Goal: Task Accomplishment & Management: Complete application form

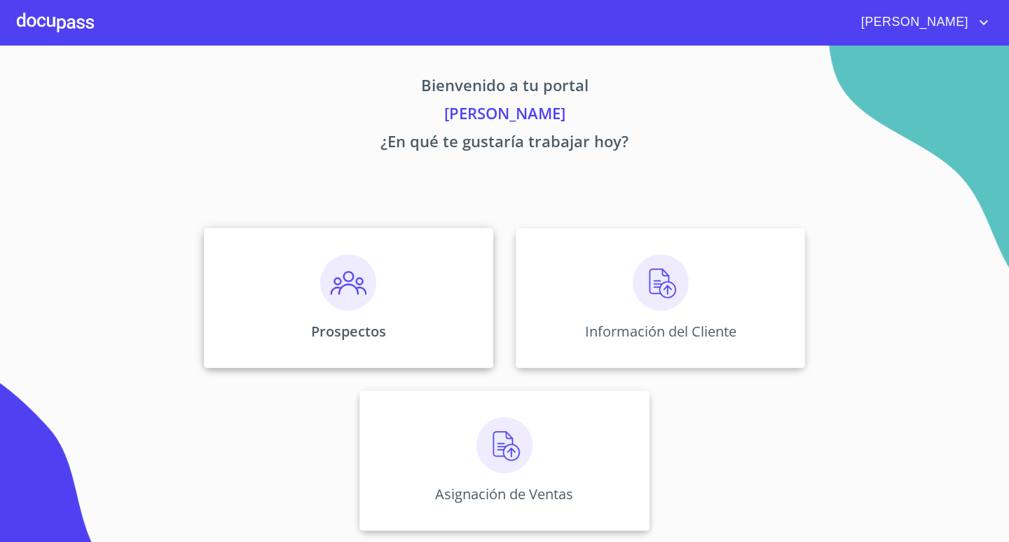
click at [355, 311] on div "Prospectos" at bounding box center [348, 298] width 289 height 140
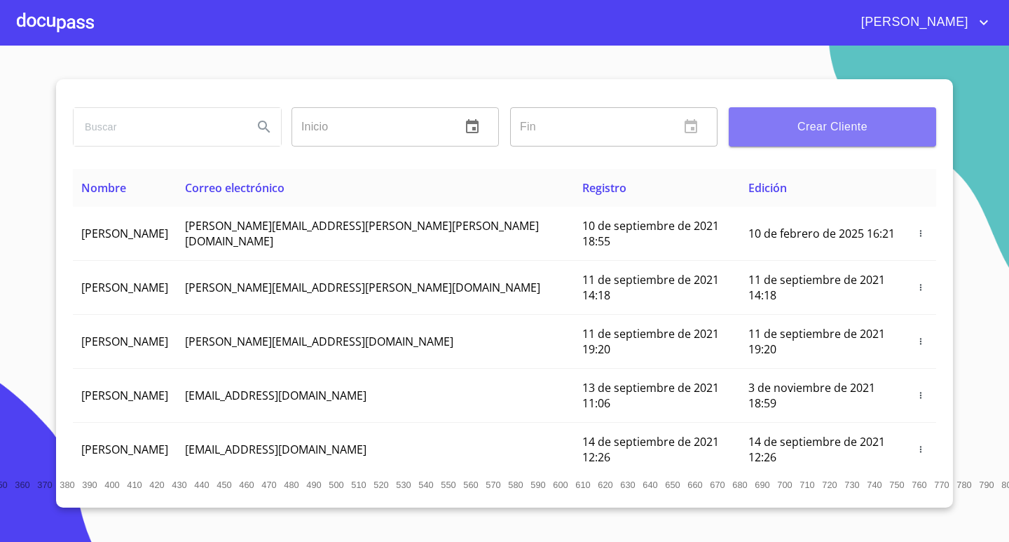
click at [894, 130] on span "Crear Cliente" at bounding box center [832, 127] width 185 height 20
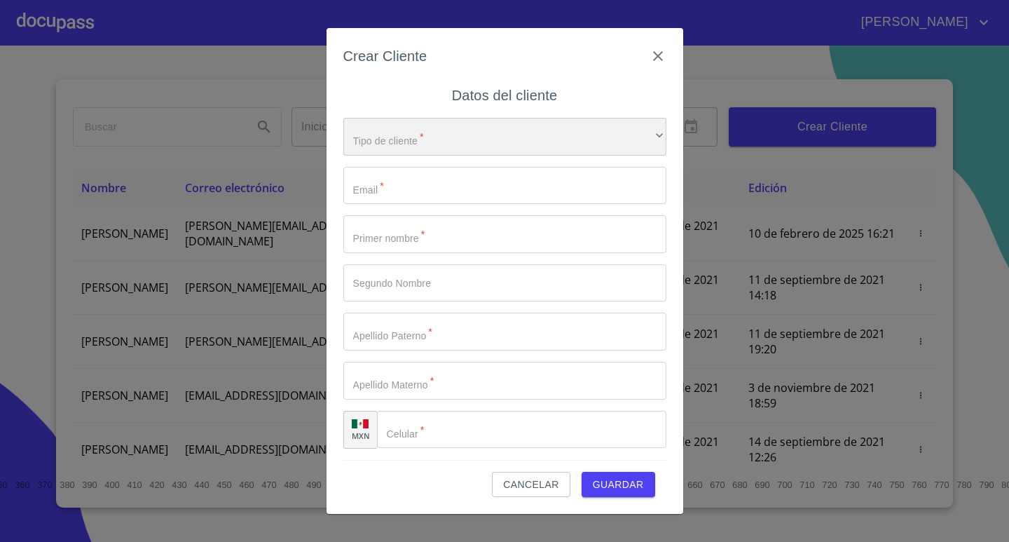
click at [404, 125] on div "​" at bounding box center [504, 137] width 323 height 38
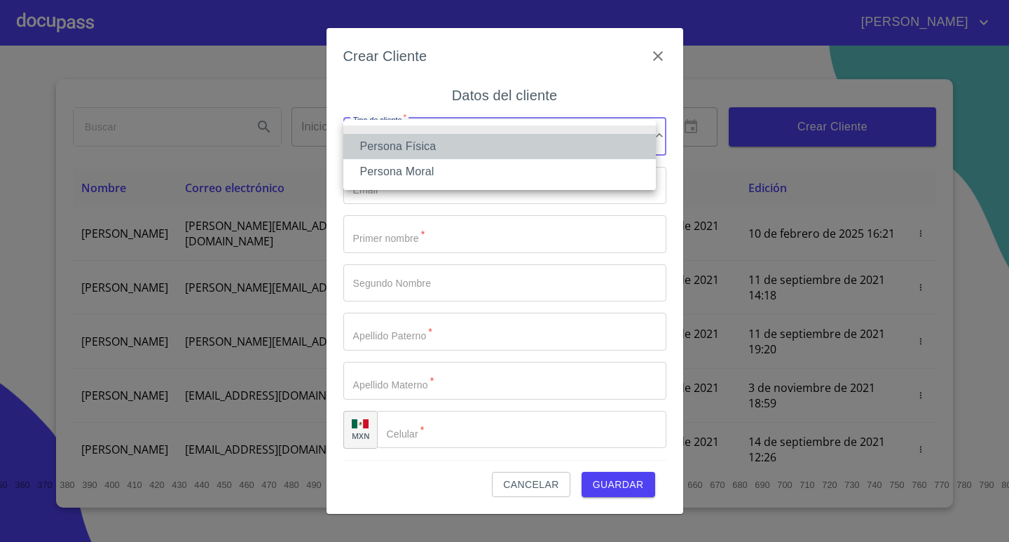
click at [410, 147] on li "Persona Física" at bounding box center [499, 146] width 313 height 25
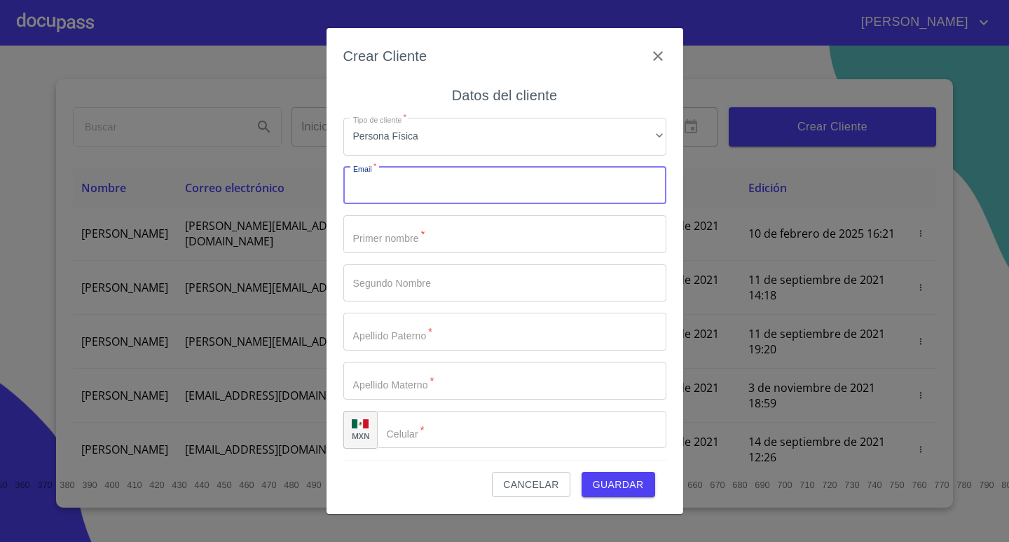
click at [404, 187] on input "Tipo de cliente   *" at bounding box center [504, 186] width 323 height 38
type input "[EMAIL_ADDRESS][DOMAIN_NAME]"
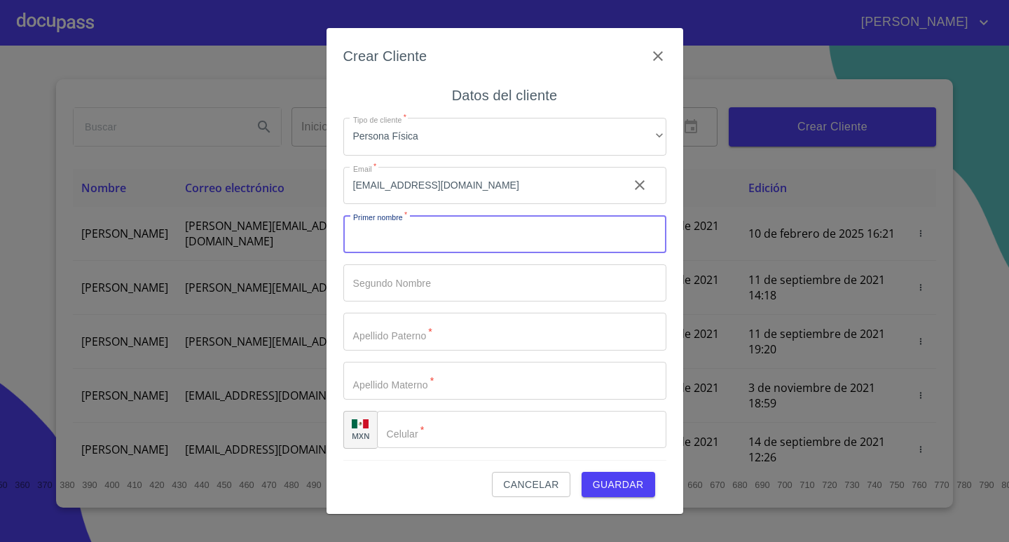
click at [440, 233] on input "Tipo de cliente   *" at bounding box center [504, 234] width 323 height 38
type input "[PERSON_NAME]"
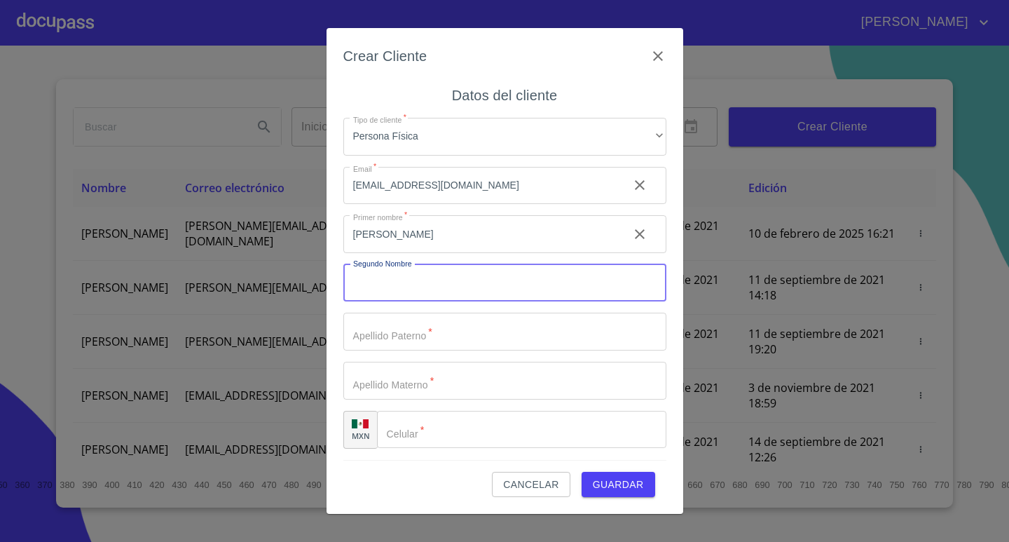
click at [467, 292] on input "Tipo de cliente   *" at bounding box center [504, 283] width 323 height 38
type input "[PERSON_NAME]"
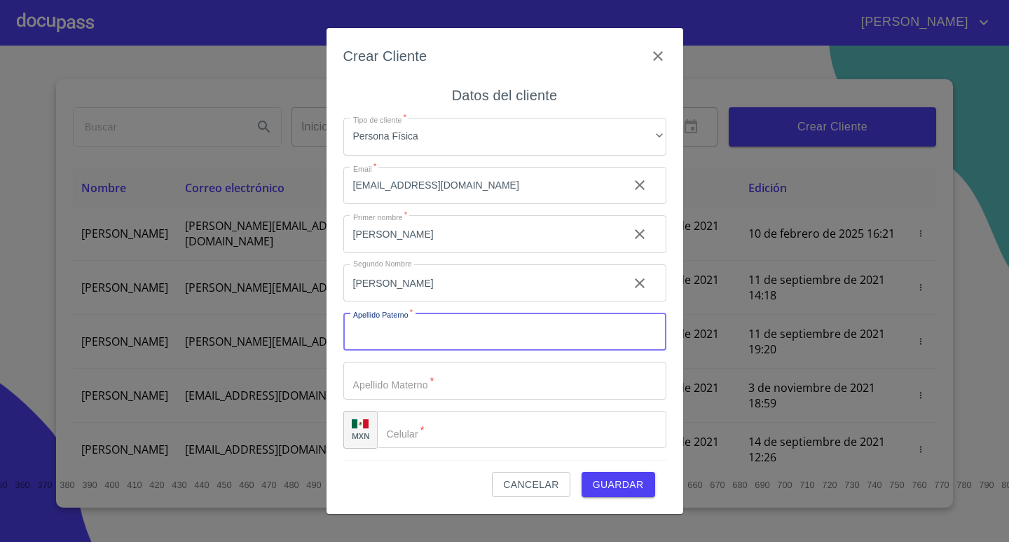
click at [486, 316] on input "Tipo de cliente   *" at bounding box center [504, 332] width 323 height 38
type input "VILLA"
click at [437, 406] on div "Tipo de cliente   * Persona Física ​ Email   * [EMAIL_ADDRESS][DOMAIN_NAME] ​ P…" at bounding box center [504, 283] width 323 height 353
click at [454, 390] on input "Tipo de cliente   *" at bounding box center [504, 381] width 323 height 38
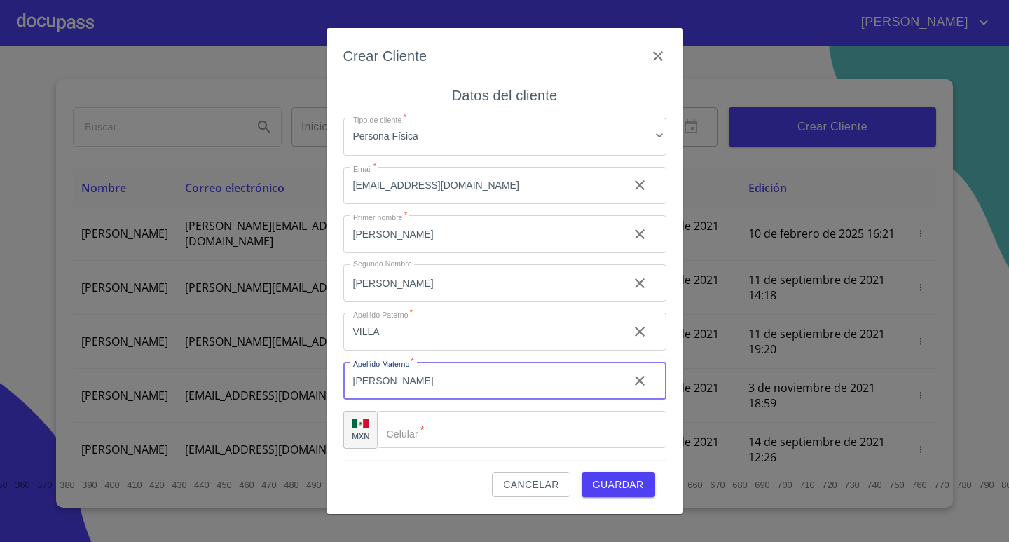
type input "[PERSON_NAME]"
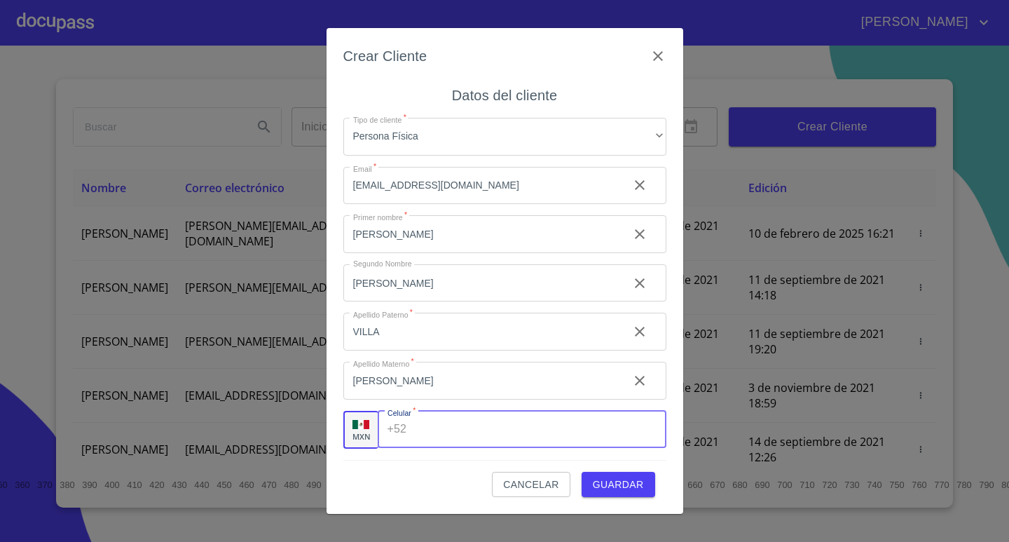
click at [460, 433] on input "Tipo de cliente   *" at bounding box center [539, 430] width 254 height 38
click at [448, 434] on input "Tipo de cliente   *" at bounding box center [539, 430] width 254 height 38
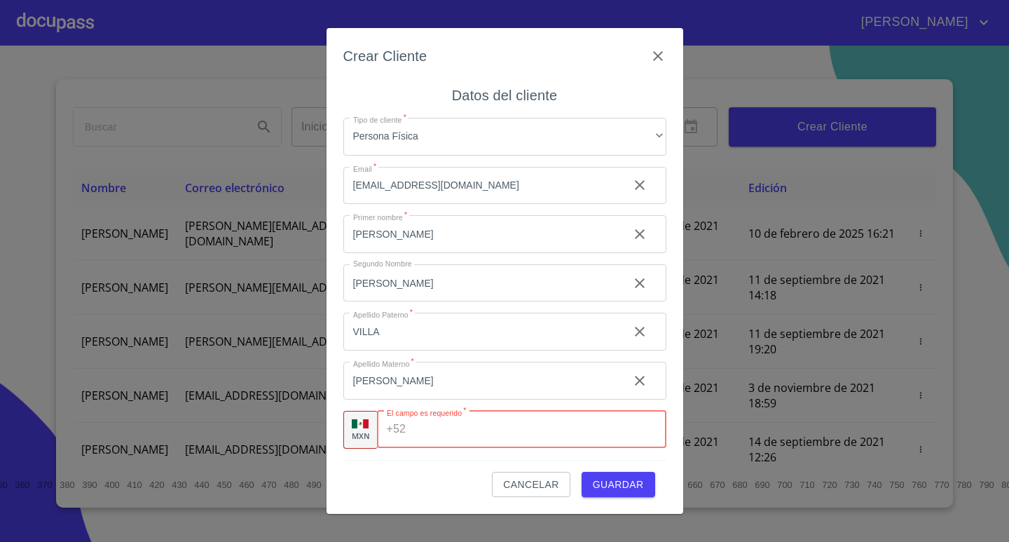
paste input "[PHONE_NUMBER]"
type input "[PHONE_NUMBER]"
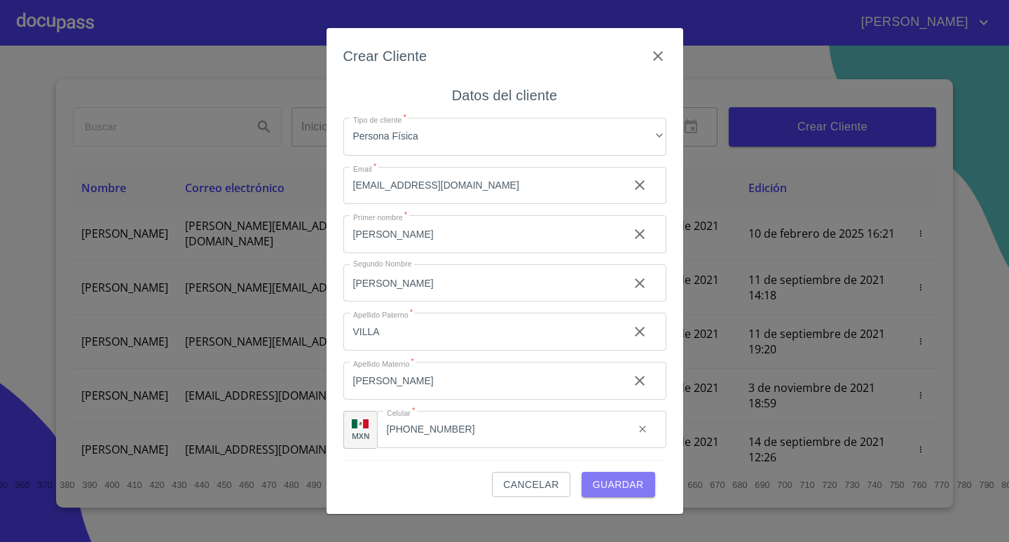
click at [637, 488] on span "Guardar" at bounding box center [618, 485] width 51 height 18
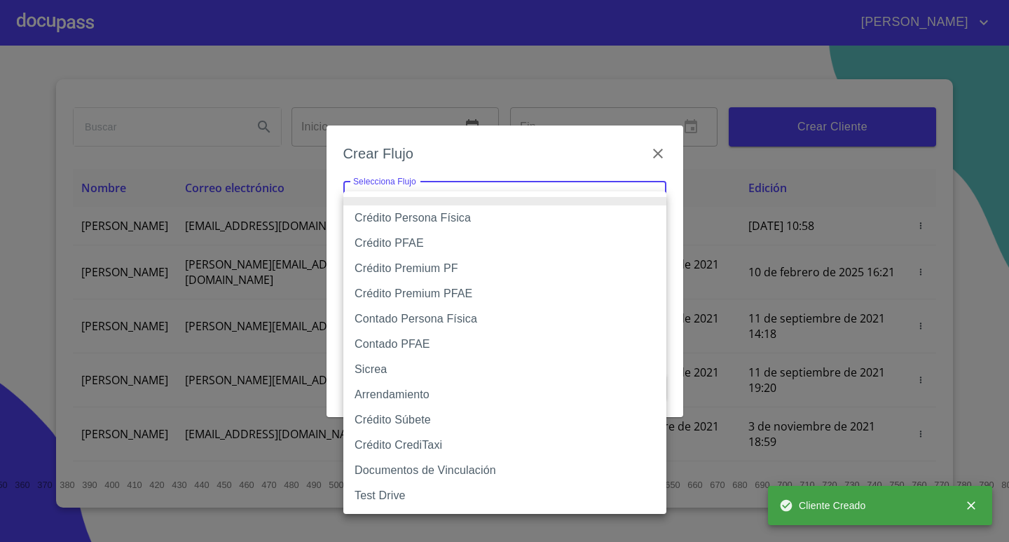
click at [602, 209] on body "[PERSON_NAME] ​ Fin ​ Crear Cliente Nombre Correo electrónico Registro Edición …" at bounding box center [504, 271] width 1009 height 542
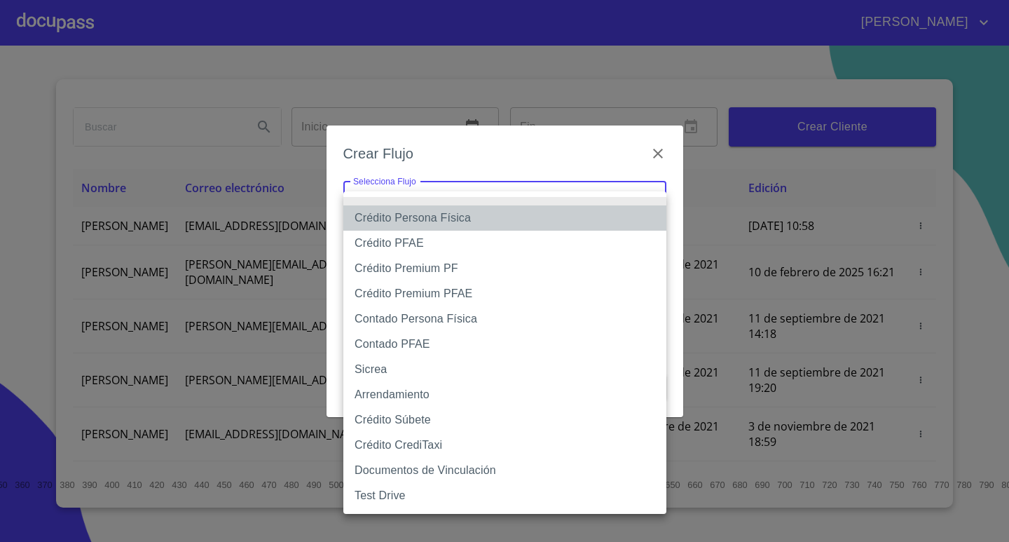
click at [411, 219] on li "Crédito Persona Física" at bounding box center [504, 217] width 323 height 25
type input "6009fb3c7d1714eb8809aa97"
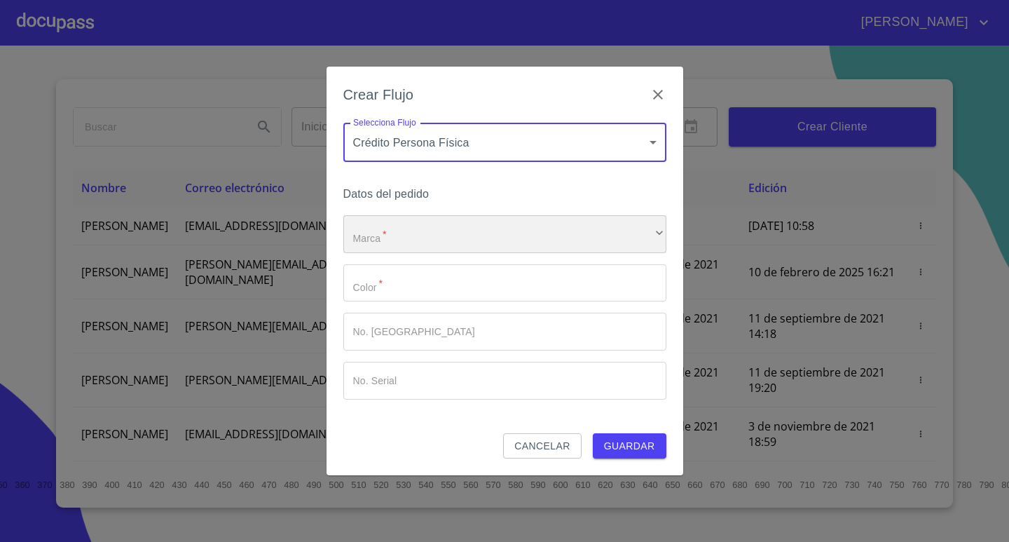
click at [476, 233] on div "​" at bounding box center [504, 234] width 323 height 38
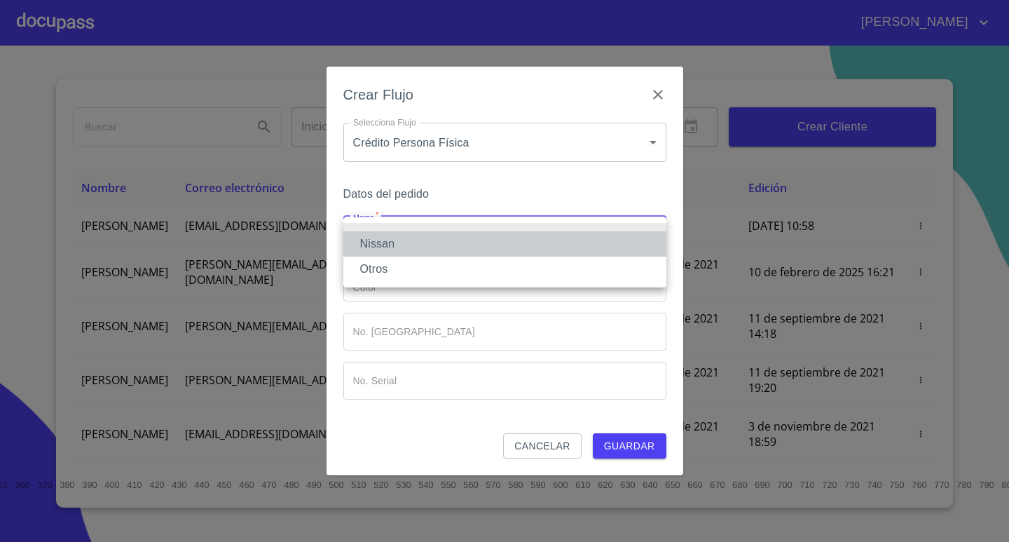
click at [469, 245] on li "Nissan" at bounding box center [504, 243] width 323 height 25
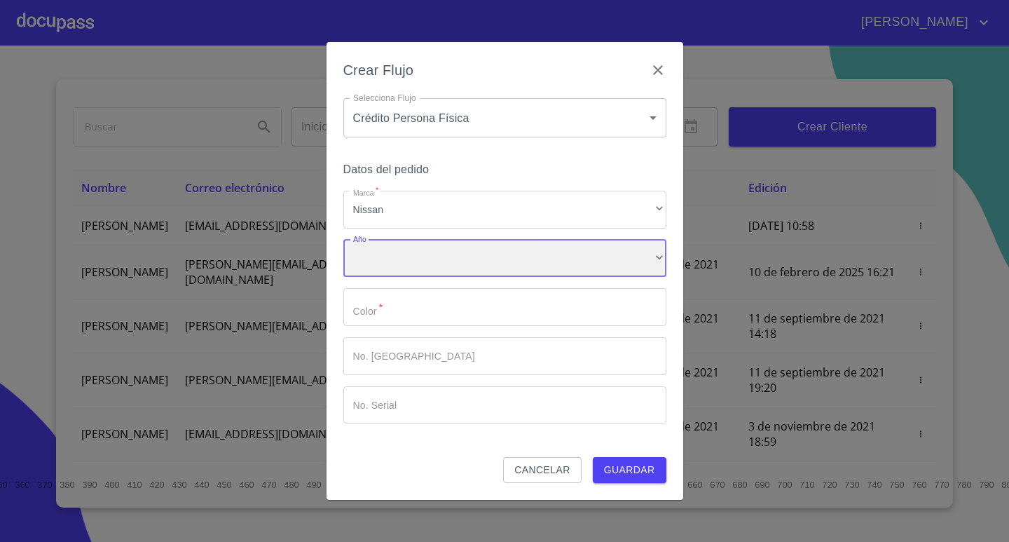
click at [397, 260] on div "​" at bounding box center [504, 259] width 323 height 38
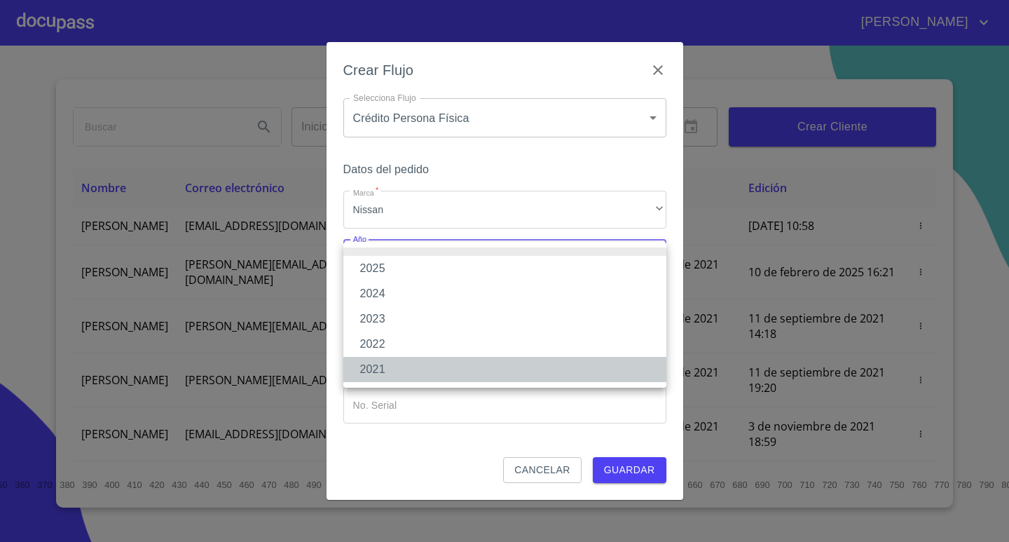
click at [390, 366] on li "2021" at bounding box center [504, 369] width 323 height 25
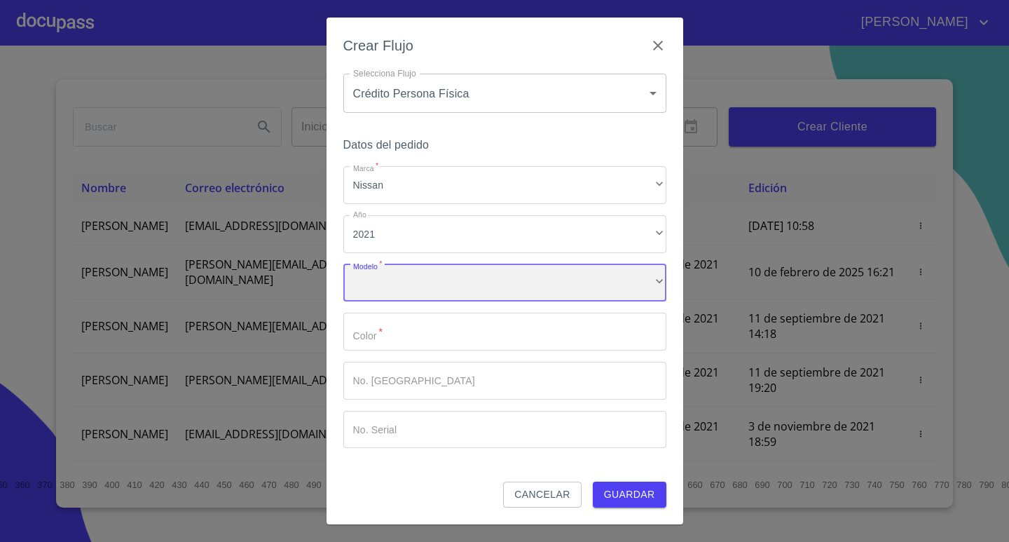
click at [404, 284] on div "​" at bounding box center [504, 283] width 323 height 38
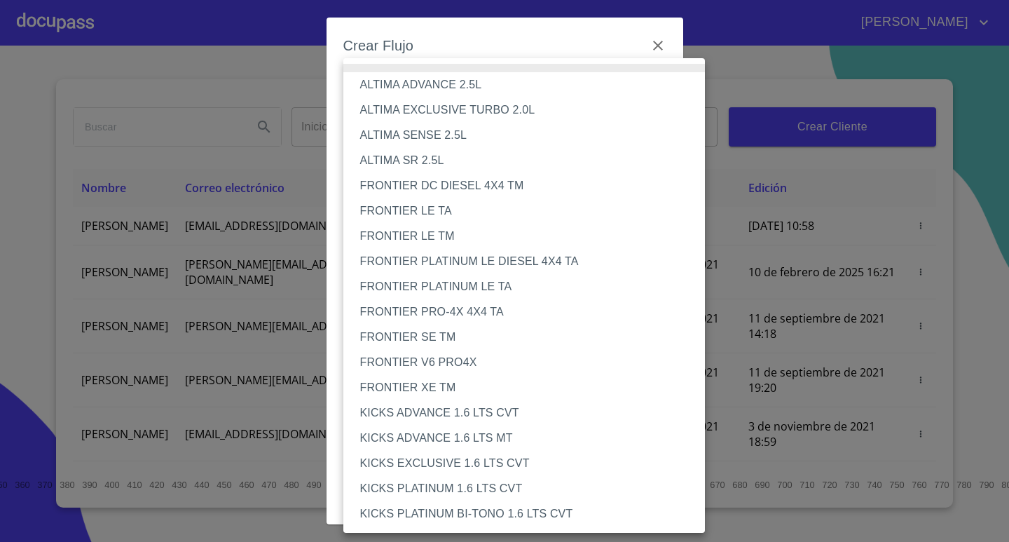
scroll to position [140, 0]
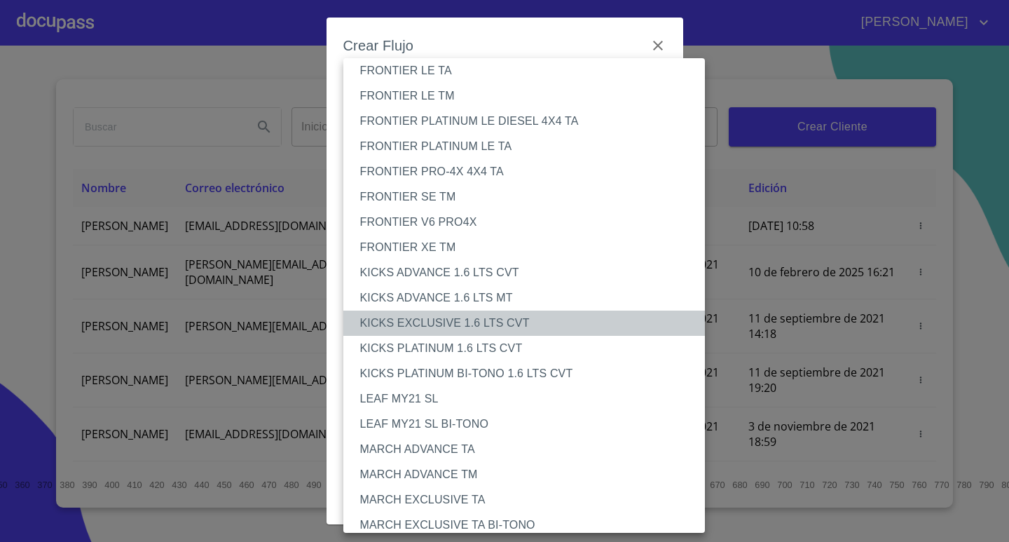
click at [476, 320] on li "KICKS EXCLUSIVE 1.6 LTS CVT" at bounding box center [529, 322] width 373 height 25
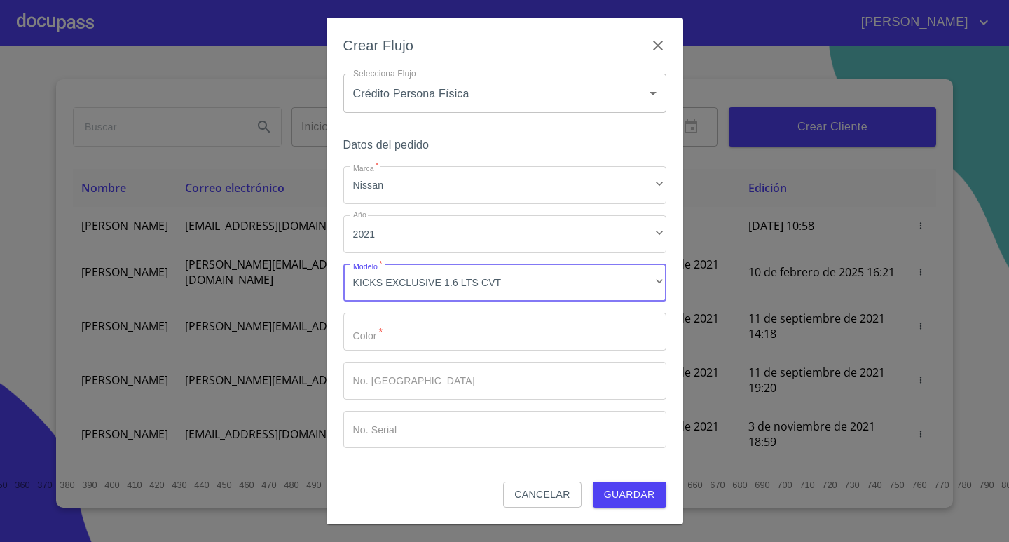
click at [410, 335] on input "Marca   *" at bounding box center [504, 332] width 323 height 38
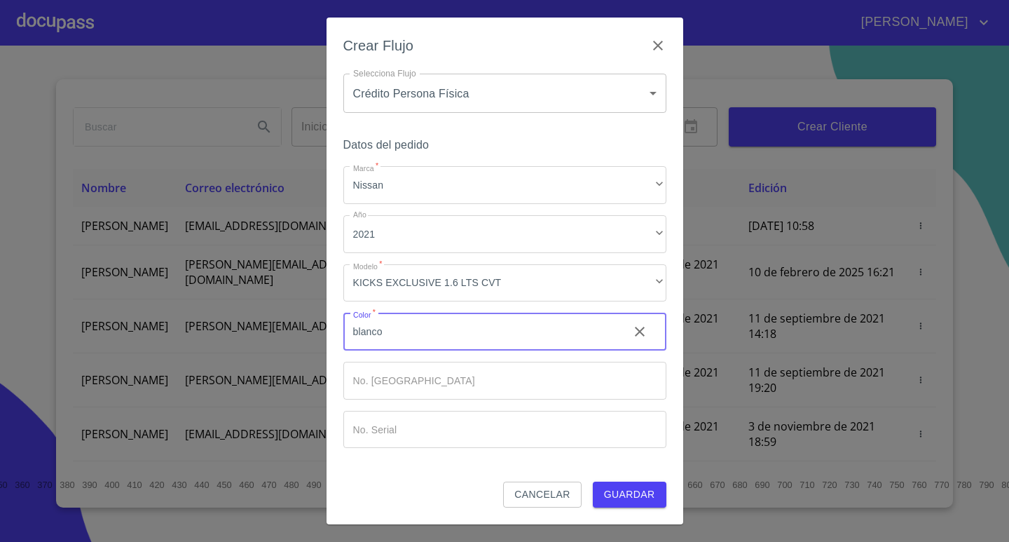
type input "blanco"
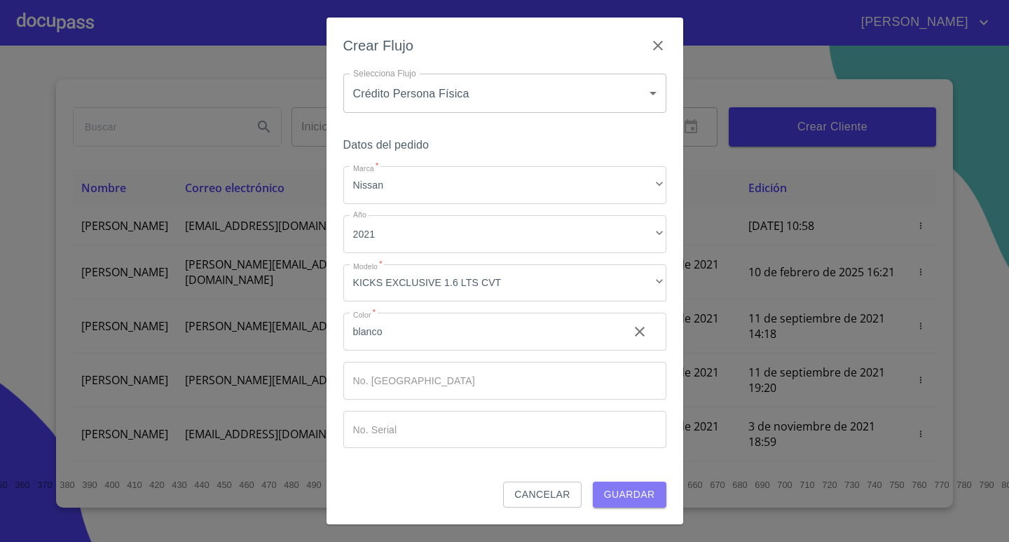
click at [626, 495] on span "Guardar" at bounding box center [629, 495] width 51 height 18
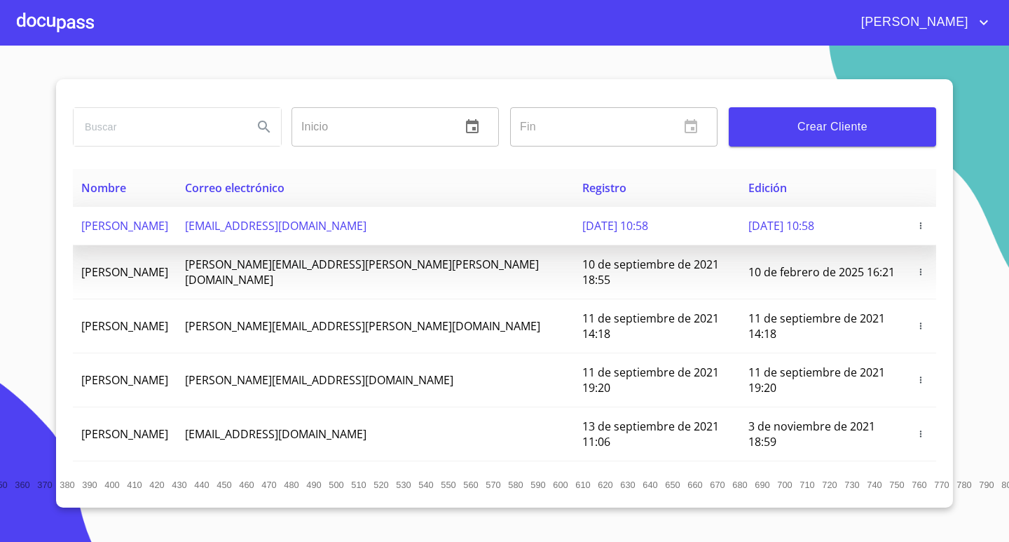
click at [168, 221] on span "[PERSON_NAME]" at bounding box center [124, 225] width 87 height 15
click at [574, 217] on td "[DATE] 10:58" at bounding box center [656, 226] width 165 height 39
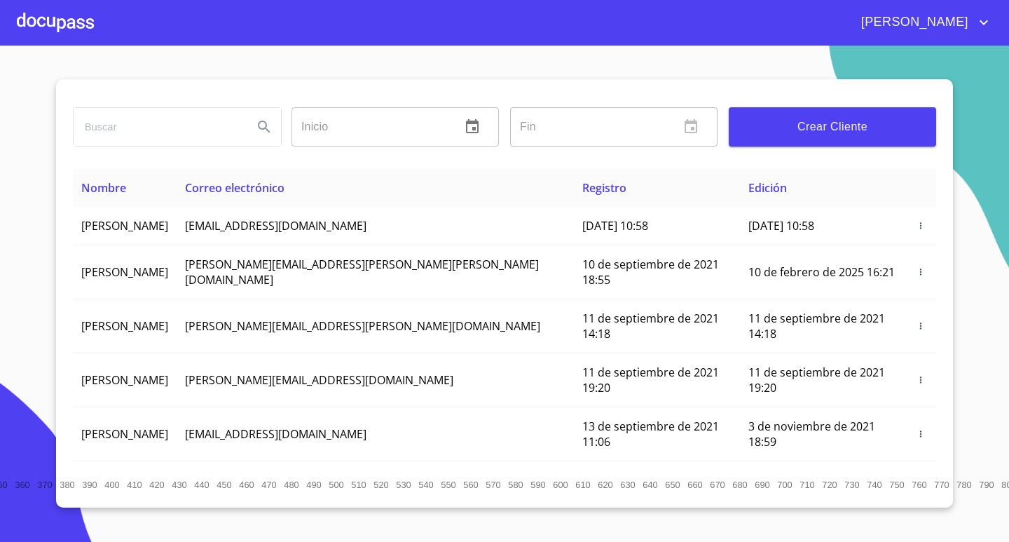
click at [57, 19] on div at bounding box center [55, 22] width 77 height 45
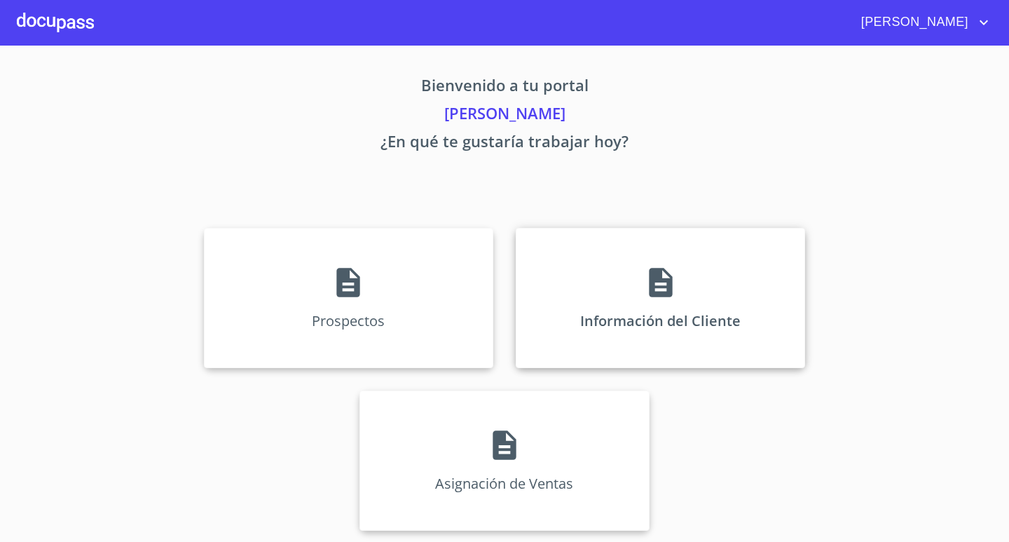
click at [690, 249] on div "Información del Cliente" at bounding box center [660, 298] width 289 height 140
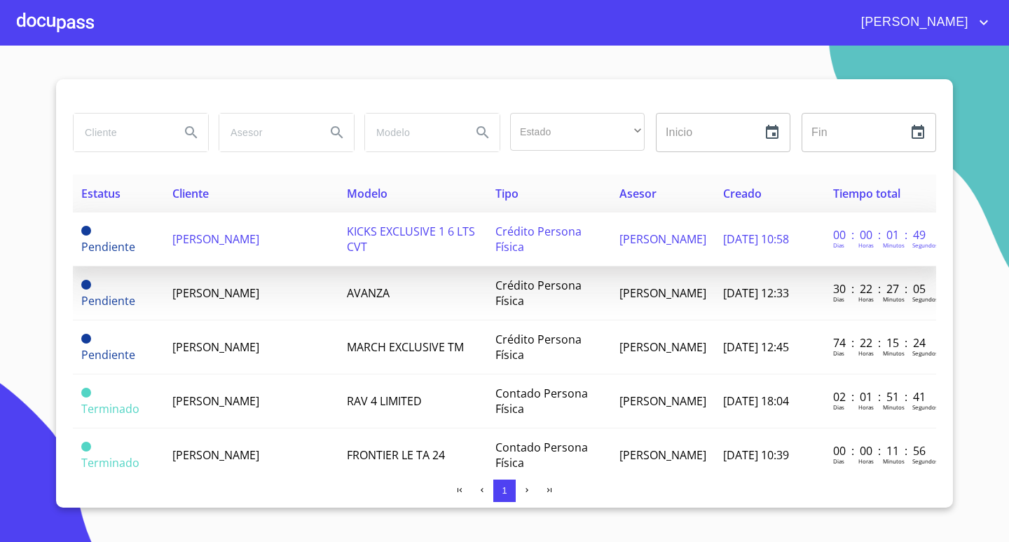
click at [235, 249] on td "[PERSON_NAME]" at bounding box center [251, 239] width 174 height 54
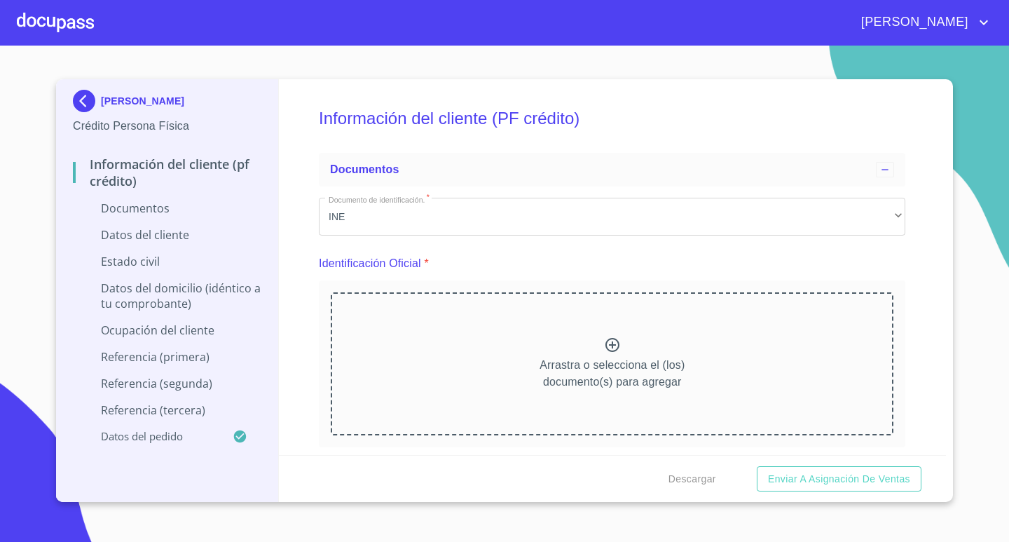
click at [605, 364] on p "Arrastra o selecciona el (los) documento(s) para agregar" at bounding box center [612, 374] width 145 height 34
click at [597, 369] on p "Arrastra o selecciona el (los) documento(s) para agregar" at bounding box center [612, 374] width 145 height 34
click at [477, 342] on div "Arrastra o selecciona el (los) documento(s) para agregar" at bounding box center [612, 363] width 563 height 143
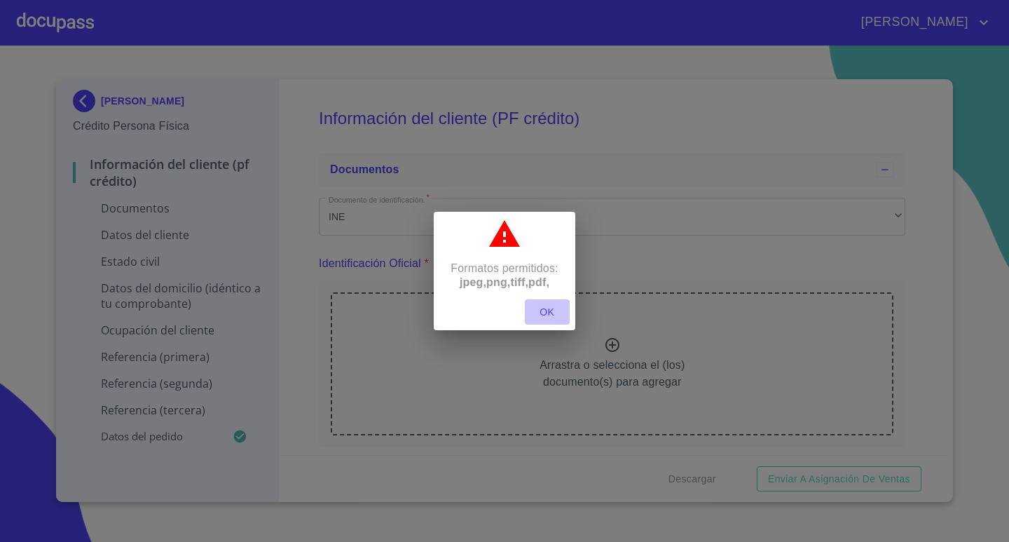
click at [547, 311] on span "OK" at bounding box center [547, 312] width 34 height 18
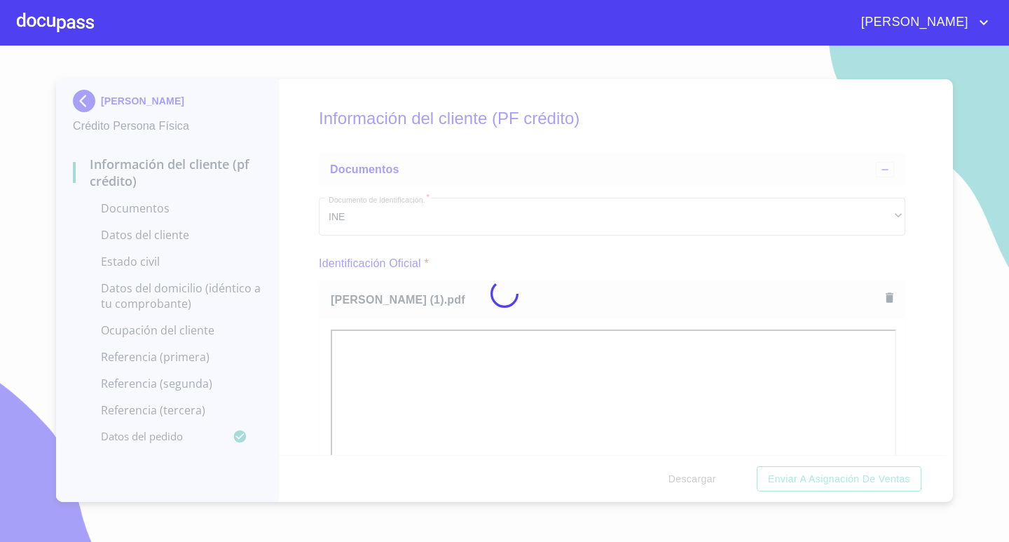
click at [927, 291] on div at bounding box center [504, 294] width 1009 height 496
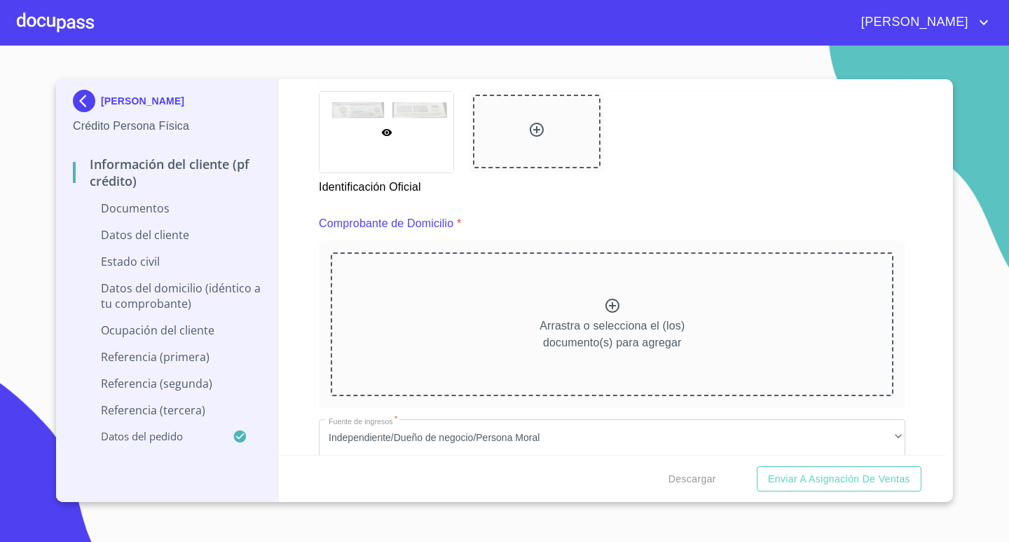
scroll to position [771, 0]
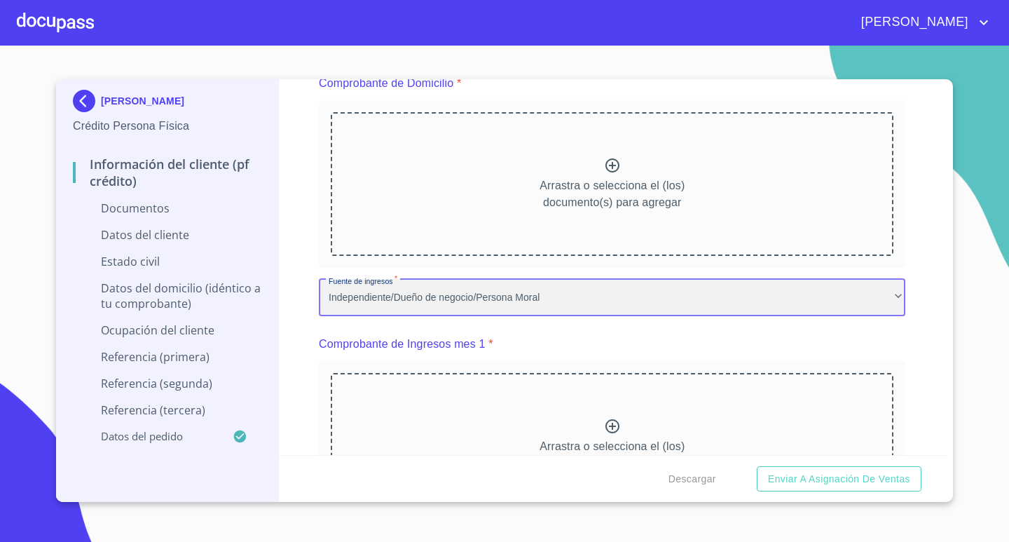
click at [509, 304] on div "Independiente/Dueño de negocio/Persona Moral" at bounding box center [612, 298] width 586 height 38
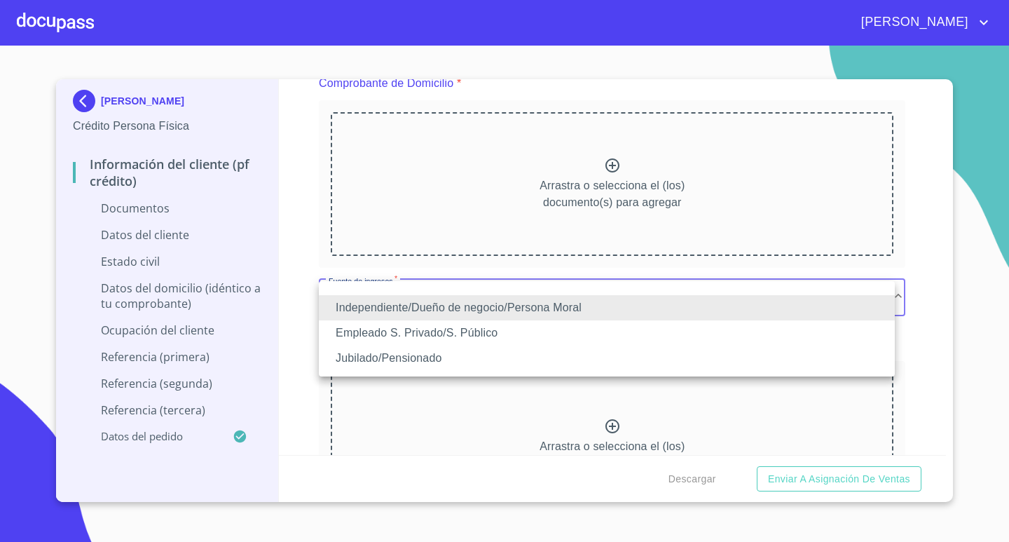
click at [411, 336] on li "Empleado S. Privado/S. Público" at bounding box center [607, 332] width 576 height 25
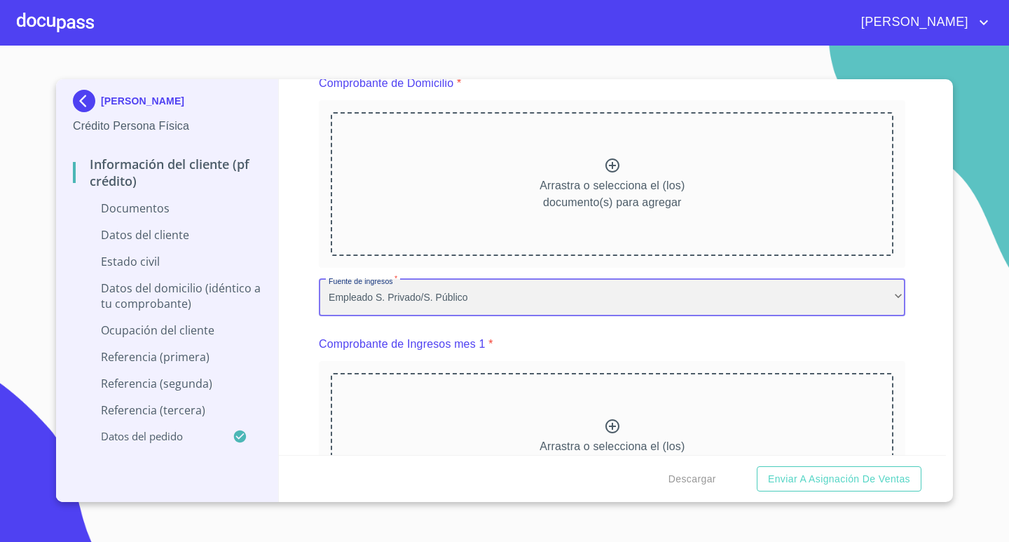
click at [521, 312] on div "Empleado S. Privado/S. Público" at bounding box center [612, 298] width 586 height 38
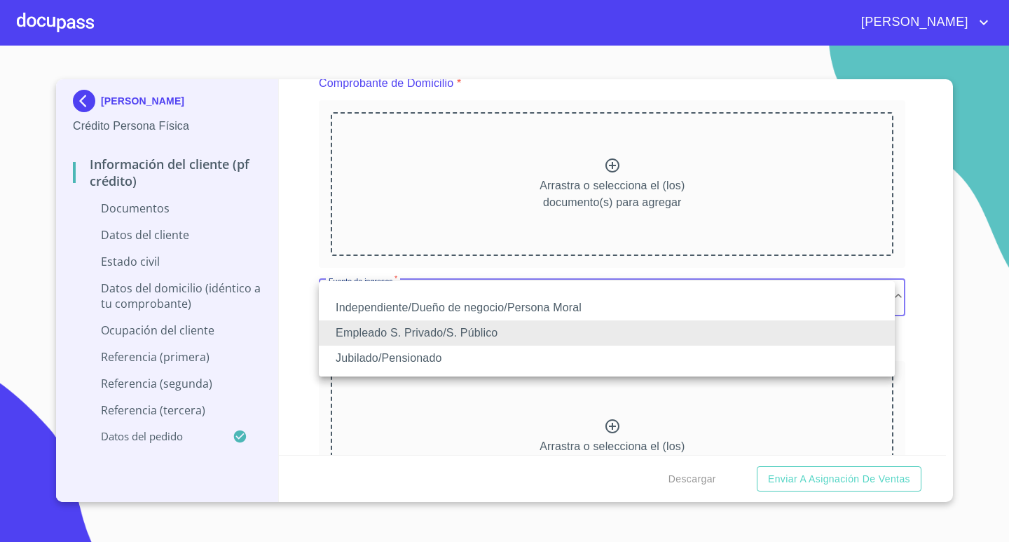
click at [649, 416] on div at bounding box center [504, 271] width 1009 height 542
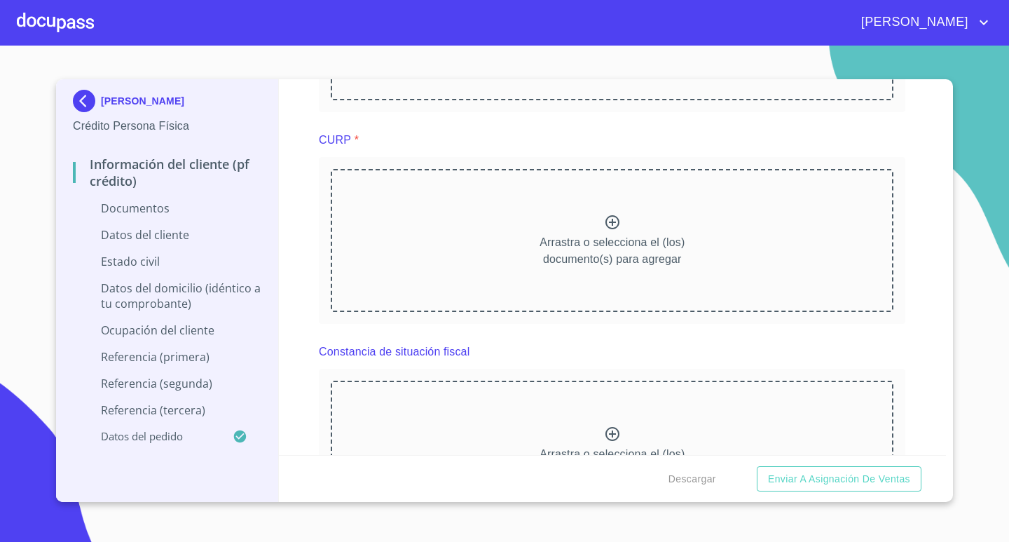
scroll to position [1612, 0]
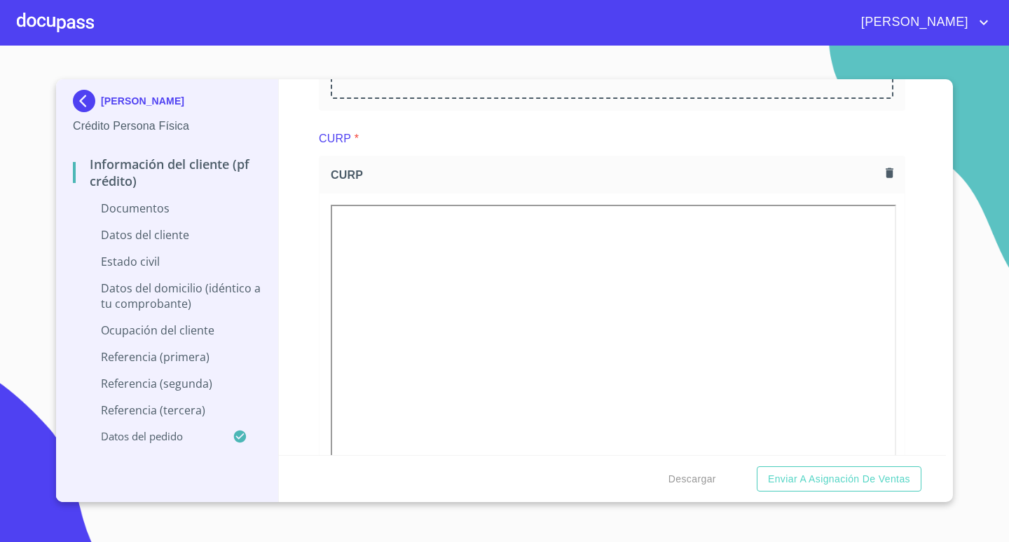
click at [296, 198] on div "Información del cliente (PF crédito) Documentos Documento de identificación.   …" at bounding box center [613, 267] width 668 height 376
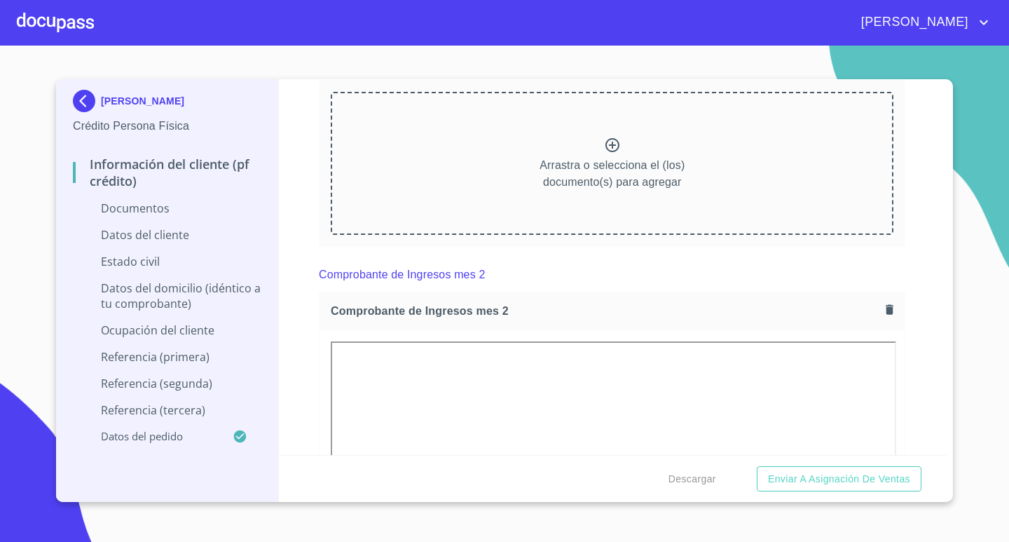
scroll to position [1051, 0]
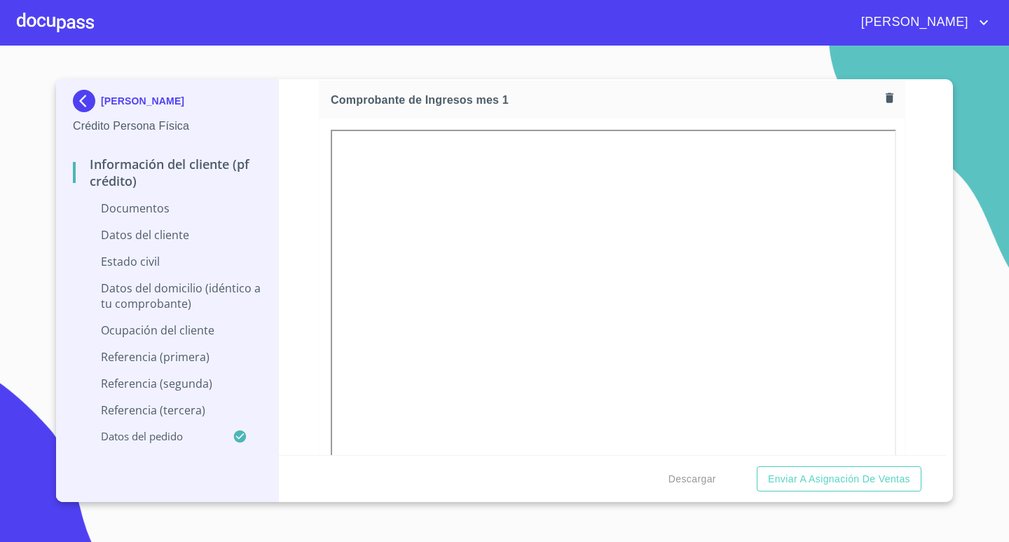
click at [1004, 399] on section "[PERSON_NAME] Crédito Persona Física Información del cliente (PF crédito) Docum…" at bounding box center [504, 294] width 1009 height 496
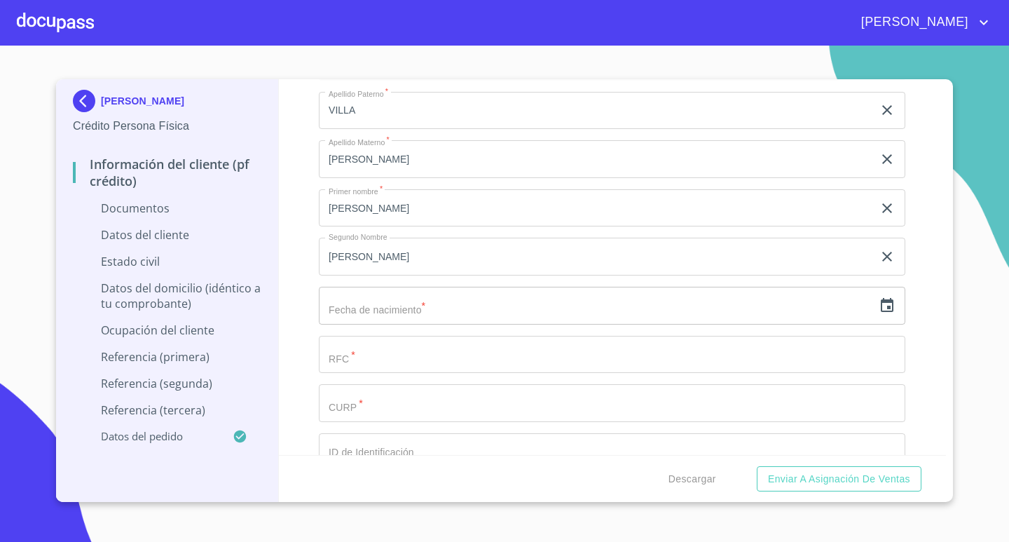
scroll to position [3714, 0]
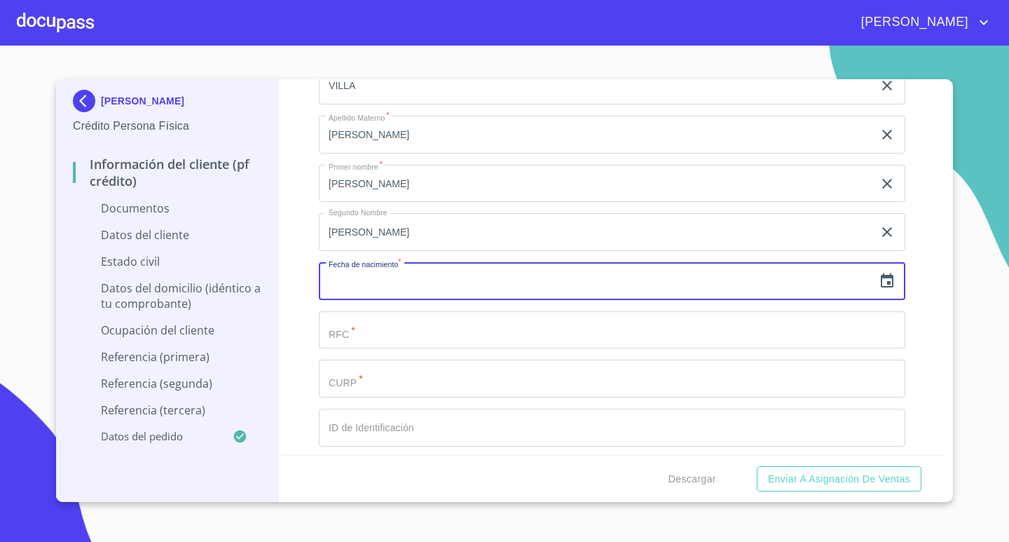
click at [424, 275] on input "text" at bounding box center [596, 281] width 554 height 38
click at [885, 284] on icon "button" at bounding box center [887, 281] width 17 height 17
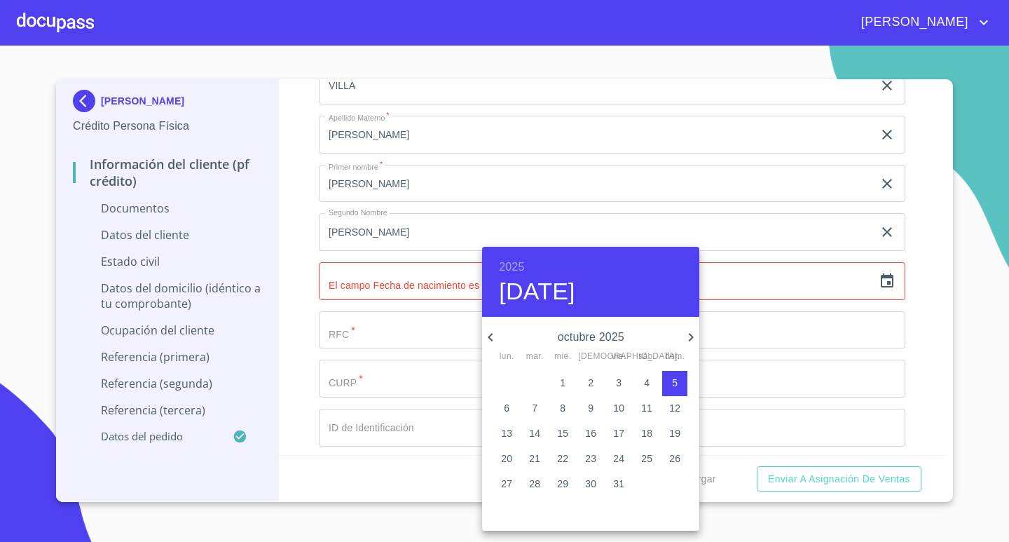
click at [506, 264] on h6 "2025" at bounding box center [511, 267] width 25 height 20
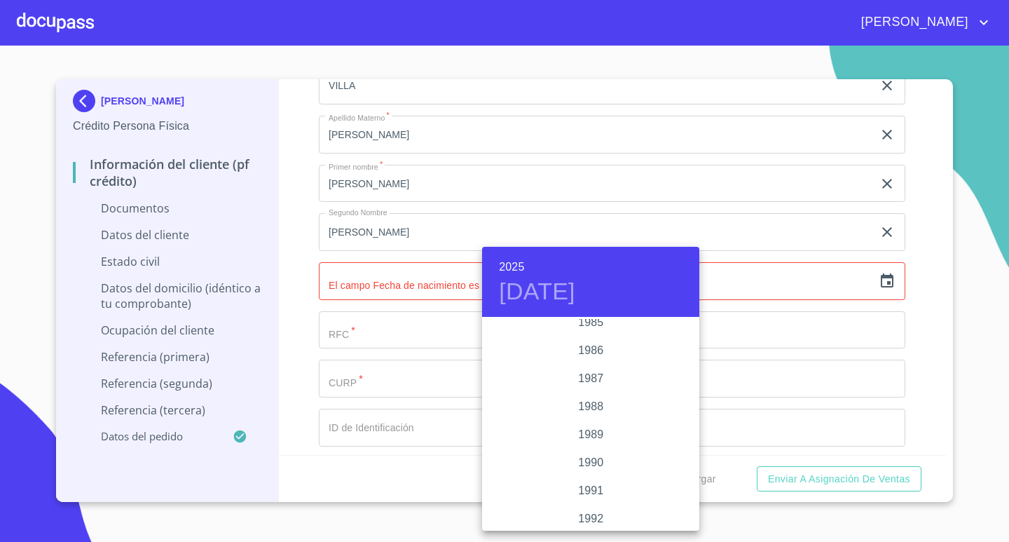
scroll to position [1668, 0]
click at [589, 374] on div "1986" at bounding box center [590, 375] width 217 height 28
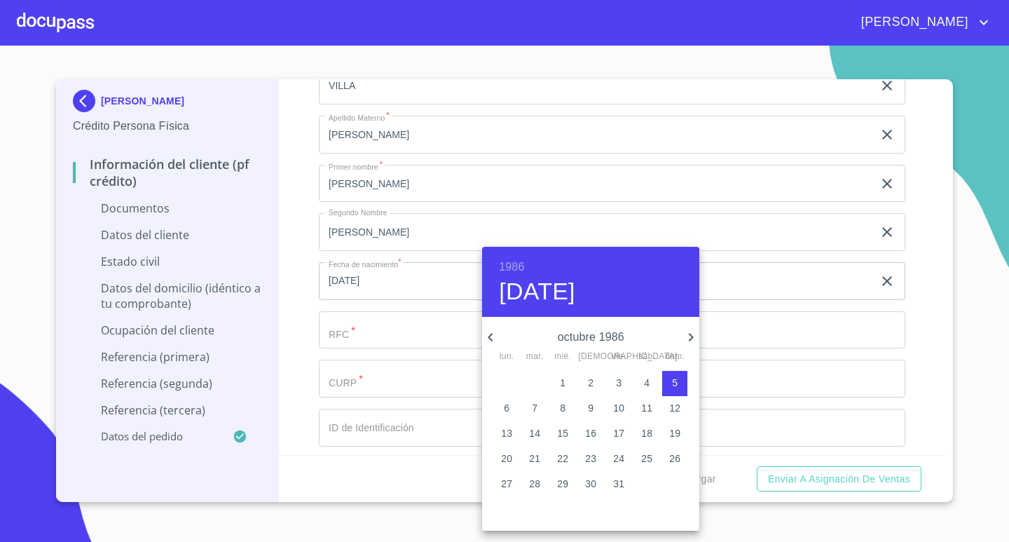
click at [490, 336] on icon "button" at bounding box center [490, 337] width 5 height 8
click at [647, 459] on p "26" at bounding box center [646, 458] width 11 height 14
type input "[DATE]"
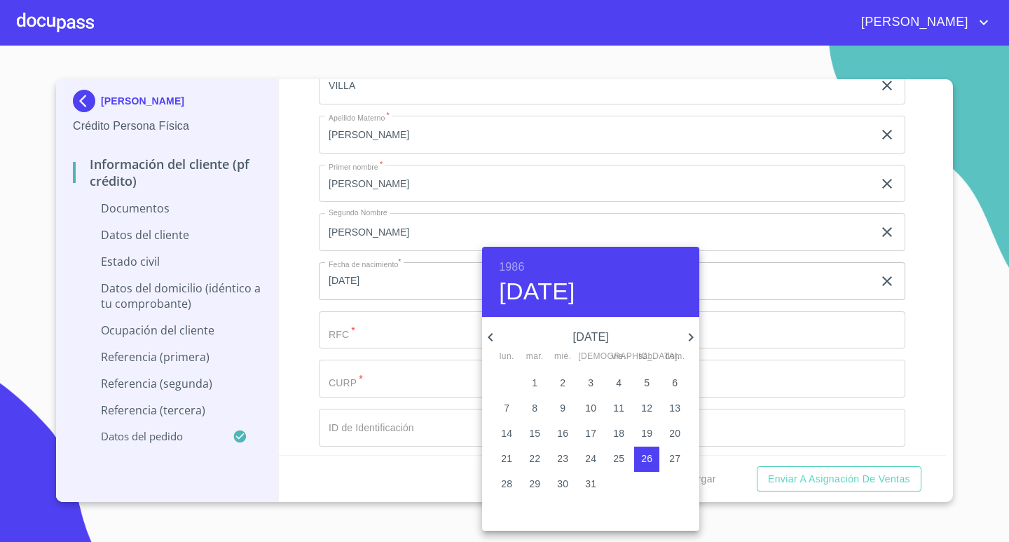
click at [912, 397] on div at bounding box center [504, 271] width 1009 height 542
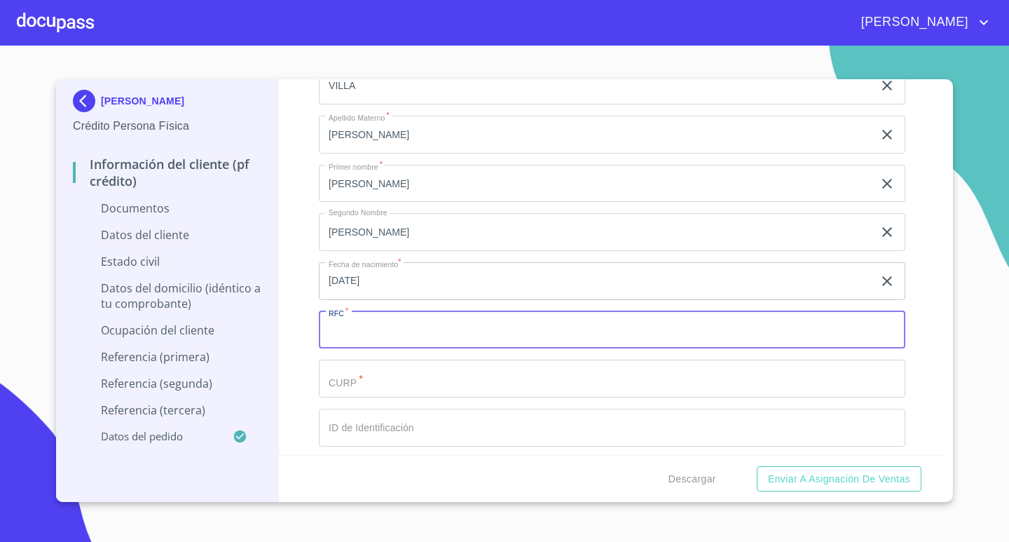
paste input "VISM8607268J1"
type input "VISM8607268J1"
click at [363, 375] on input "Documento de identificación.   *" at bounding box center [612, 378] width 586 height 38
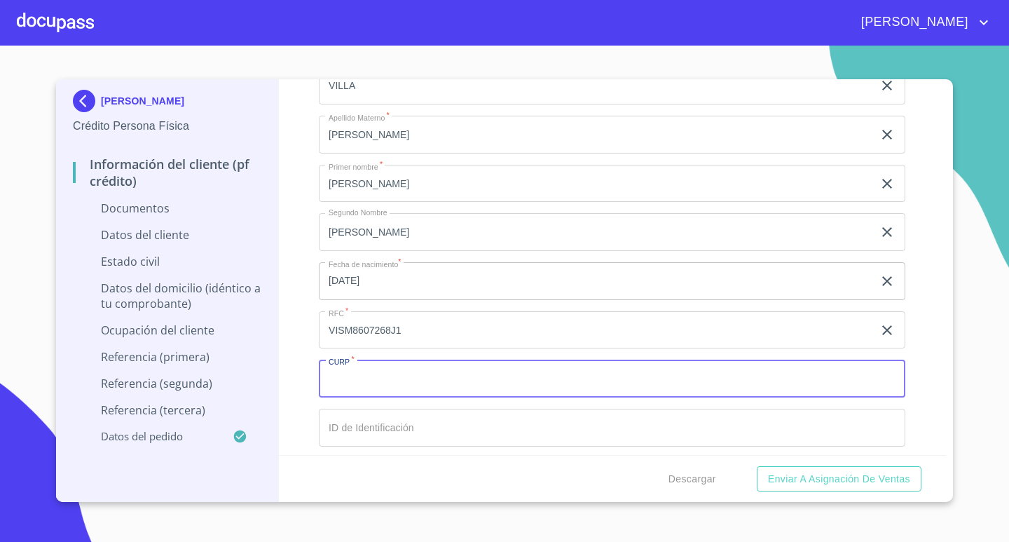
paste input "VISM860726HJCLNR01"
type input "VISM860726HJCLNR01"
click at [360, 427] on input "Documento de identificación.   *" at bounding box center [612, 428] width 586 height 38
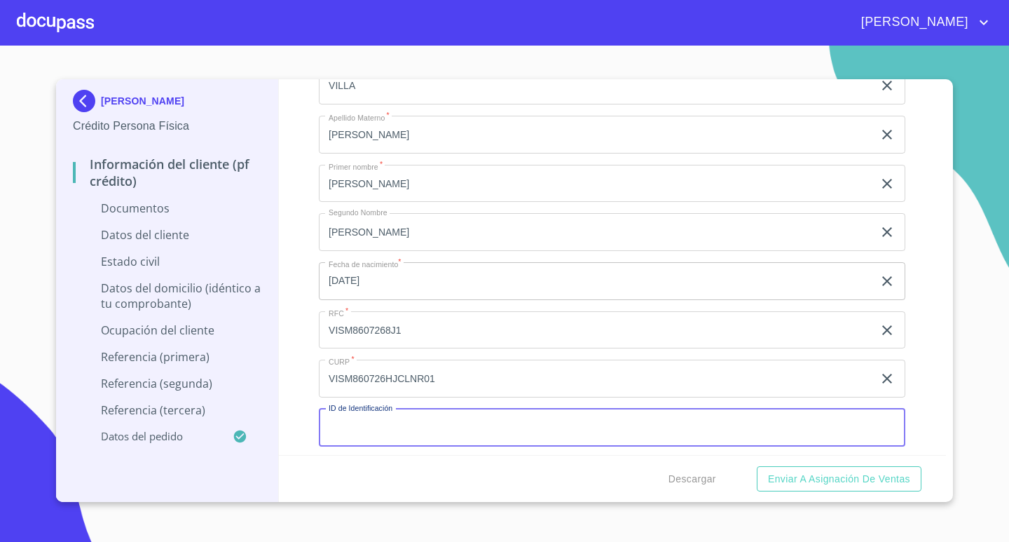
type input "3"
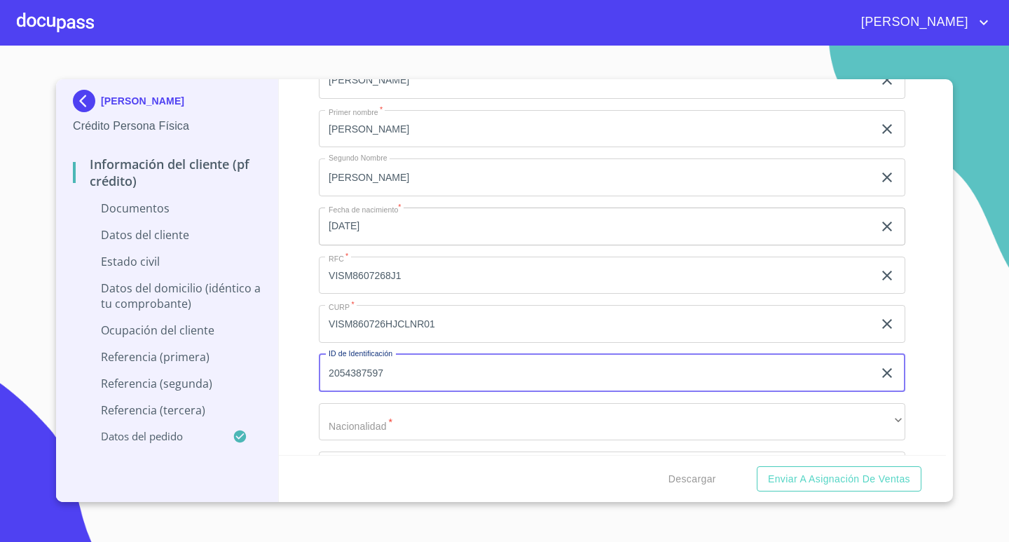
scroll to position [3924, 0]
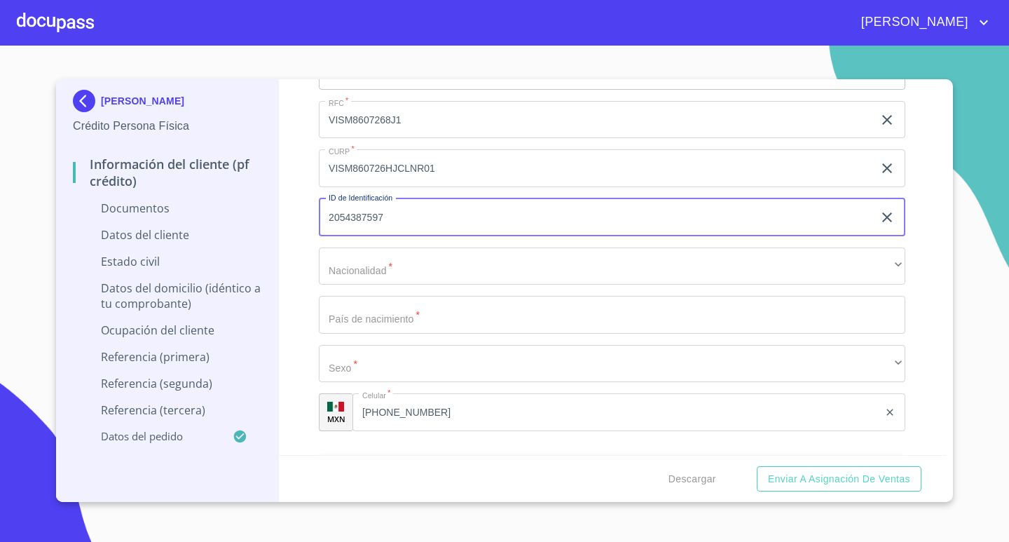
type input "2054387597"
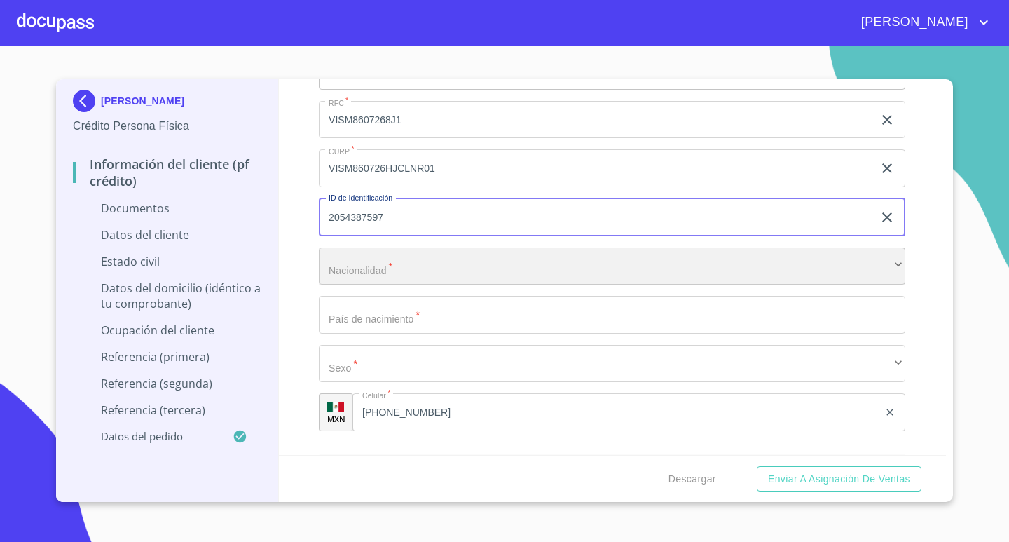
click at [387, 270] on div "​" at bounding box center [612, 266] width 586 height 38
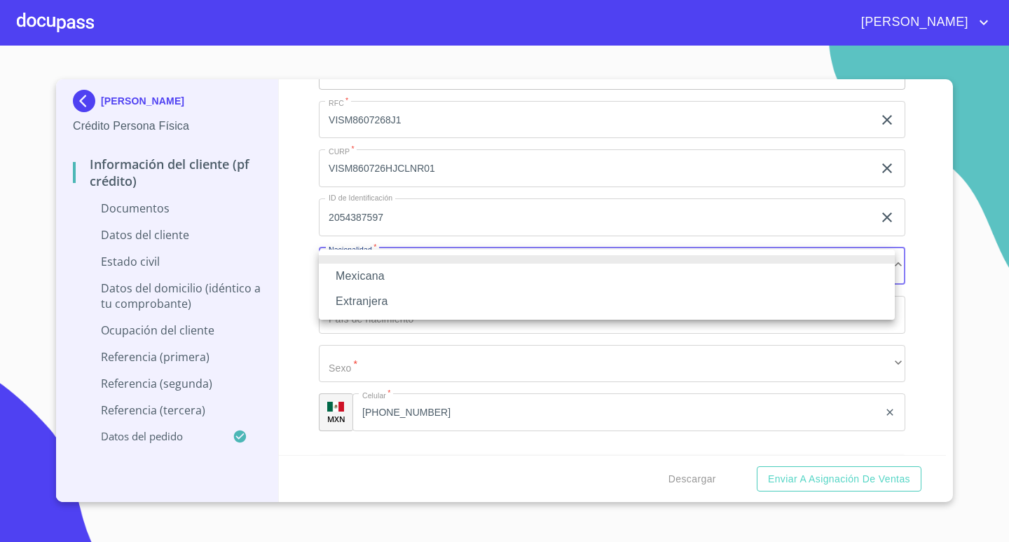
click at [383, 272] on li "Mexicana" at bounding box center [607, 275] width 576 height 25
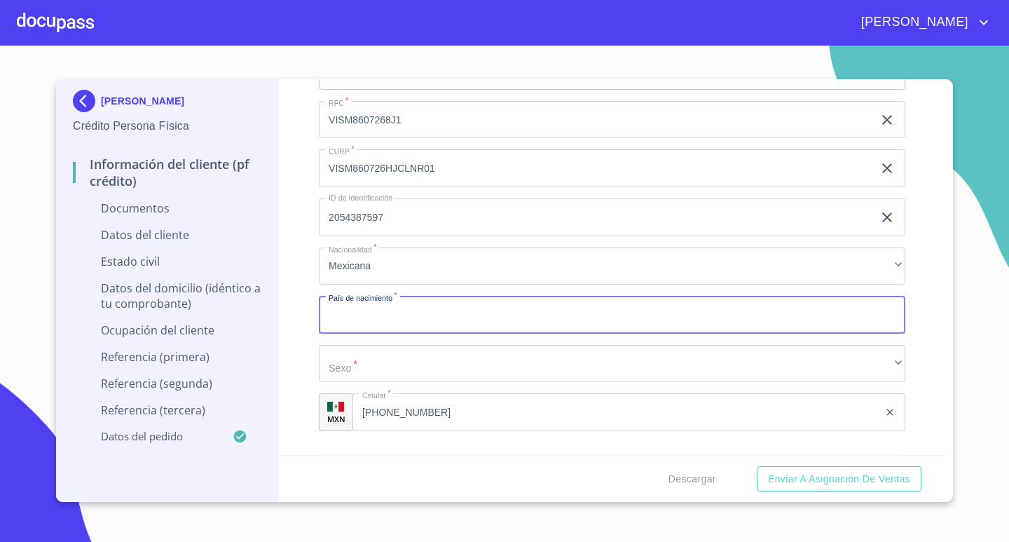
click at [372, 310] on input "Documento de identificación.   *" at bounding box center [612, 315] width 586 height 38
type input "[GEOGRAPHIC_DATA]"
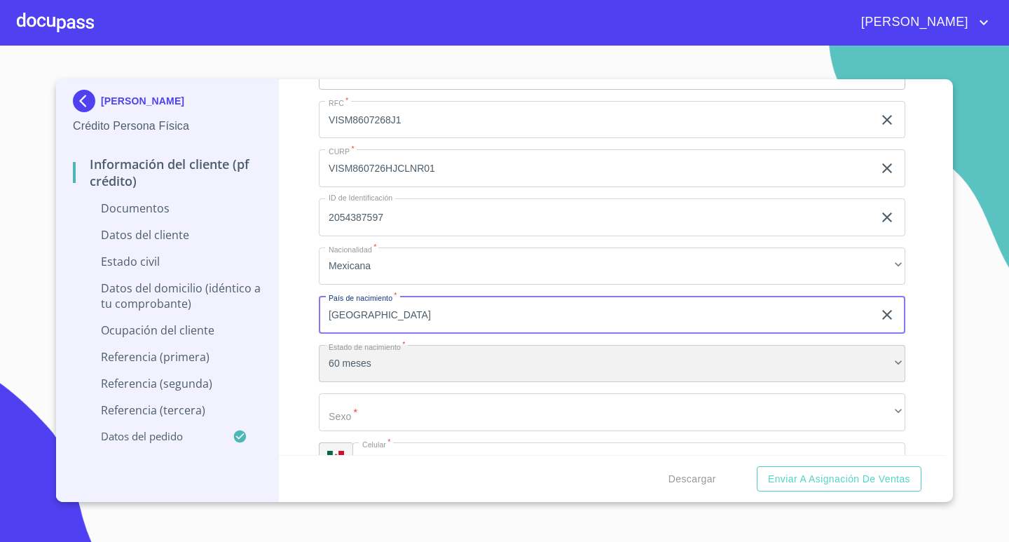
click at [385, 348] on div "60 meses" at bounding box center [612, 364] width 586 height 38
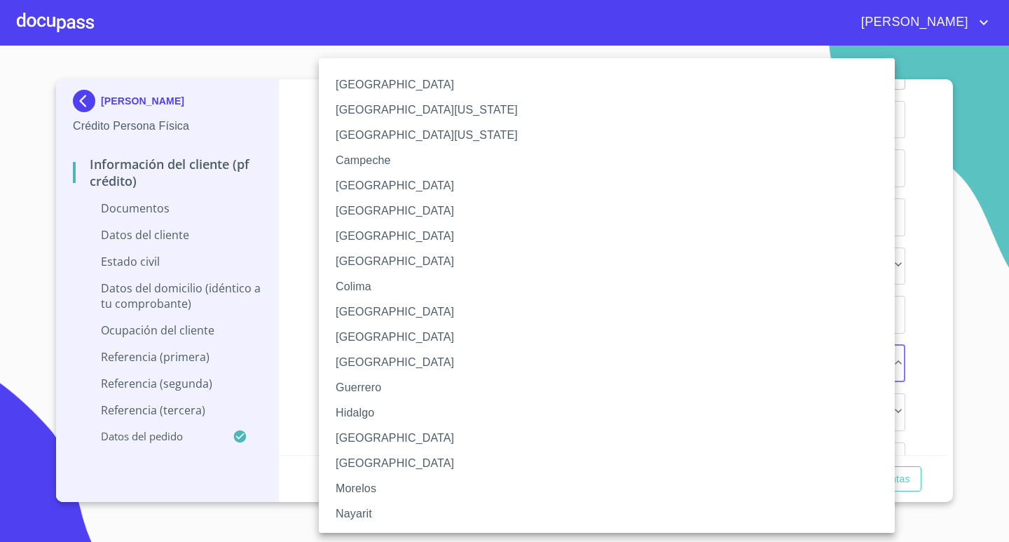
click at [359, 429] on li "[GEOGRAPHIC_DATA]" at bounding box center [612, 437] width 586 height 25
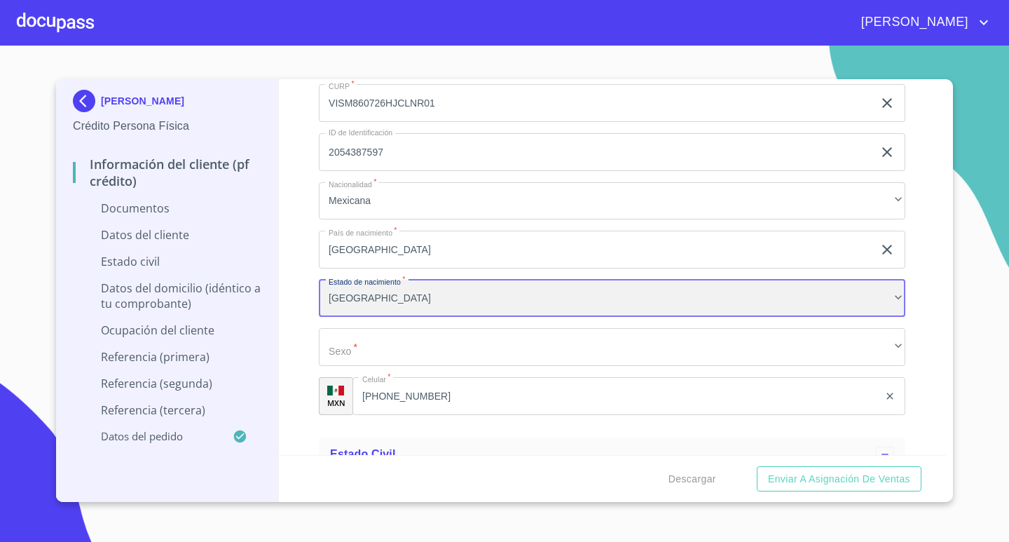
scroll to position [4064, 0]
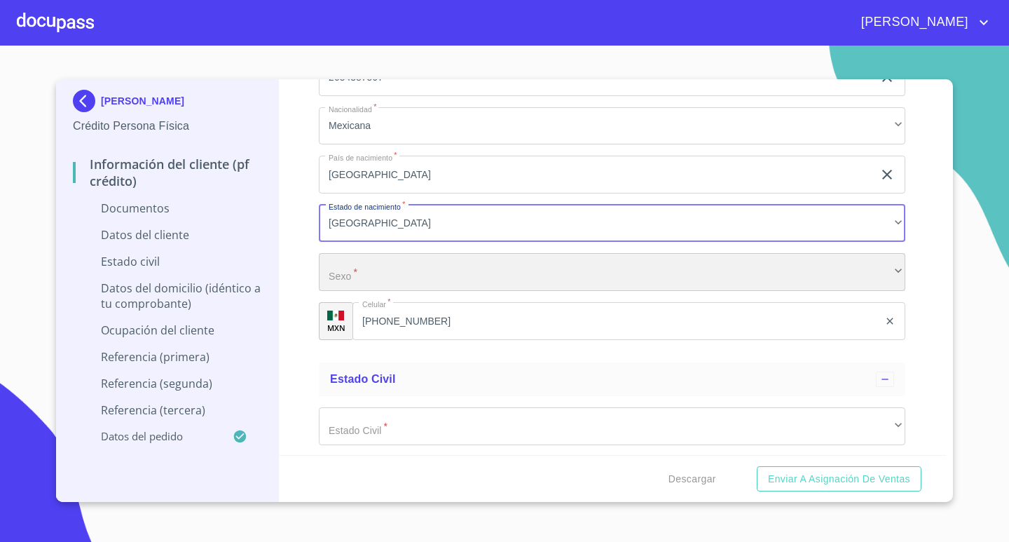
click at [366, 273] on div "​" at bounding box center [612, 272] width 586 height 38
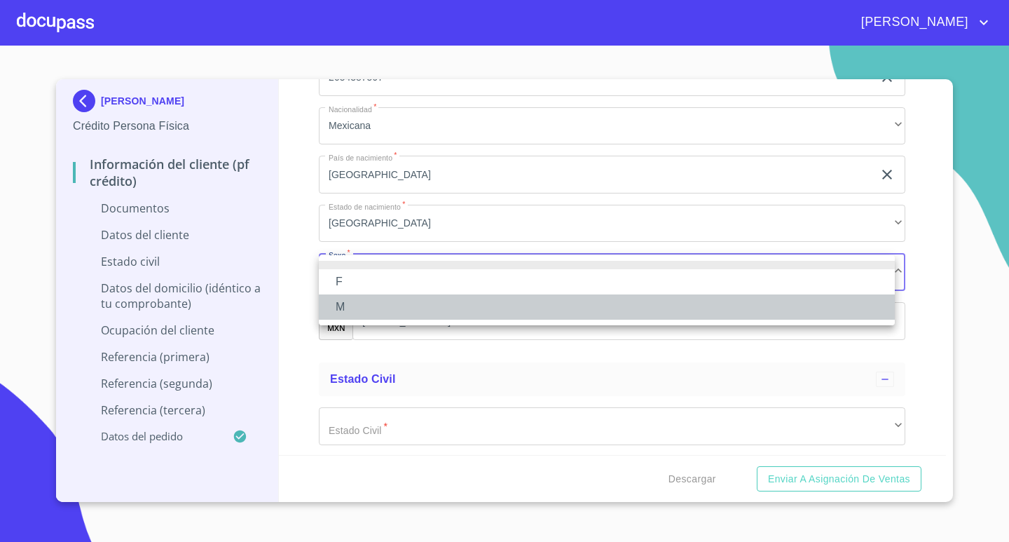
click at [342, 305] on li "M" at bounding box center [607, 306] width 576 height 25
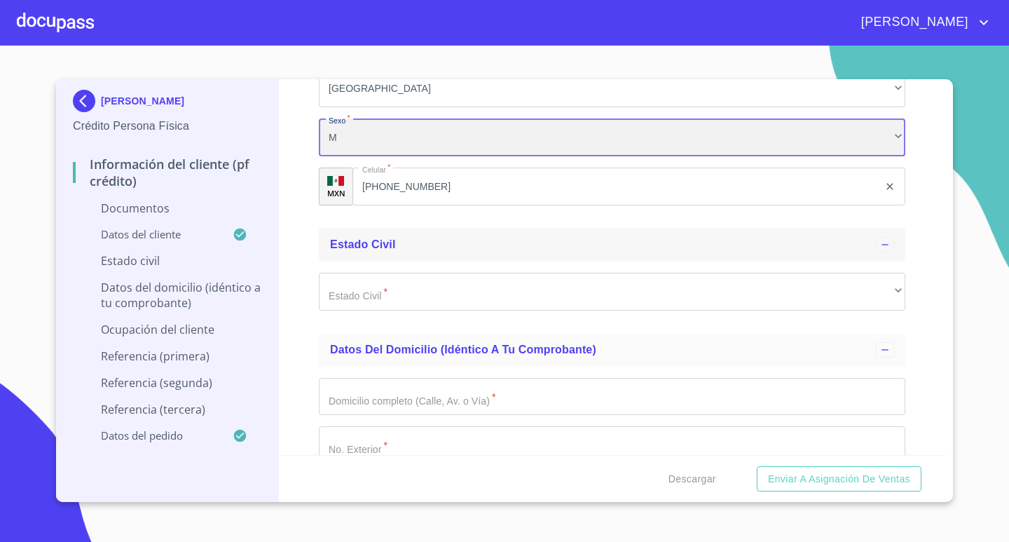
scroll to position [4204, 0]
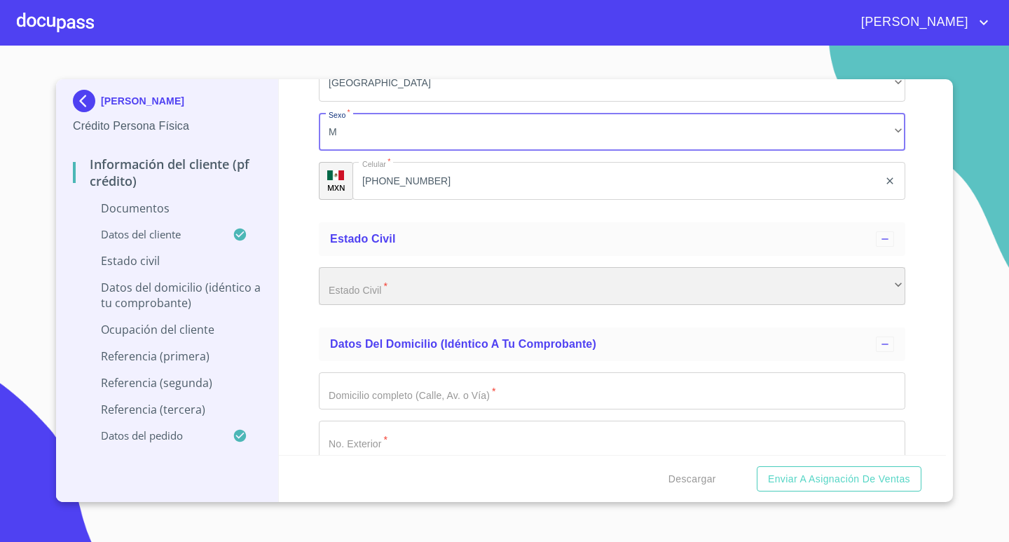
click at [380, 286] on div "​" at bounding box center [612, 286] width 586 height 38
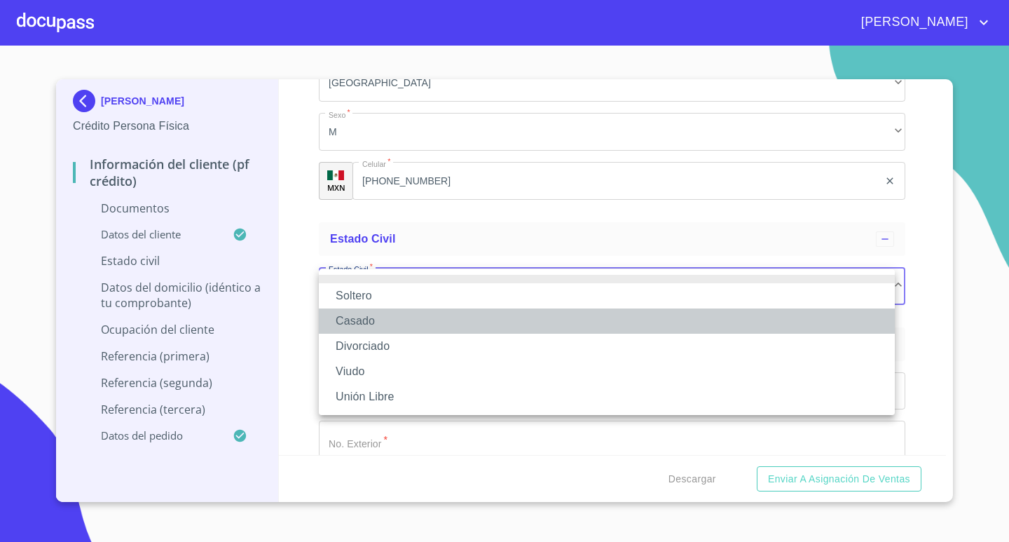
click at [369, 324] on li "Casado" at bounding box center [607, 320] width 576 height 25
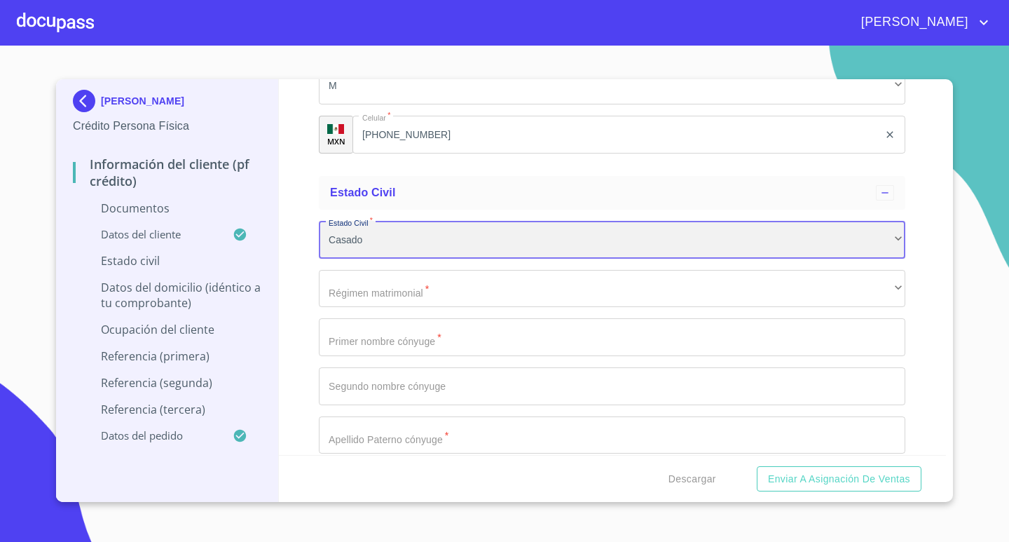
scroll to position [4274, 0]
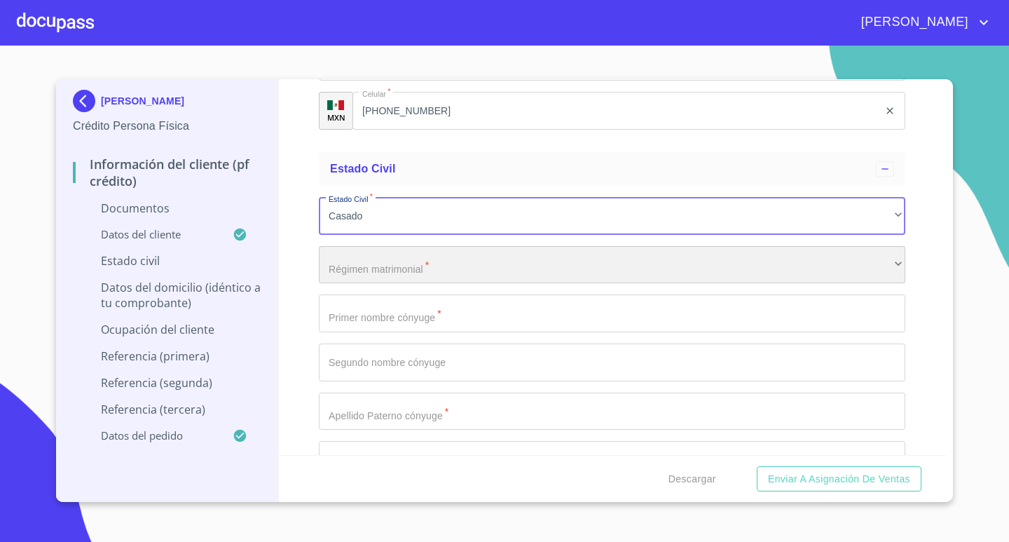
click at [418, 258] on div "​" at bounding box center [612, 265] width 586 height 38
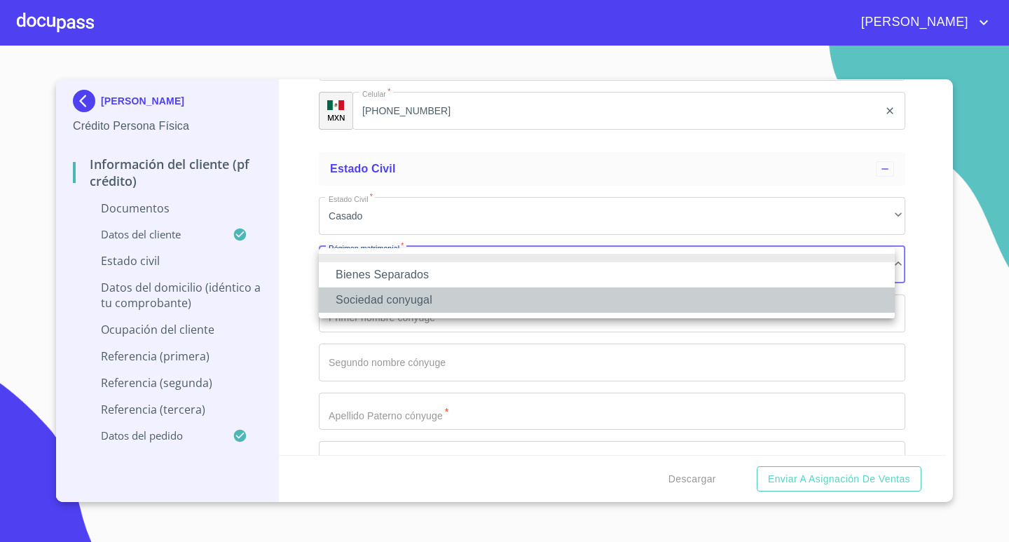
click at [411, 303] on li "Sociedad conyugal" at bounding box center [607, 299] width 576 height 25
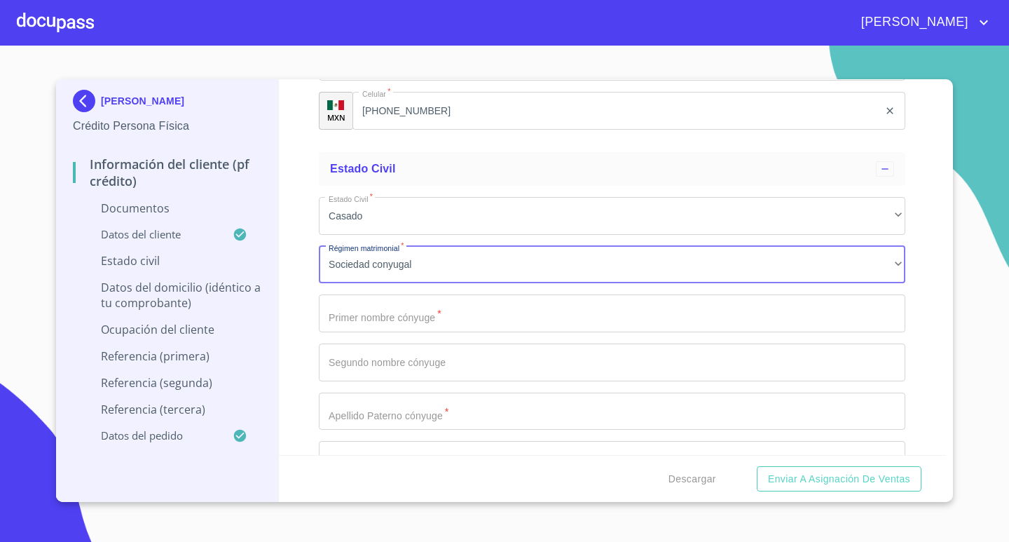
click at [413, 313] on input "Documento de identificación.   *" at bounding box center [612, 313] width 586 height 38
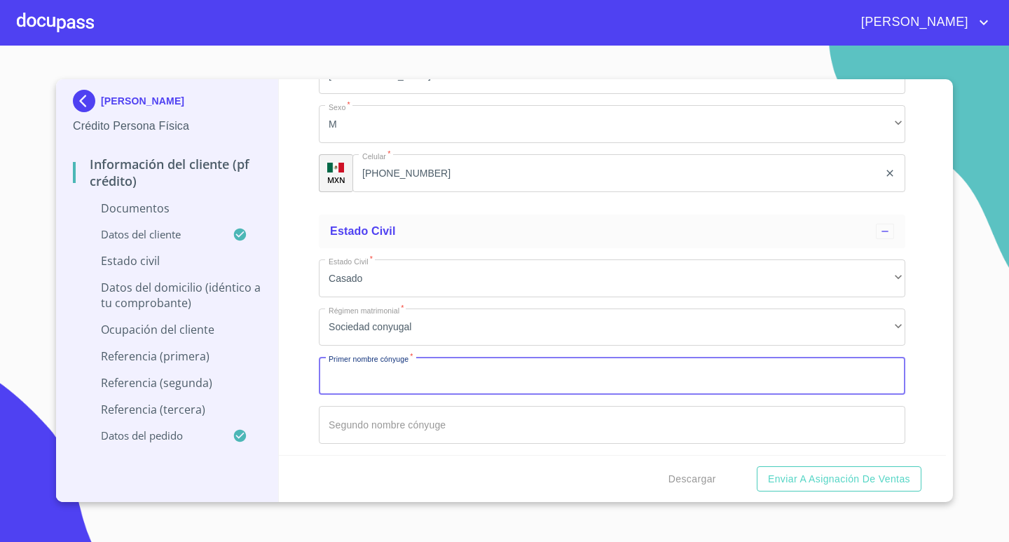
scroll to position [4204, 0]
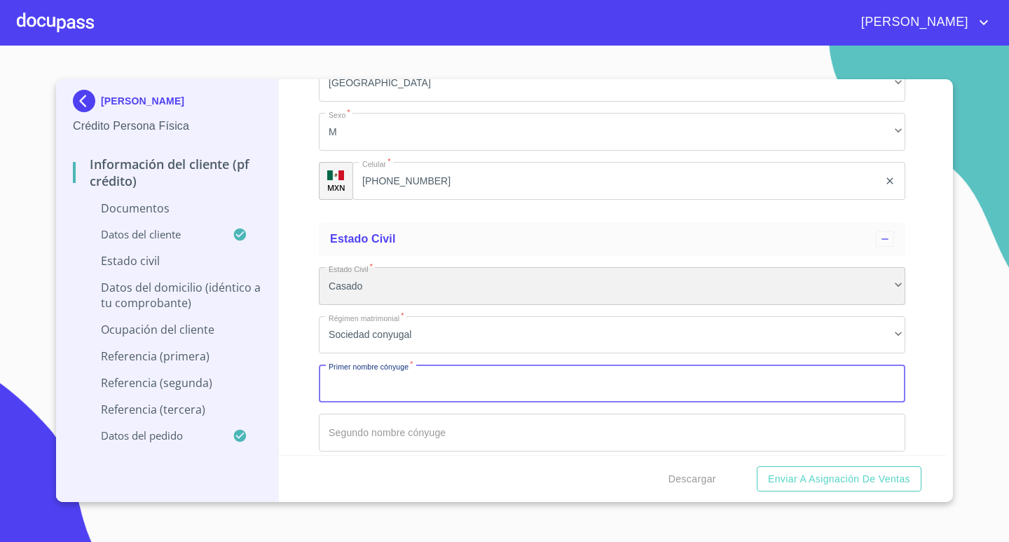
click at [387, 288] on div "Casado" at bounding box center [612, 286] width 586 height 38
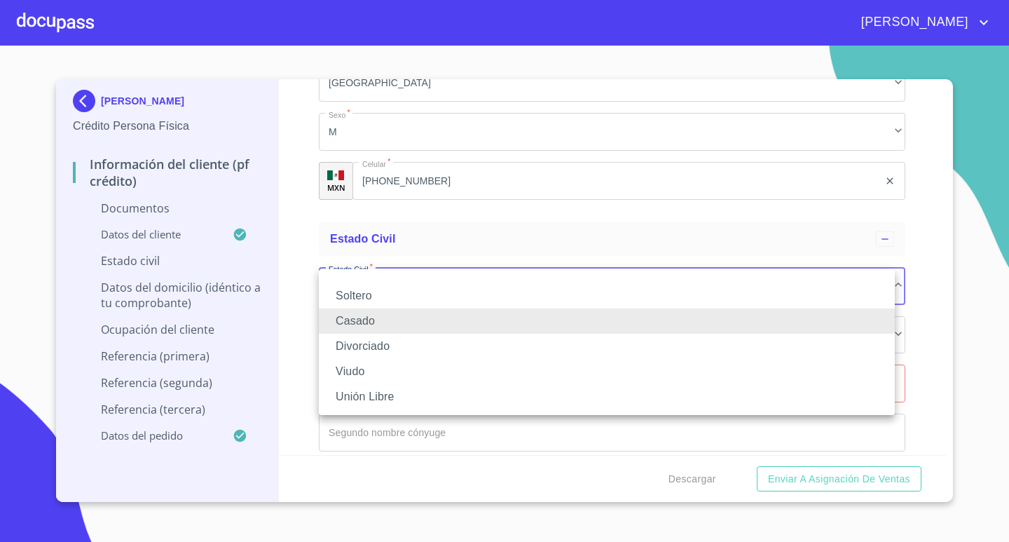
click at [361, 297] on li "Soltero" at bounding box center [607, 295] width 576 height 25
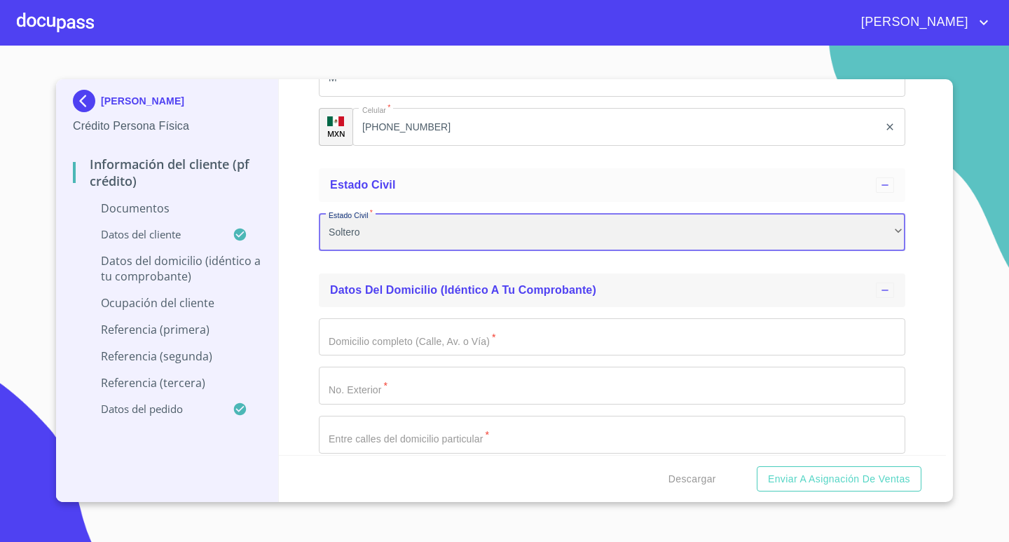
scroll to position [4344, 0]
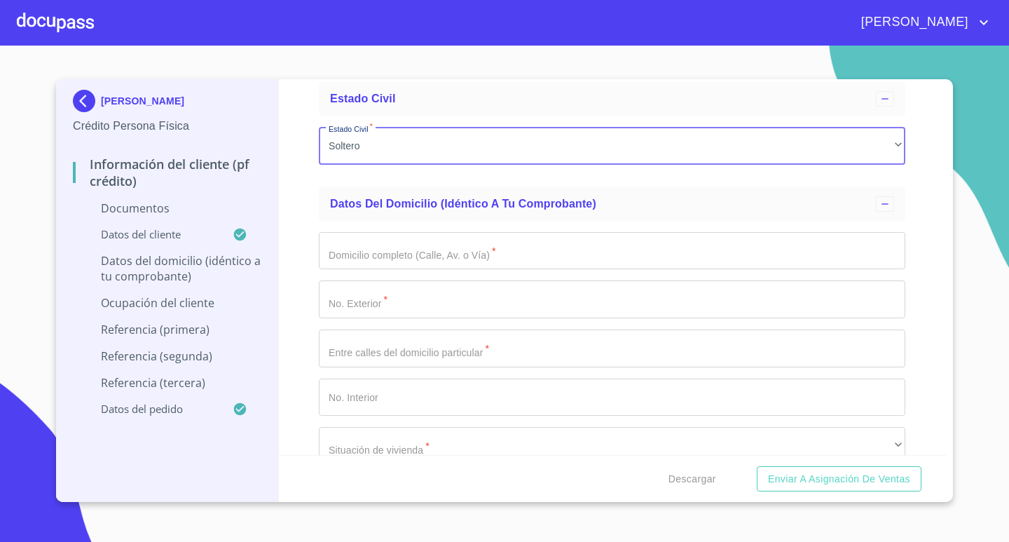
click at [394, 256] on input "Documento de identificación.   *" at bounding box center [612, 251] width 586 height 38
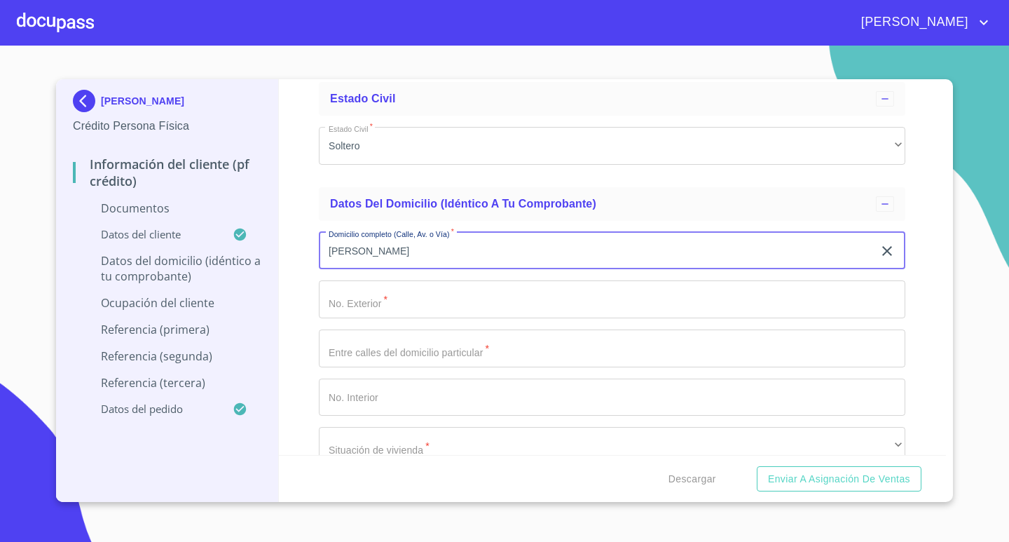
type input "[PERSON_NAME]"
click at [364, 301] on input "Documento de identificación.   *" at bounding box center [612, 299] width 586 height 38
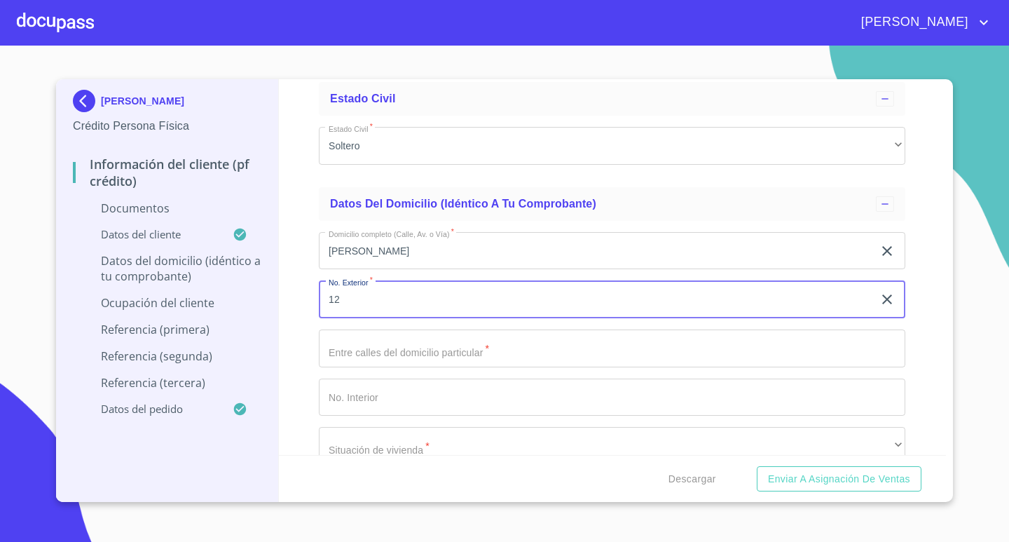
type input "12"
click at [394, 351] on input "Documento de identificación.   *" at bounding box center [612, 348] width 586 height 38
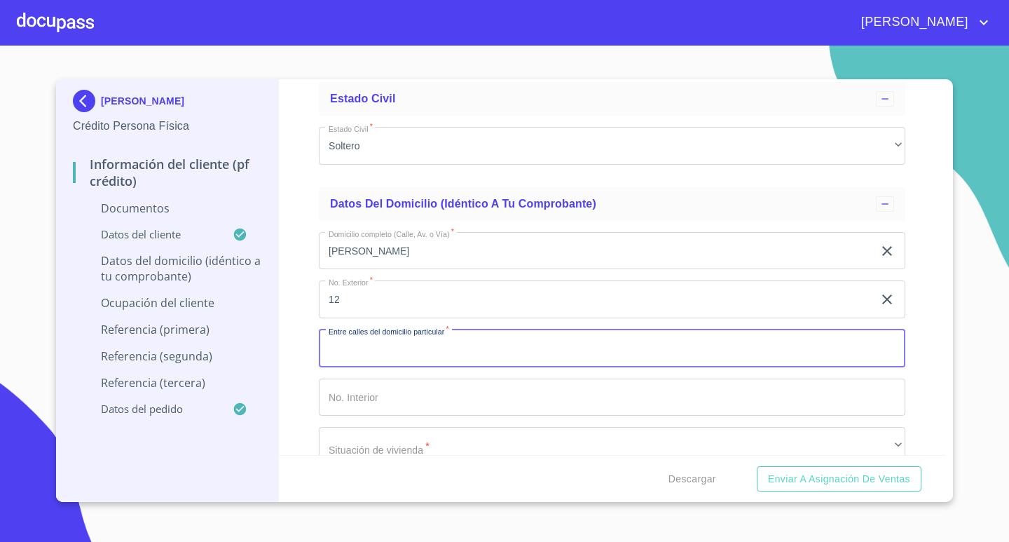
click at [369, 406] on input "Documento de identificación.   *" at bounding box center [612, 397] width 586 height 38
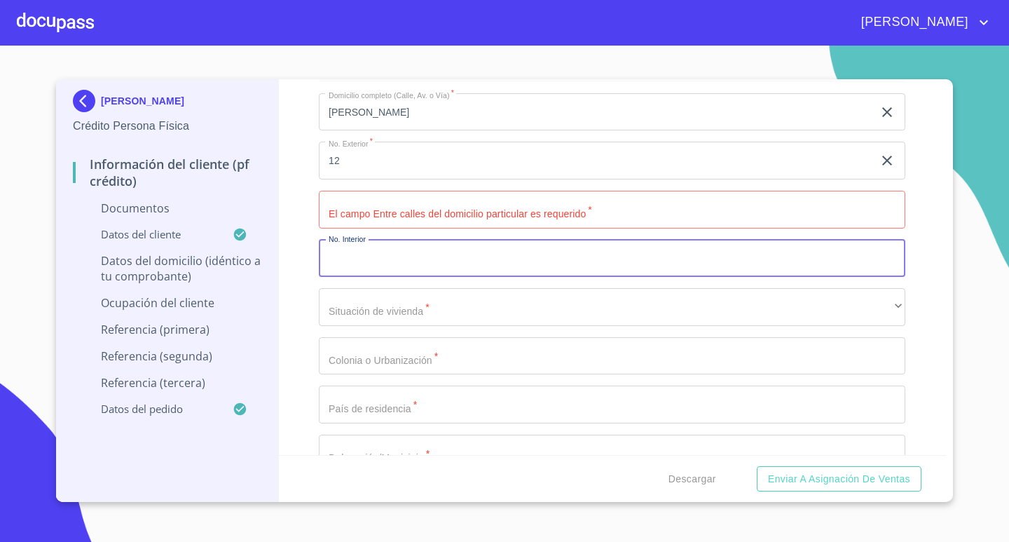
scroll to position [4485, 0]
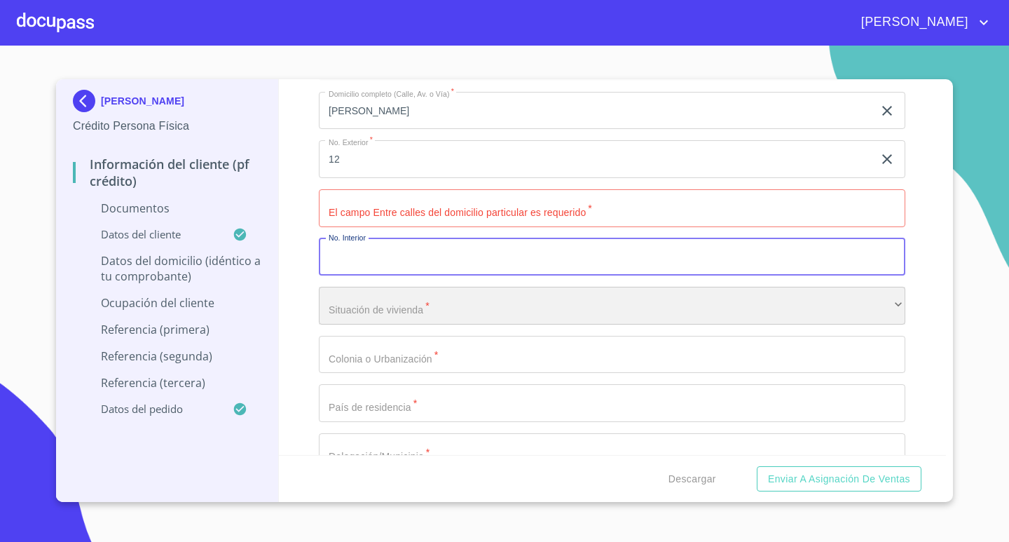
click at [394, 305] on div "​" at bounding box center [612, 306] width 586 height 38
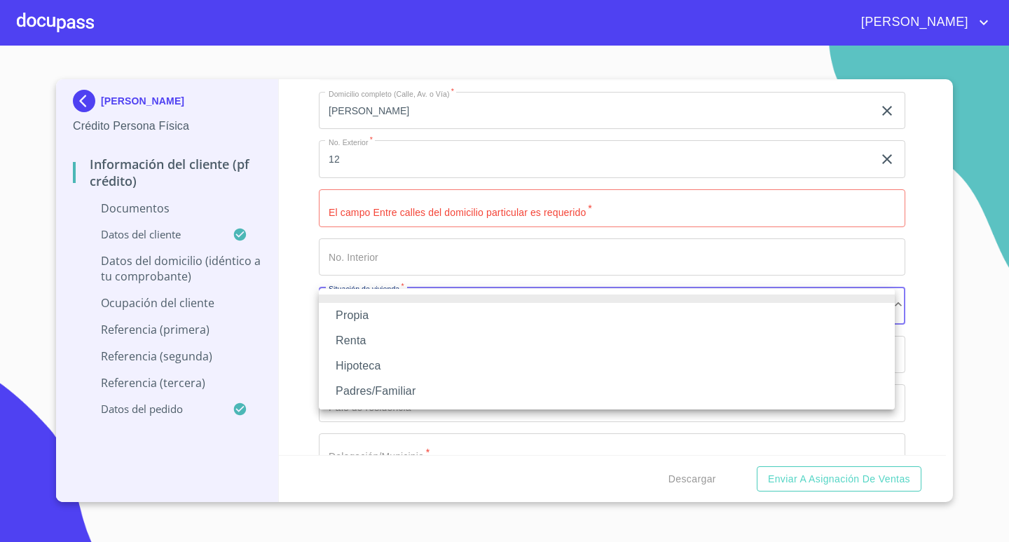
click at [355, 308] on li "Propia" at bounding box center [607, 315] width 576 height 25
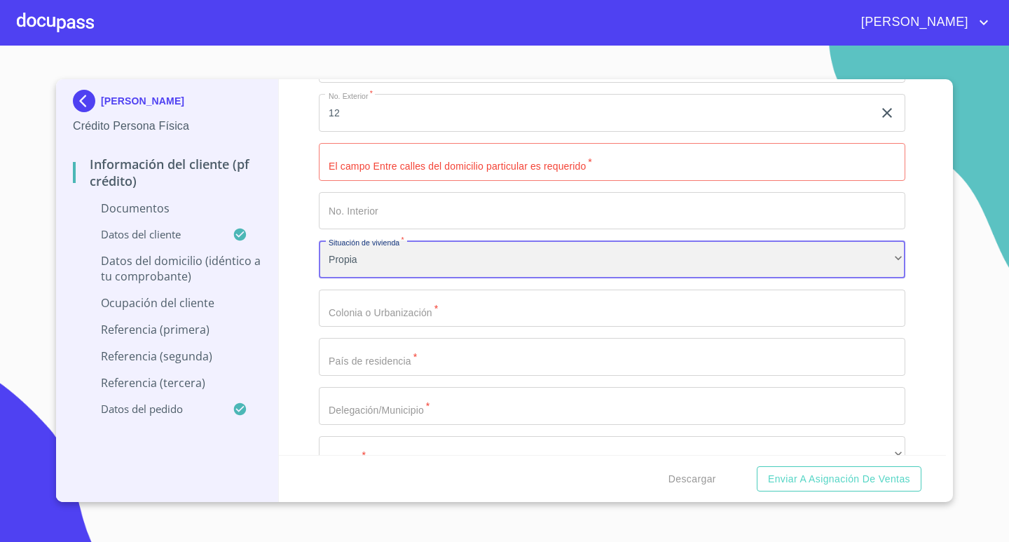
scroll to position [4555, 0]
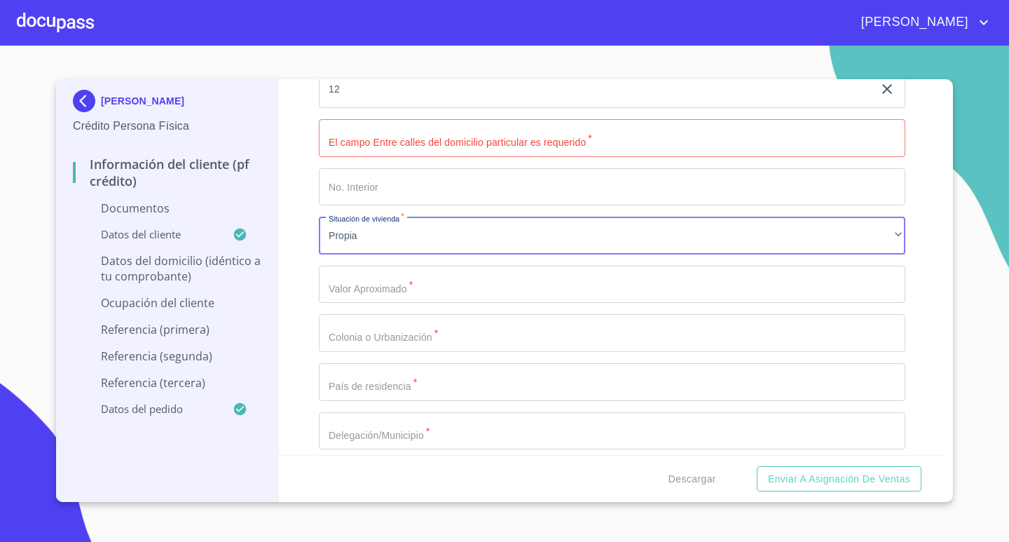
click at [373, 275] on input "Documento de identificación.   *" at bounding box center [612, 285] width 586 height 38
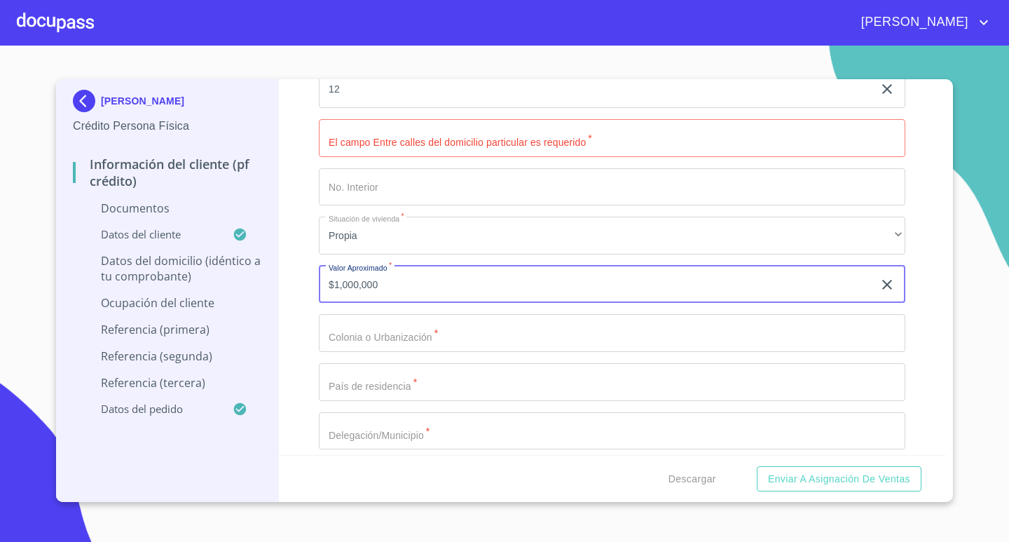
type input "$1,000,000"
click at [301, 235] on div "Información del cliente (PF crédito) Documentos Documento de identificación.   …" at bounding box center [613, 267] width 668 height 376
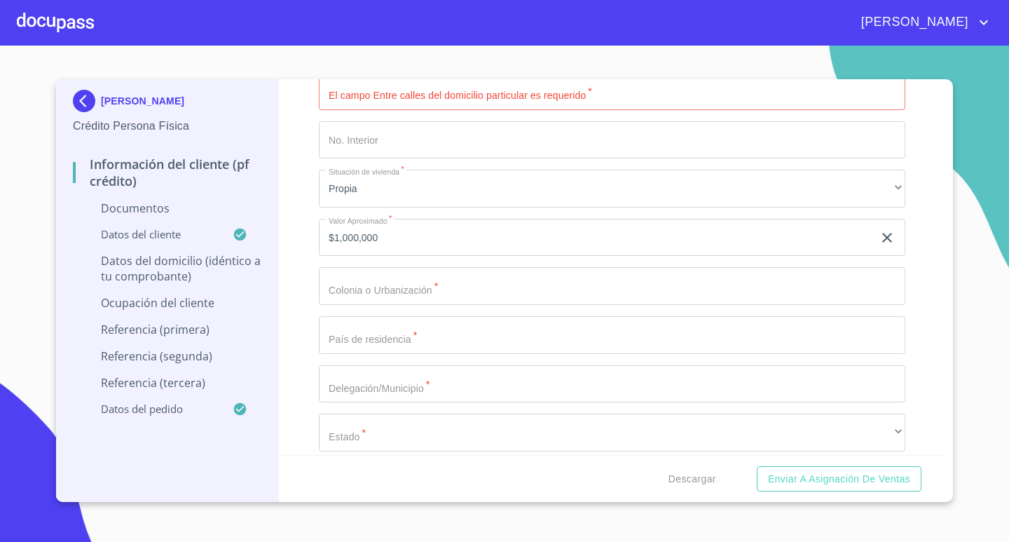
scroll to position [4625, 0]
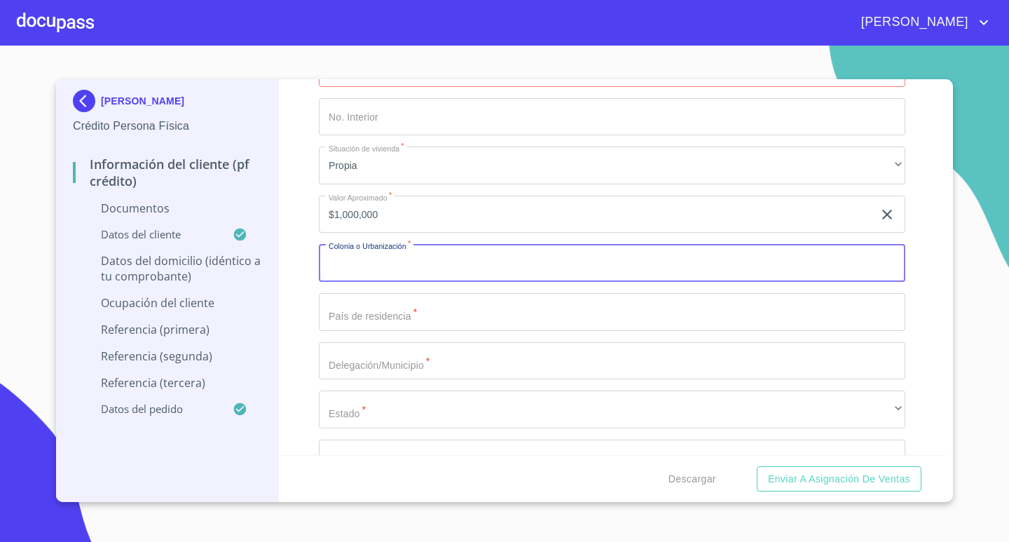
click at [387, 266] on input "Documento de identificación.   *" at bounding box center [612, 263] width 586 height 38
type input "MAZAMITLA"
click at [351, 296] on input "Documento de identificación.   *" at bounding box center [612, 312] width 586 height 38
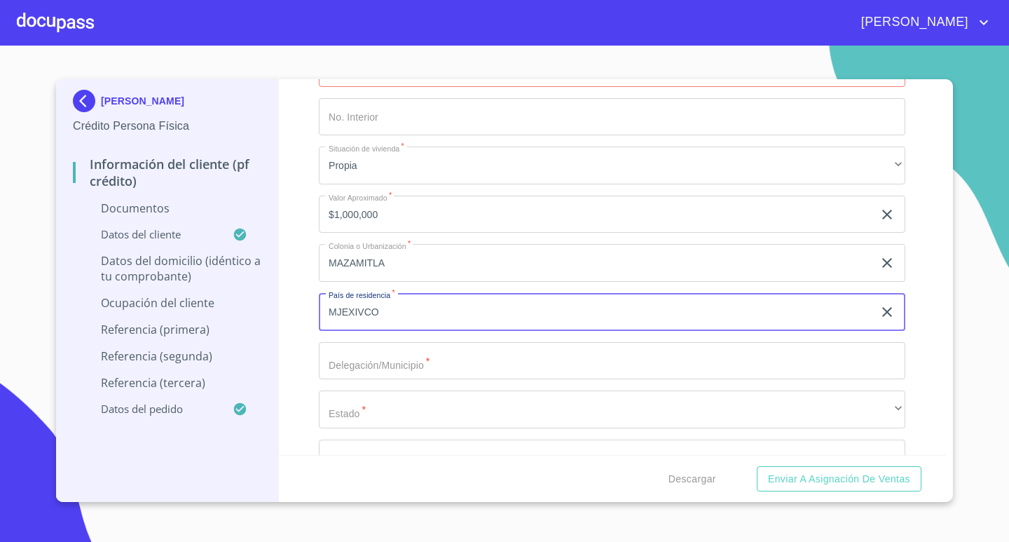
click at [757, 466] on button "Enviar a Asignación de Ventas" at bounding box center [839, 479] width 165 height 26
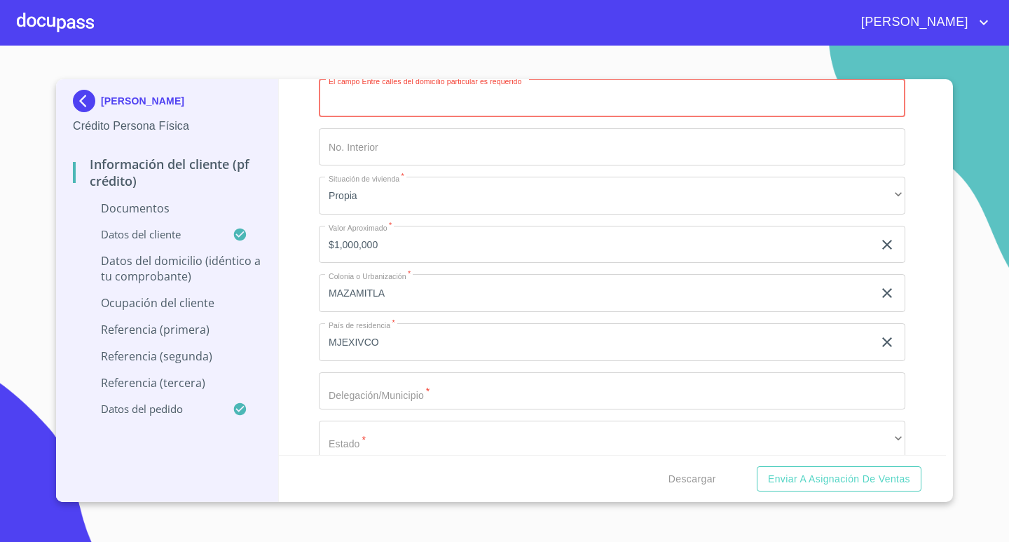
click at [413, 343] on input "MJEXIVCO" at bounding box center [596, 342] width 554 height 38
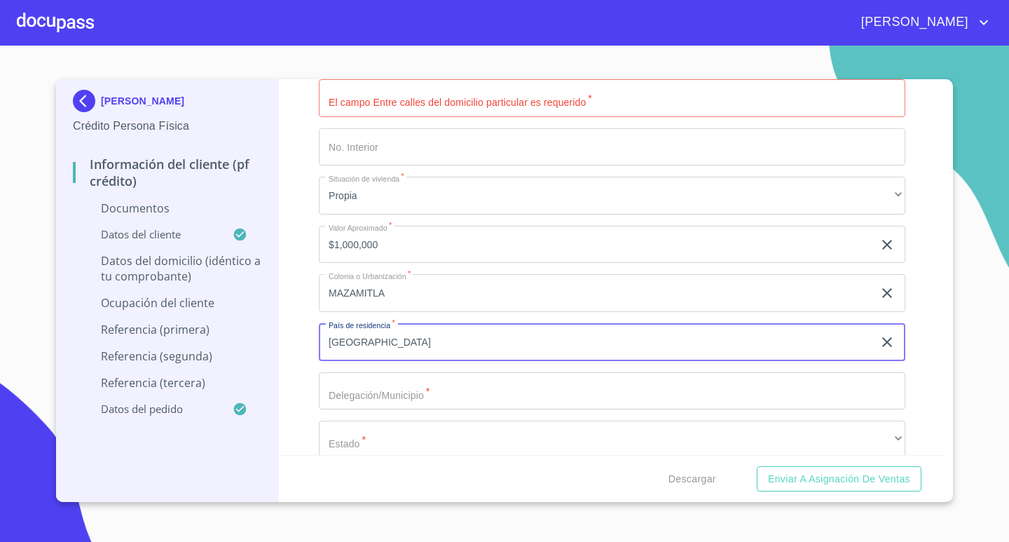
type input "[GEOGRAPHIC_DATA]"
click at [434, 396] on input "Documento de identificación.   *" at bounding box center [612, 391] width 586 height 38
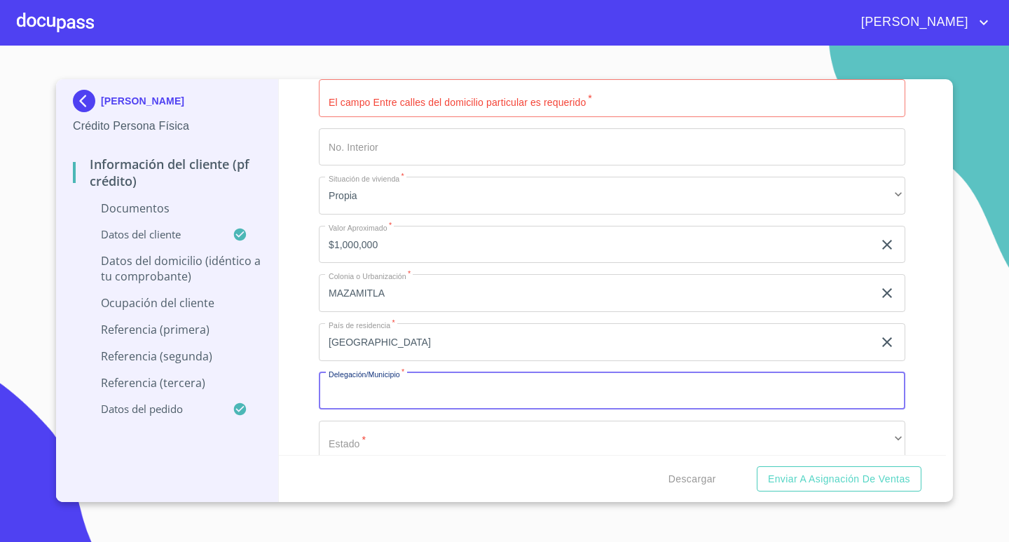
click at [386, 399] on input "Documento de identificación.   *" at bounding box center [612, 391] width 586 height 38
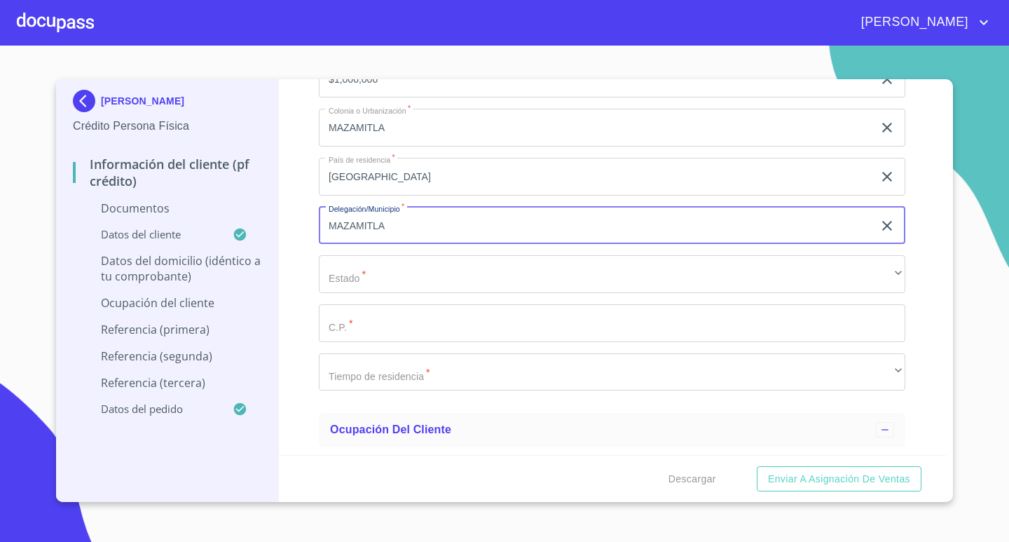
scroll to position [4805, 0]
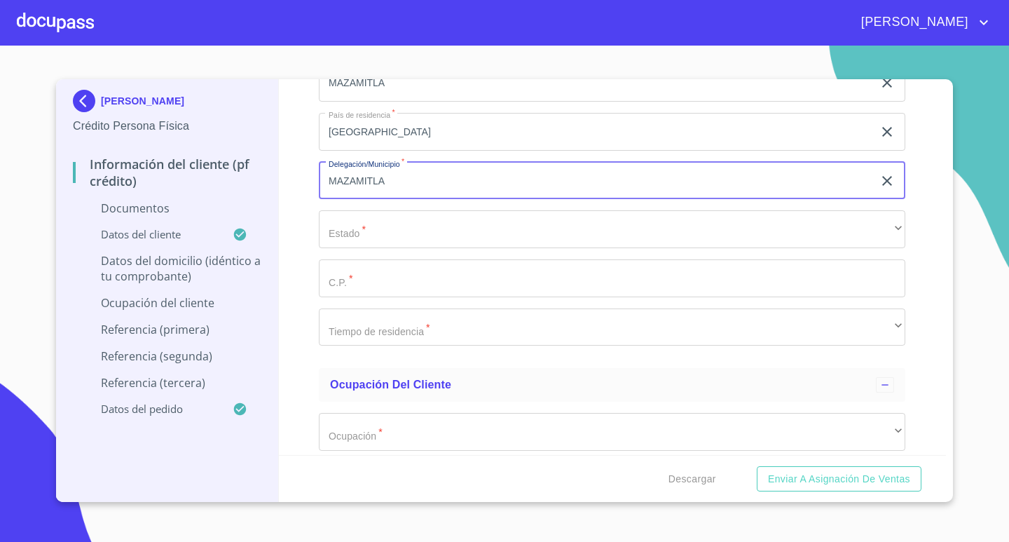
type input "MAZAMITLA"
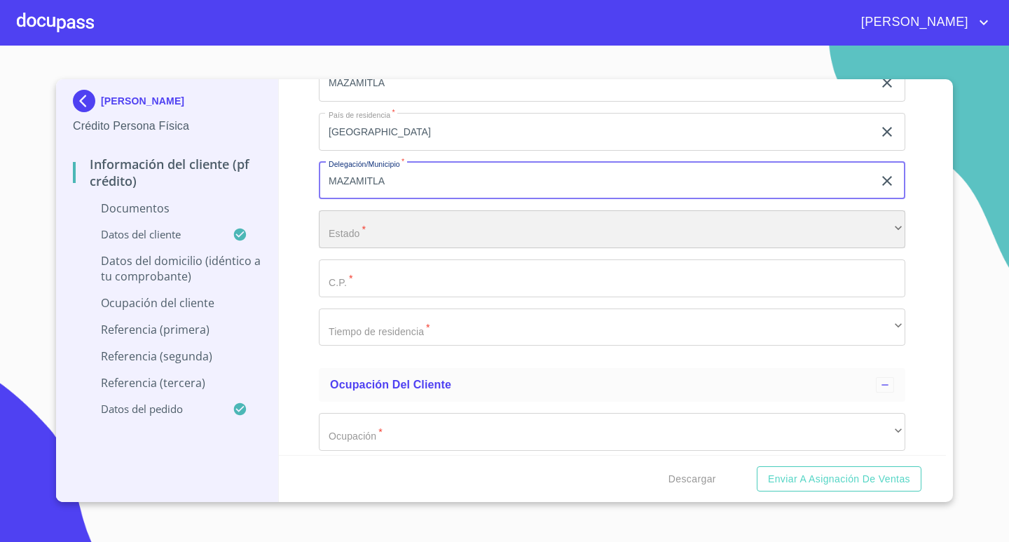
click at [368, 227] on div "​" at bounding box center [612, 229] width 586 height 38
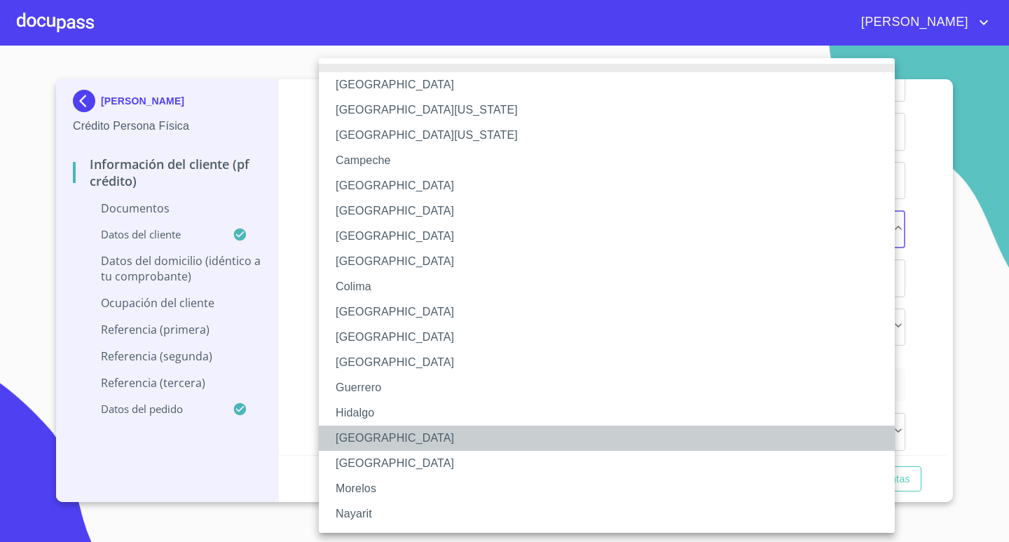
click at [368, 434] on li "[GEOGRAPHIC_DATA]" at bounding box center [612, 437] width 586 height 25
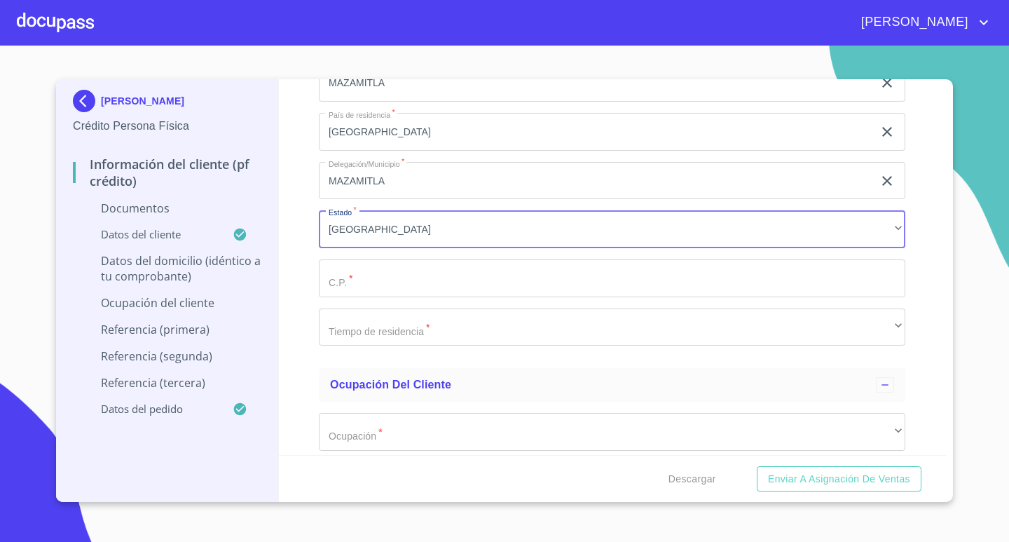
click at [378, 286] on input "Documento de identificación.   *" at bounding box center [612, 278] width 586 height 38
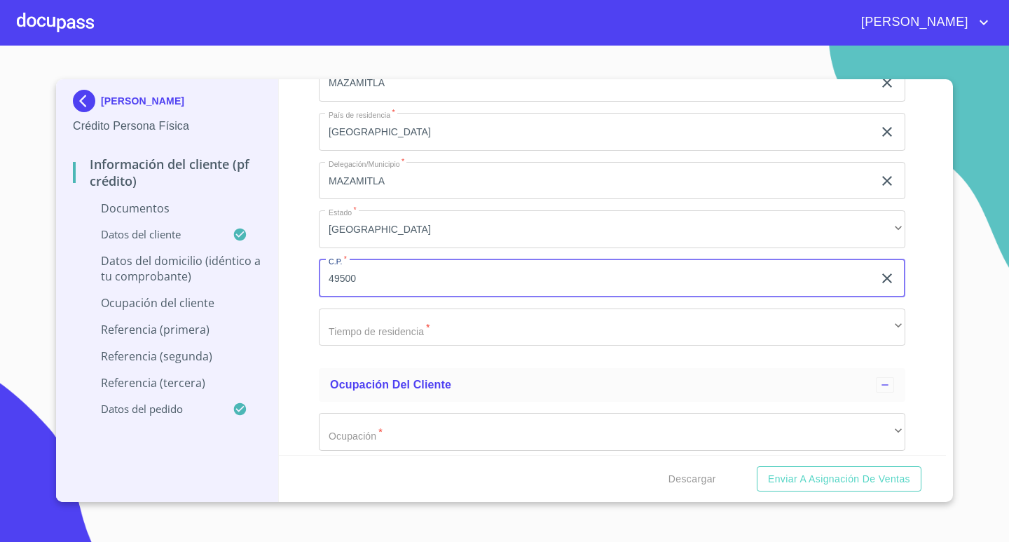
type input "49500"
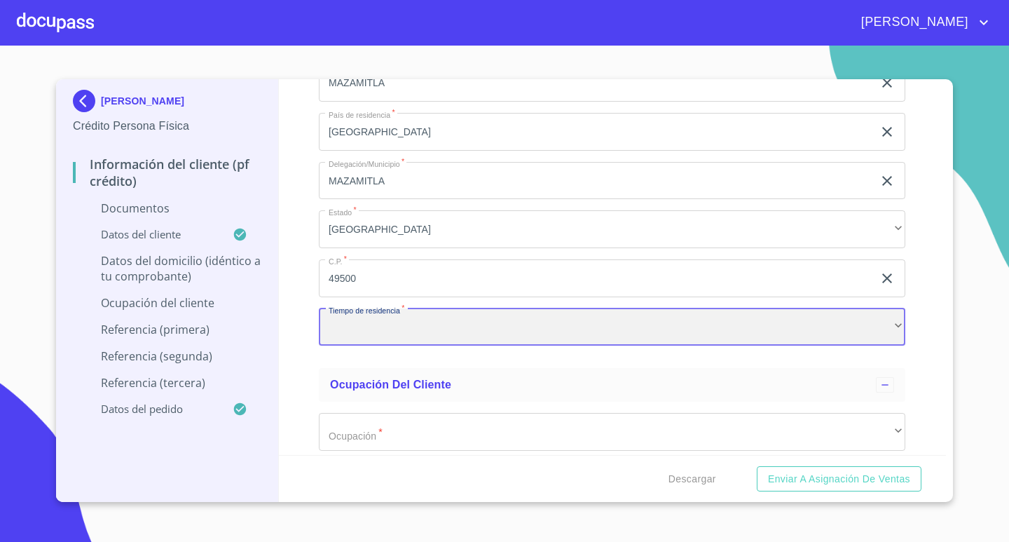
click at [377, 324] on div "​" at bounding box center [612, 327] width 586 height 38
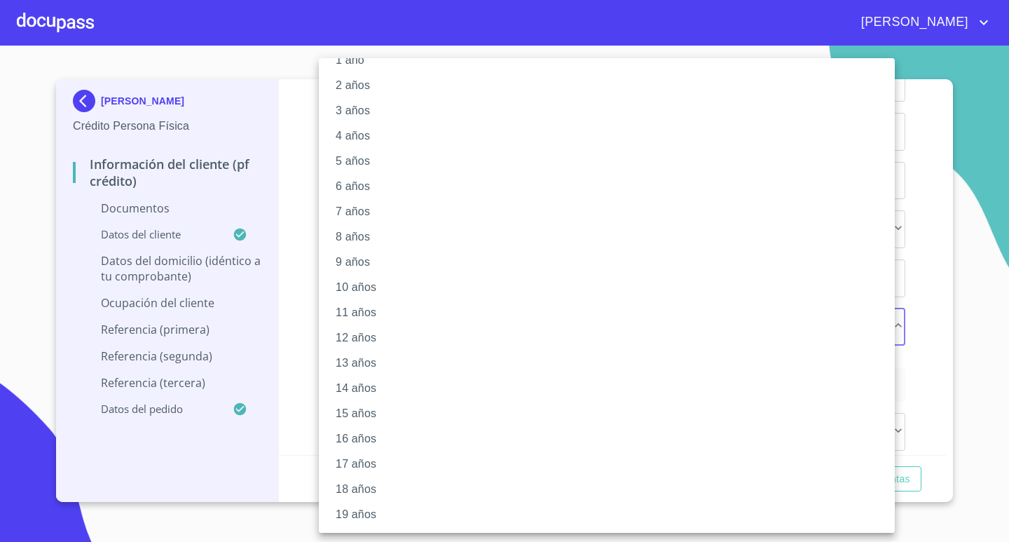
scroll to position [75, 0]
click at [357, 518] on li "20 años" at bounding box center [612, 514] width 586 height 25
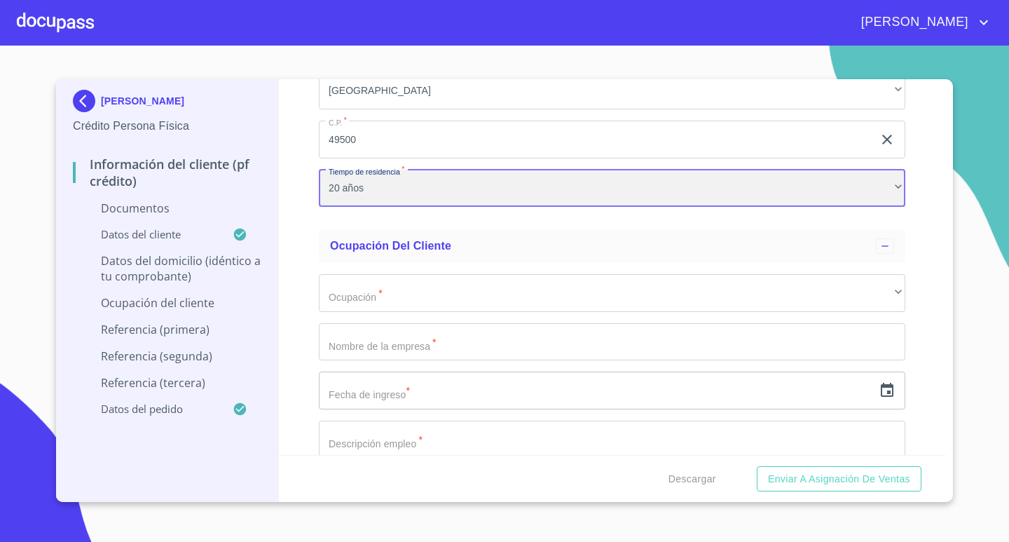
scroll to position [4945, 0]
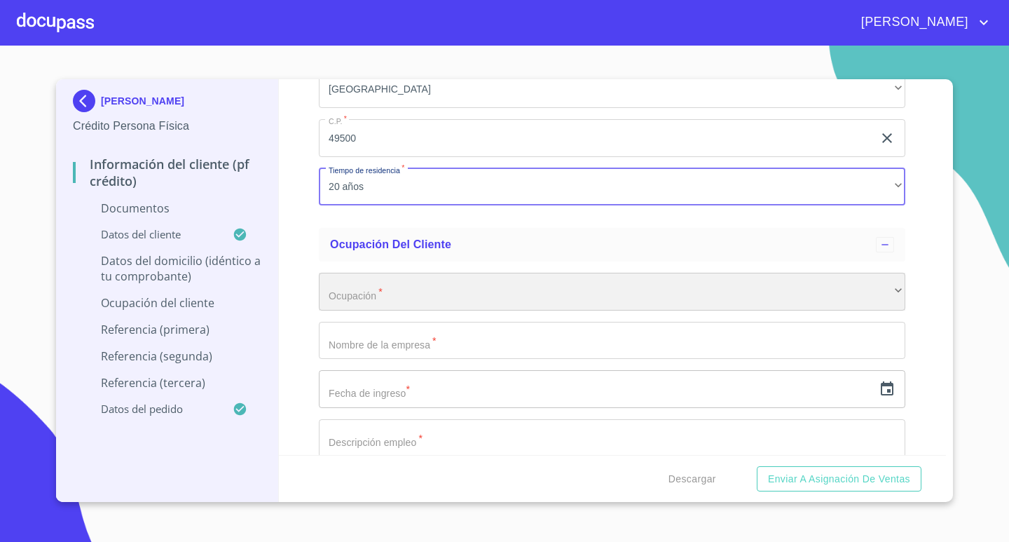
click at [371, 287] on div "​" at bounding box center [612, 292] width 586 height 38
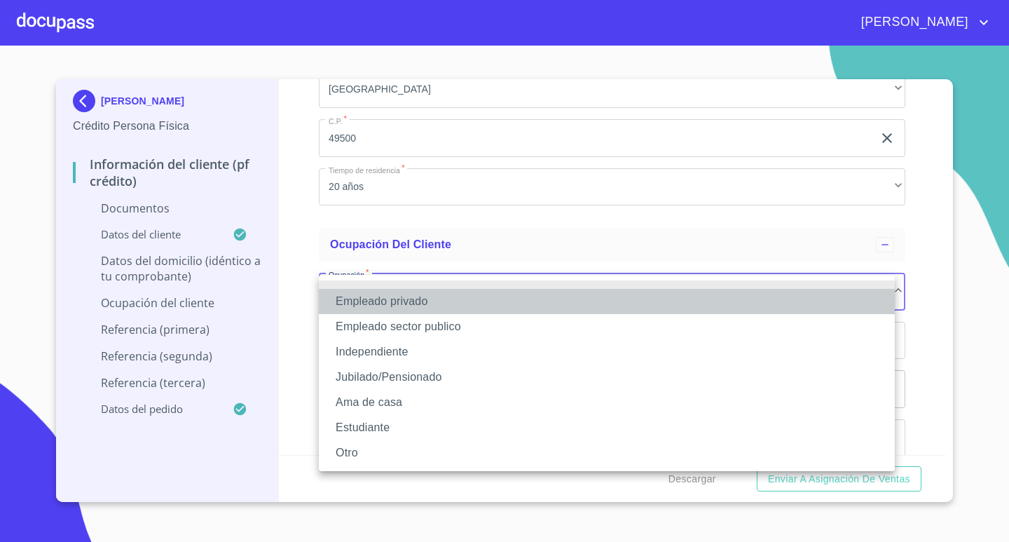
click at [402, 306] on li "Empleado privado" at bounding box center [607, 301] width 576 height 25
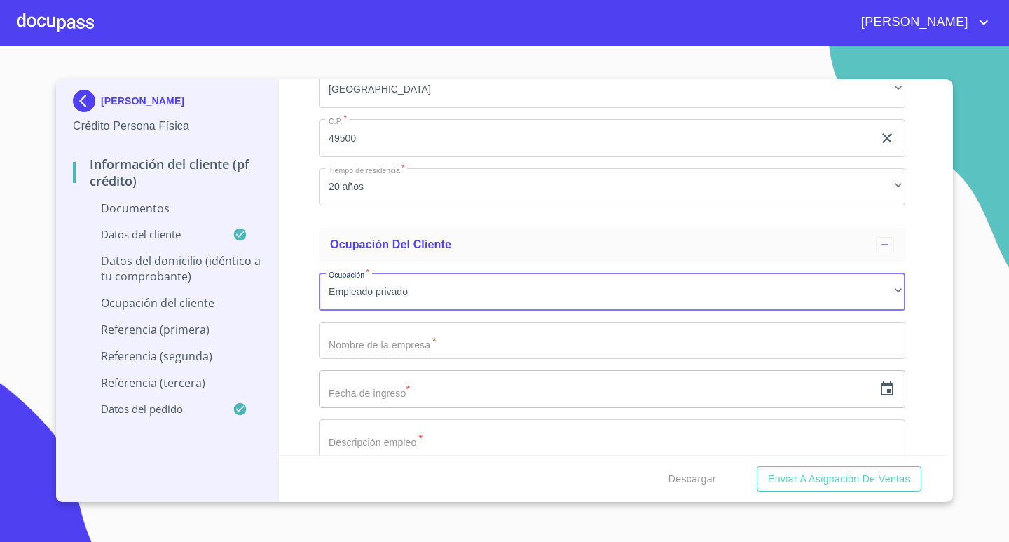
click at [411, 352] on input "Documento de identificación.   *" at bounding box center [612, 341] width 586 height 38
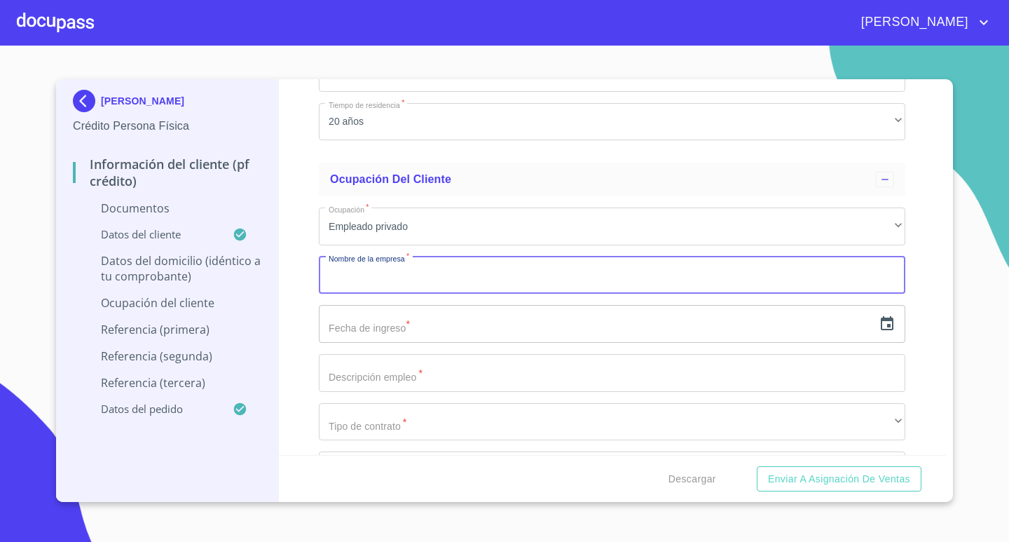
scroll to position [5015, 0]
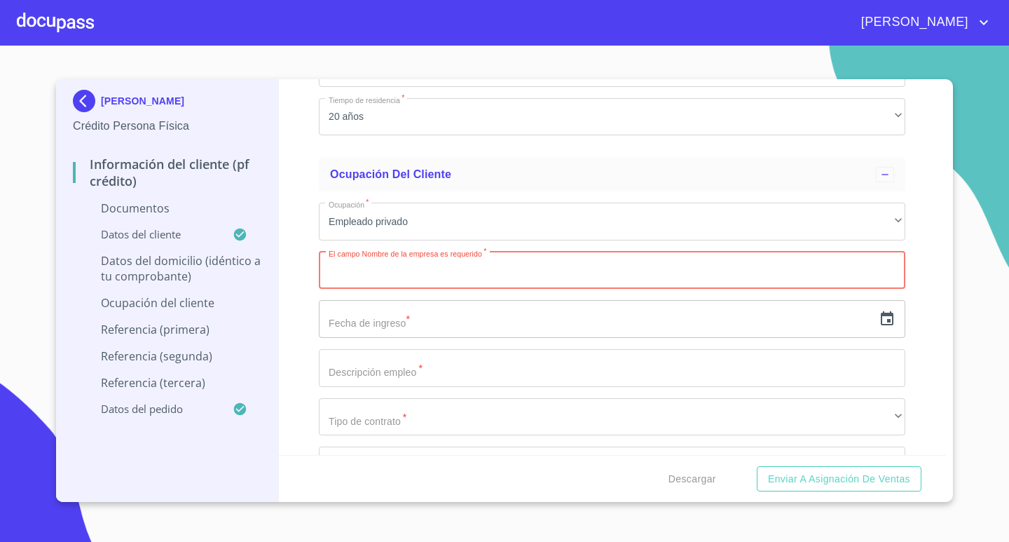
paste input "Gal Gar Construcciones, S.A. De C.V"
type input "Gal Gar Construcciones, S.A. De C.V"
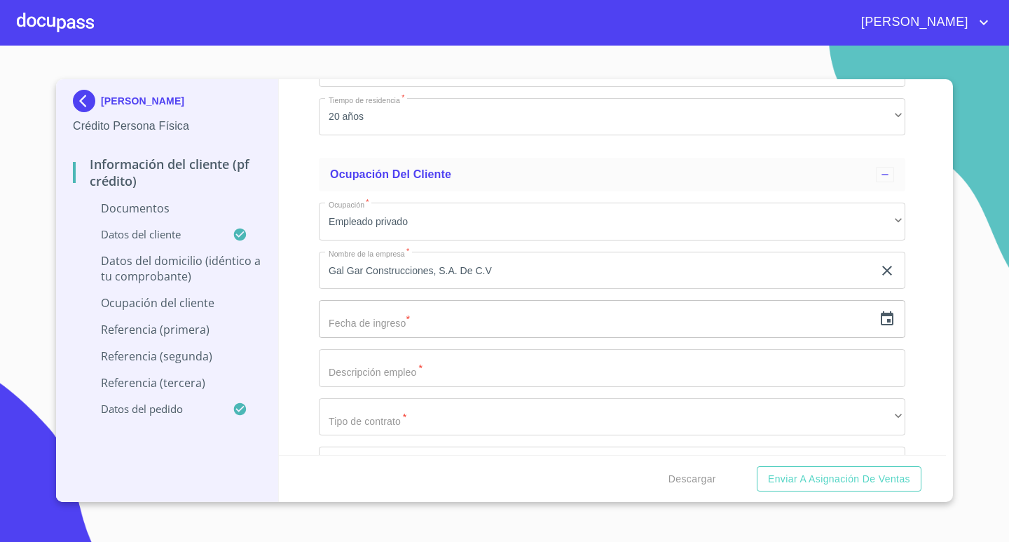
click at [282, 280] on div "Información del cliente (PF crédito) Documentos Documento de identificación.   …" at bounding box center [613, 267] width 668 height 376
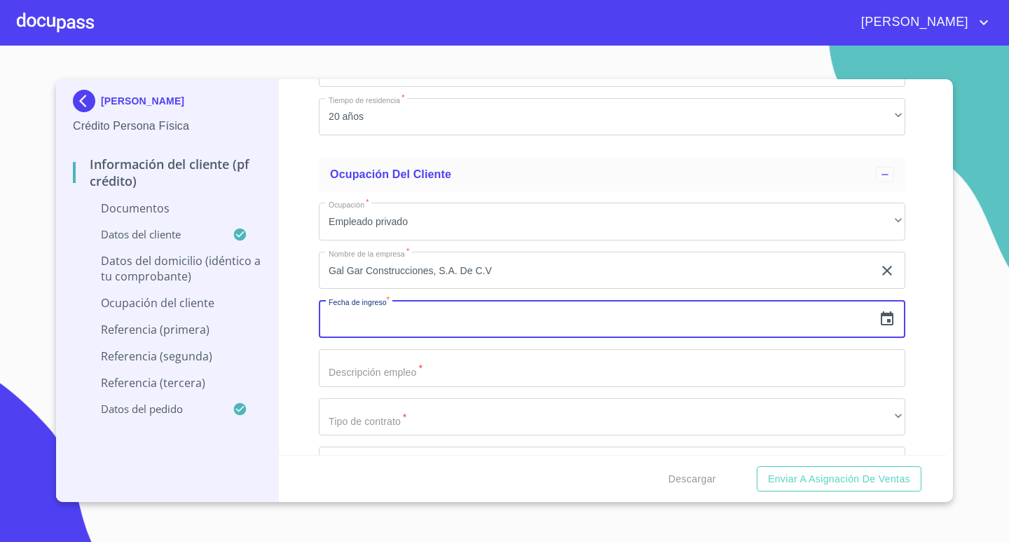
click at [417, 326] on input "text" at bounding box center [596, 319] width 554 height 38
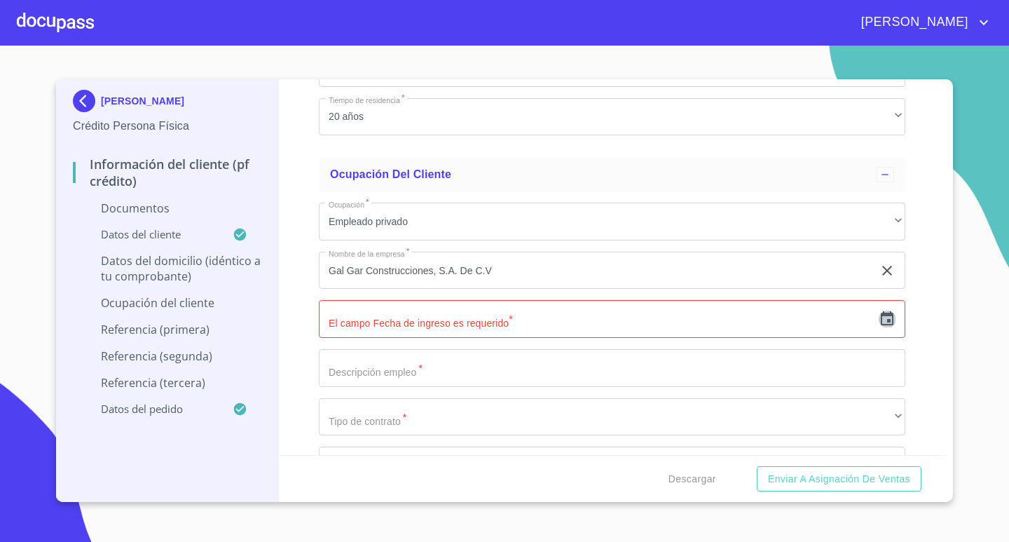
click at [879, 321] on icon "button" at bounding box center [887, 318] width 17 height 17
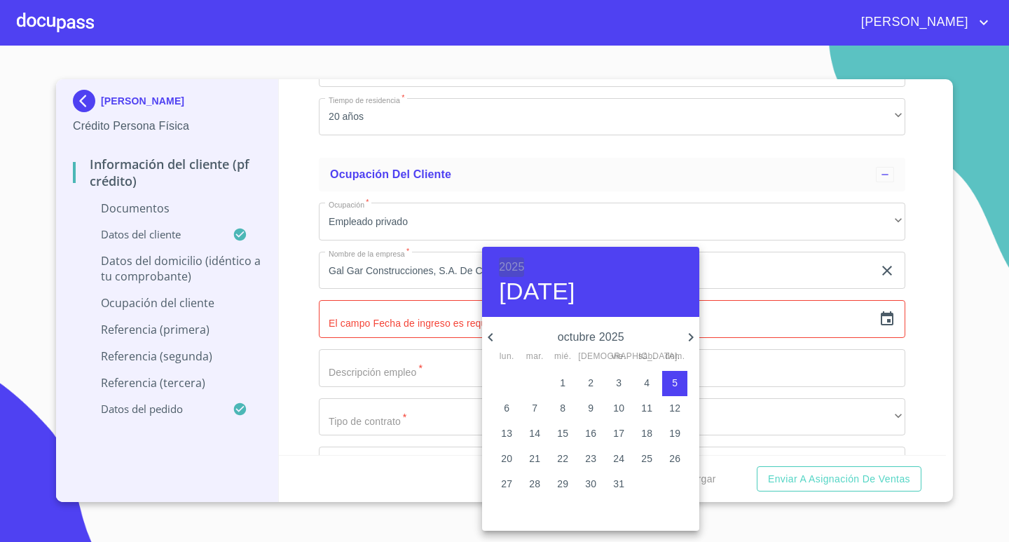
click at [513, 263] on h6 "2025" at bounding box center [511, 267] width 25 height 20
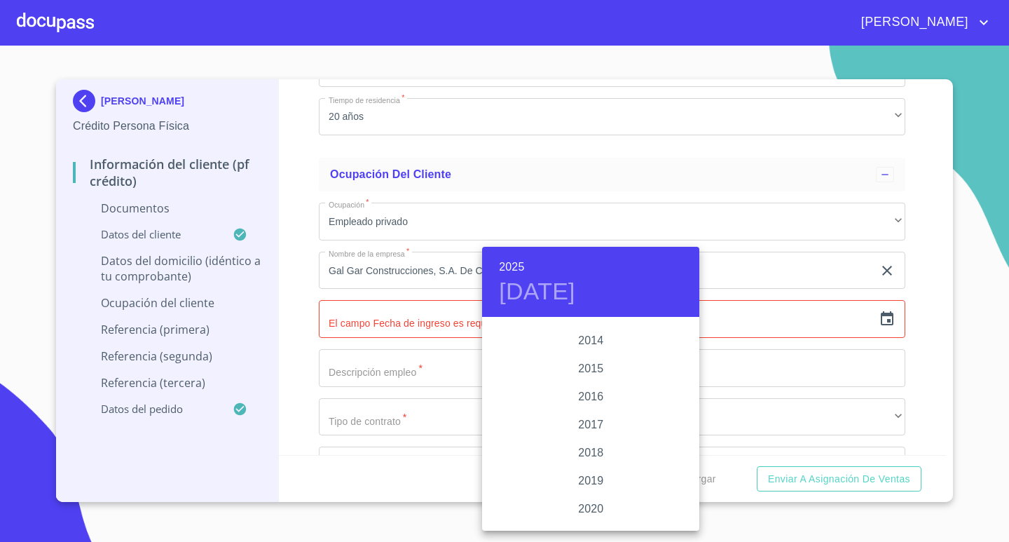
scroll to position [2438, 0]
click at [589, 471] on div "2017" at bounding box center [590, 473] width 217 height 28
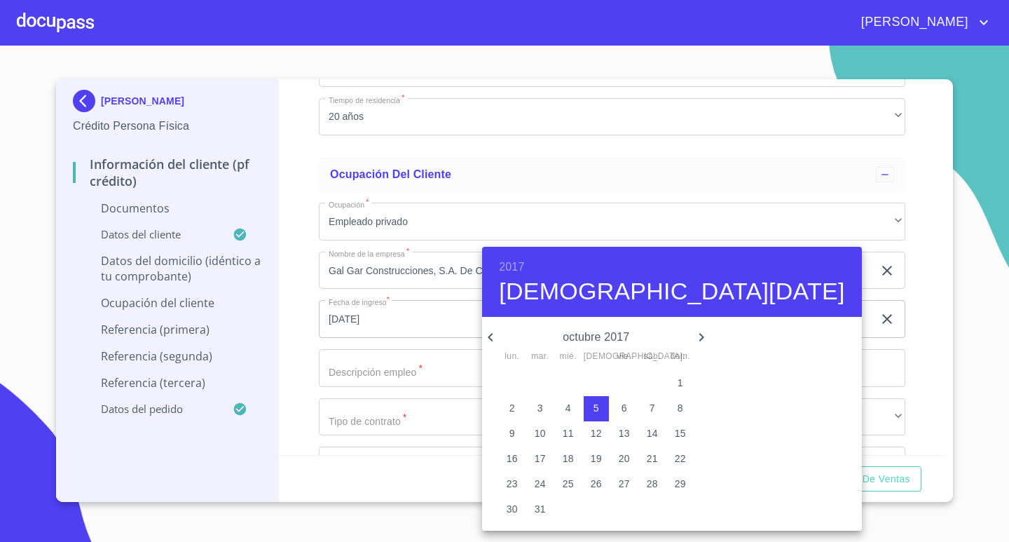
click at [486, 334] on icon "button" at bounding box center [490, 337] width 17 height 17
click at [591, 460] on p "21" at bounding box center [596, 458] width 11 height 14
type input "21 de sep. de 2017"
drag, startPoint x: 933, startPoint y: 359, endPoint x: 821, endPoint y: 378, distance: 113.8
click at [933, 359] on div at bounding box center [504, 271] width 1009 height 542
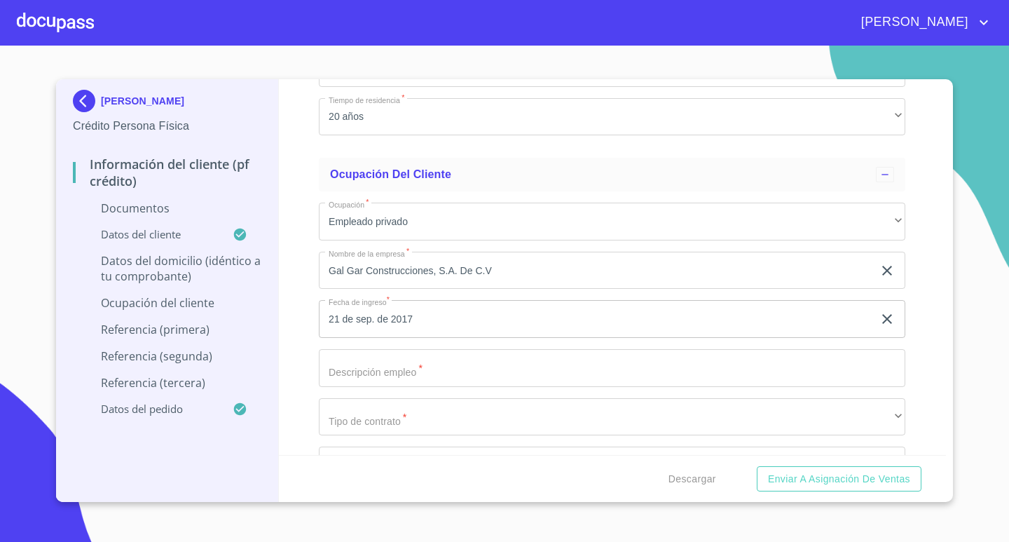
click at [390, 356] on input "Documento de identificación.   *" at bounding box center [612, 368] width 586 height 38
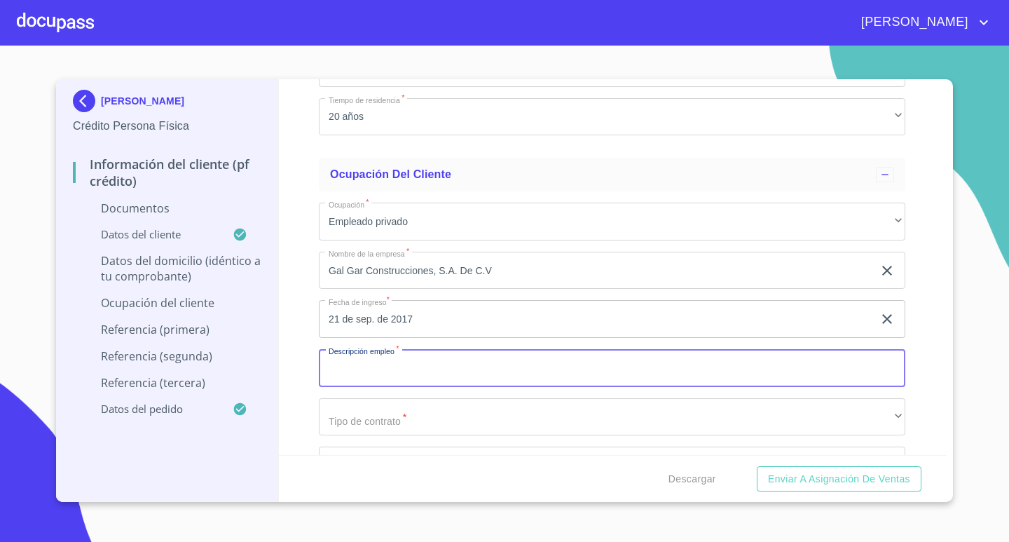
click at [390, 356] on input "Documento de identificación.   *" at bounding box center [612, 368] width 586 height 38
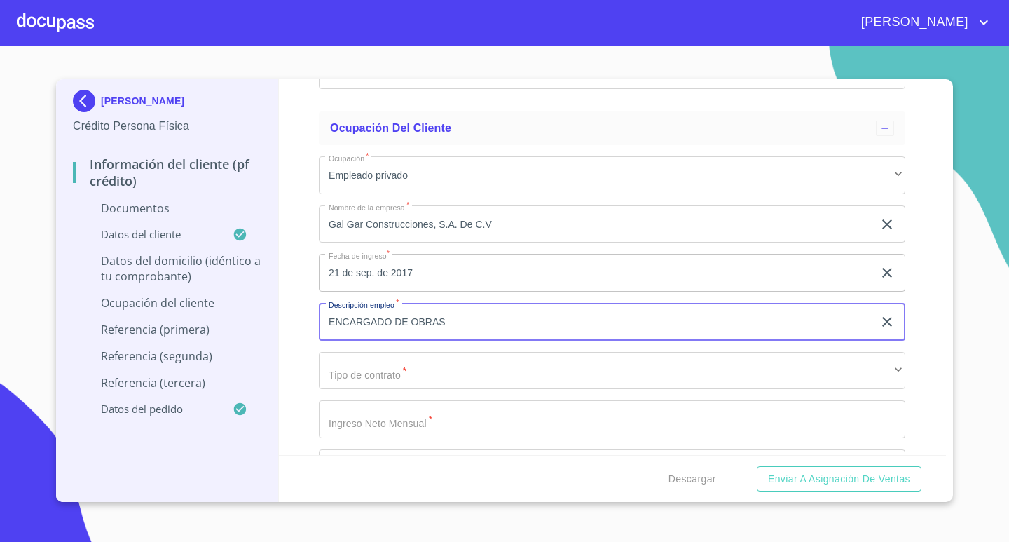
scroll to position [5085, 0]
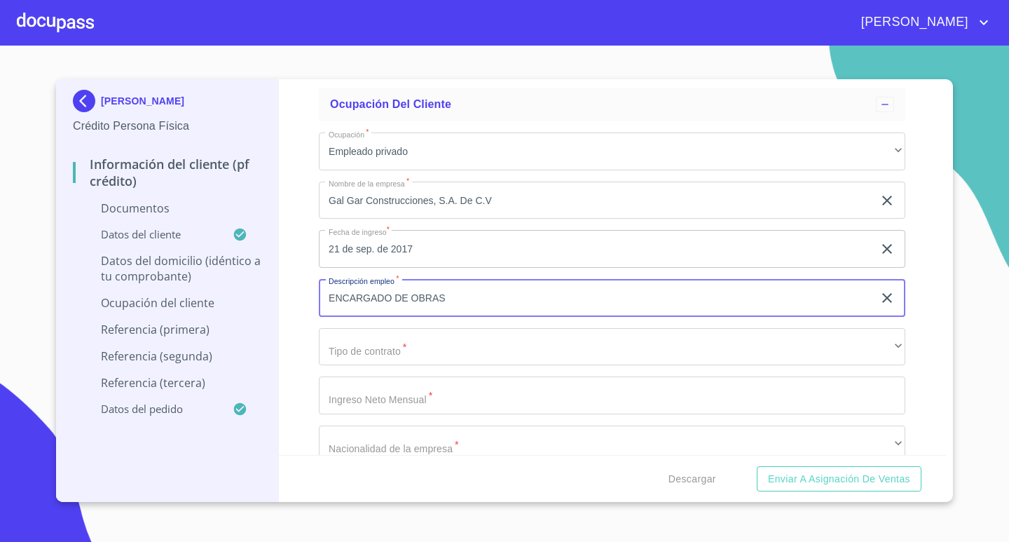
type input "ENCARGADO DE OBRAS"
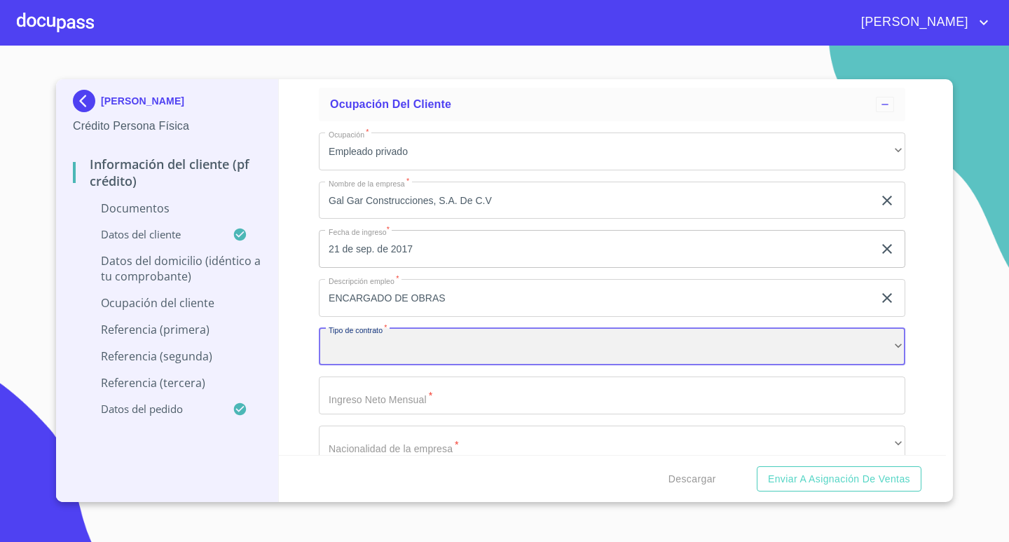
click at [410, 357] on div "​" at bounding box center [612, 347] width 586 height 38
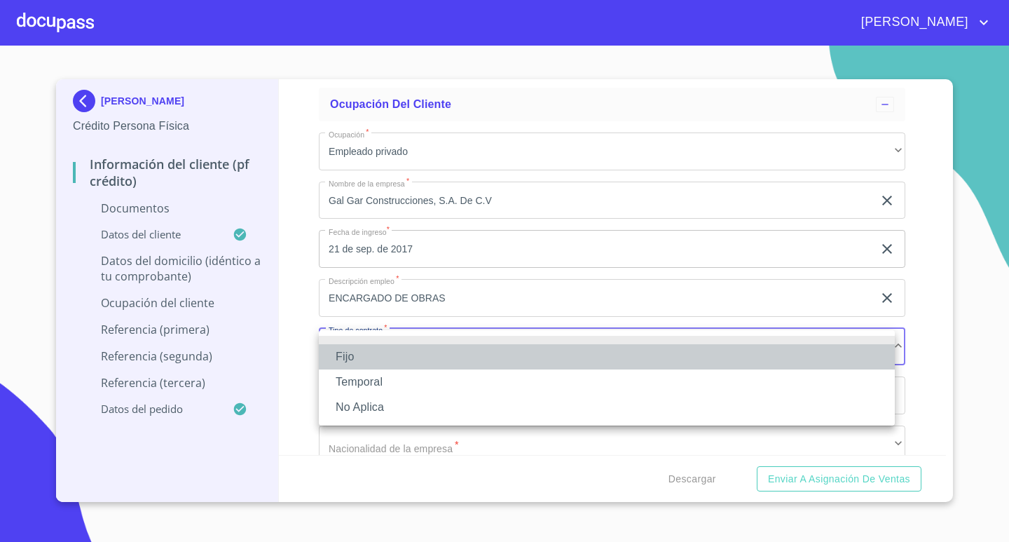
click at [345, 351] on li "Fijo" at bounding box center [607, 356] width 576 height 25
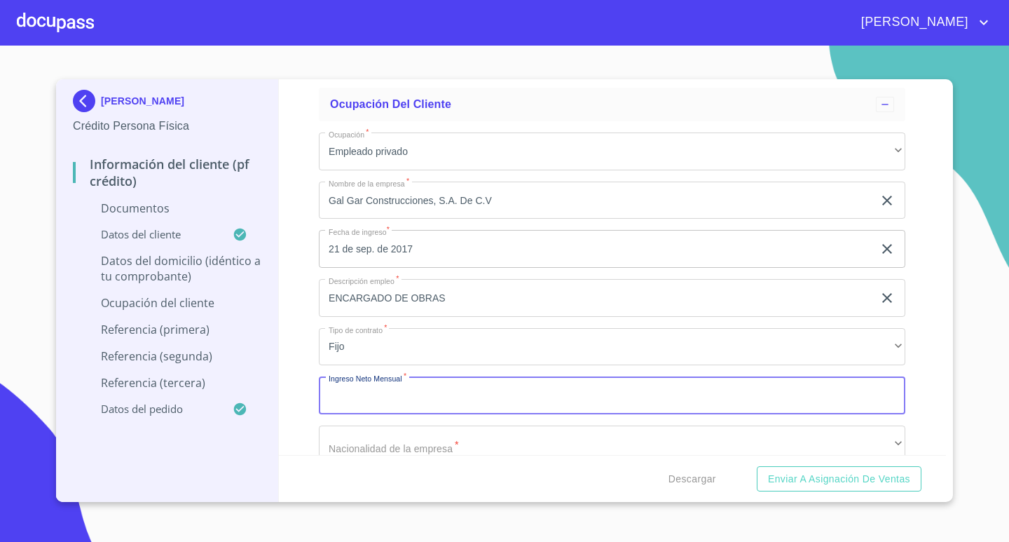
click at [393, 400] on input "Documento de identificación.   *" at bounding box center [612, 395] width 586 height 38
type input "20000"
click at [315, 305] on div "Información del cliente (PF crédito) Documentos Documento de identificación.   …" at bounding box center [613, 267] width 668 height 376
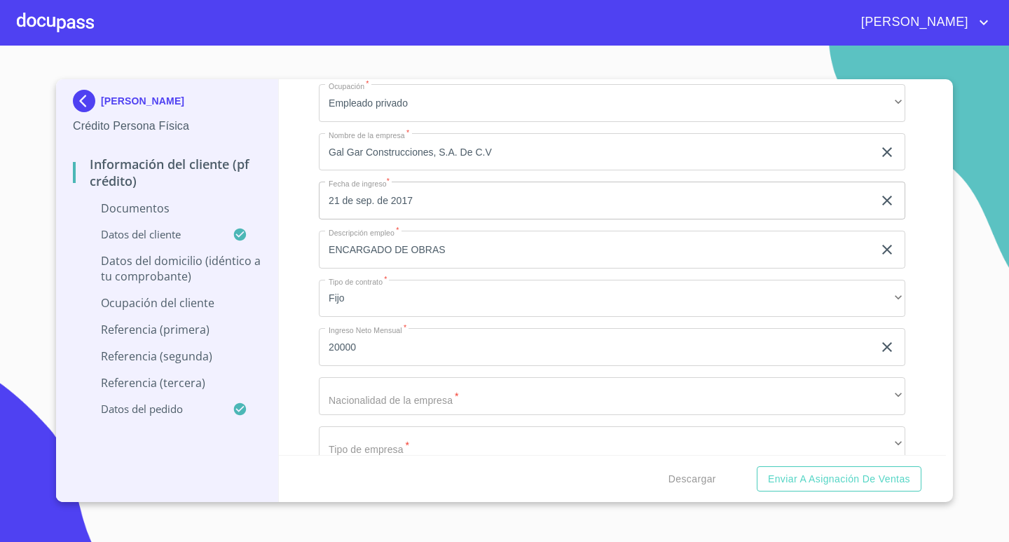
scroll to position [5155, 0]
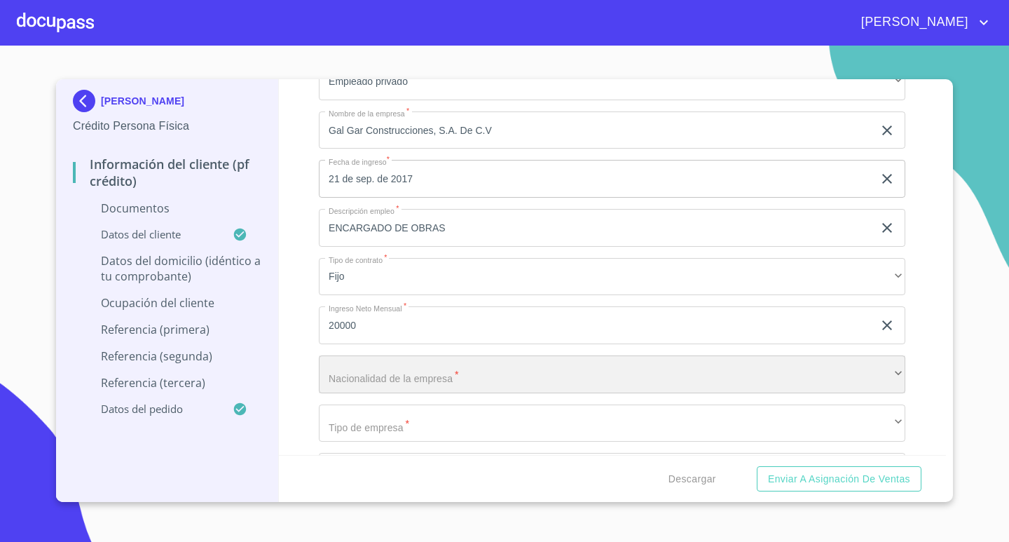
click at [372, 367] on div "​" at bounding box center [612, 374] width 586 height 38
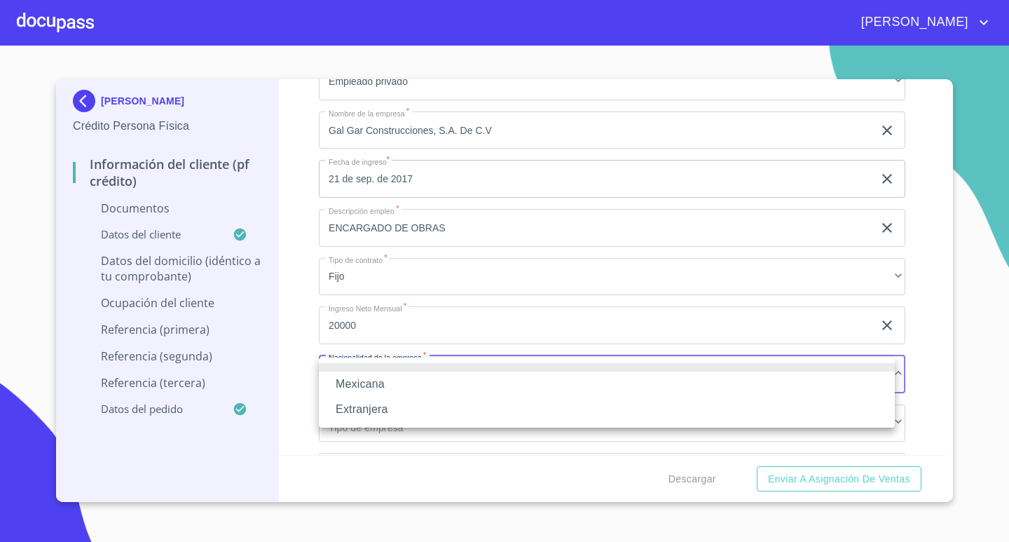
click at [365, 383] on li "Mexicana" at bounding box center [607, 383] width 576 height 25
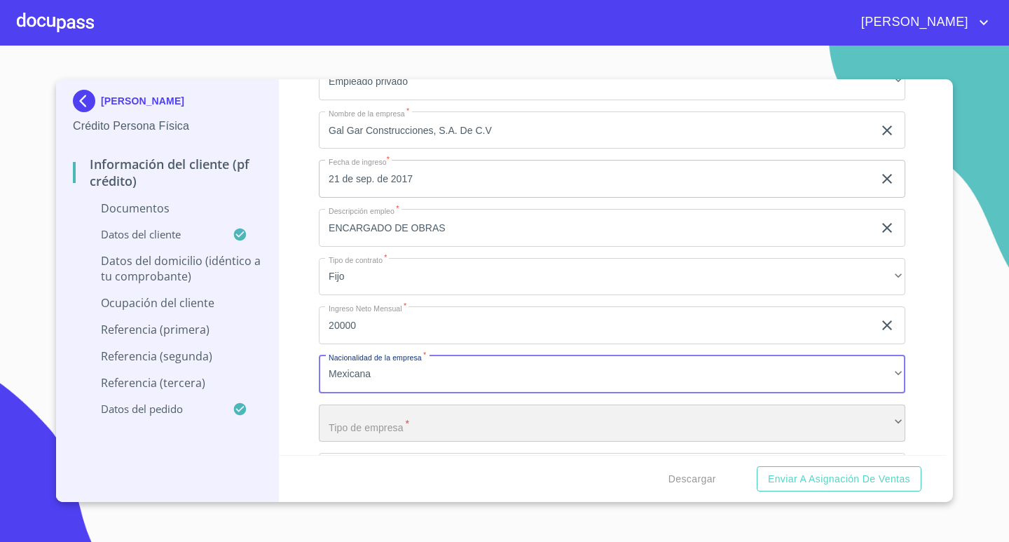
click at [381, 418] on div "​" at bounding box center [612, 423] width 586 height 38
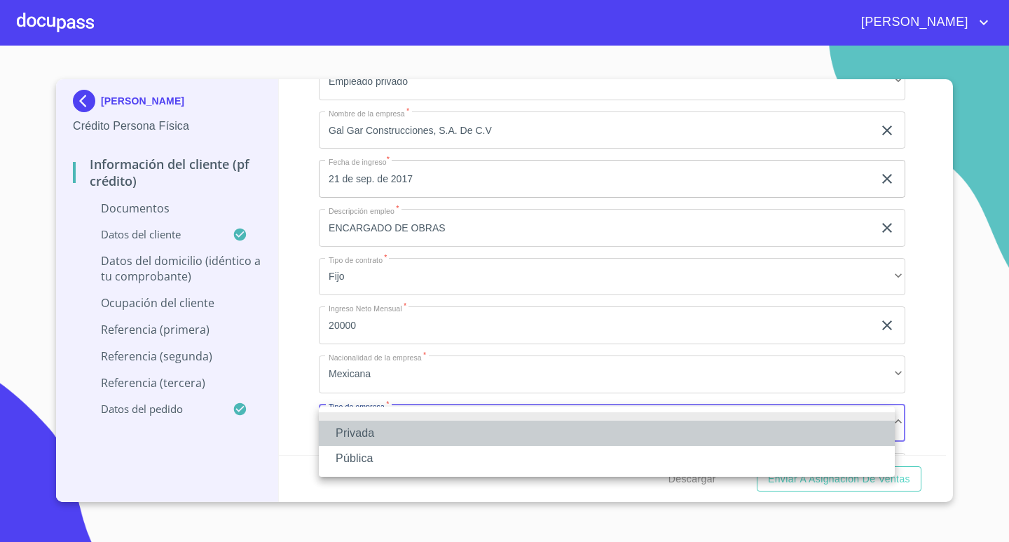
click at [360, 429] on li "Privada" at bounding box center [607, 432] width 576 height 25
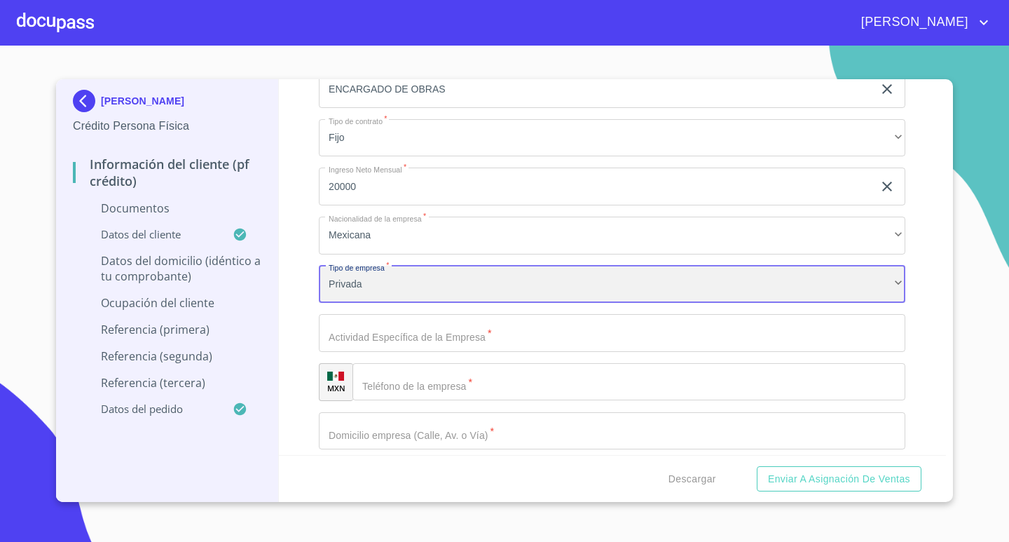
scroll to position [5295, 0]
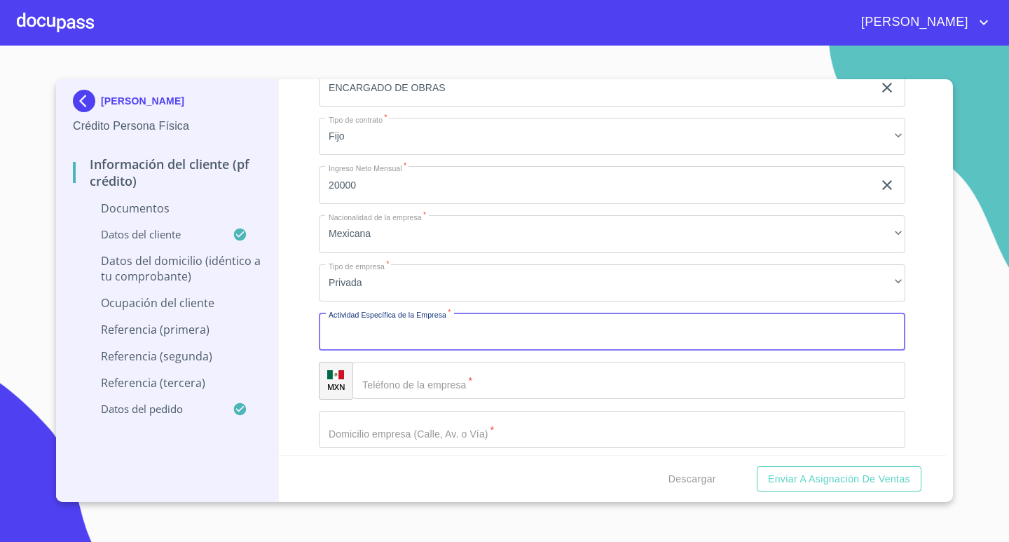
click at [372, 333] on input "Documento de identificación.   *" at bounding box center [612, 332] width 586 height 38
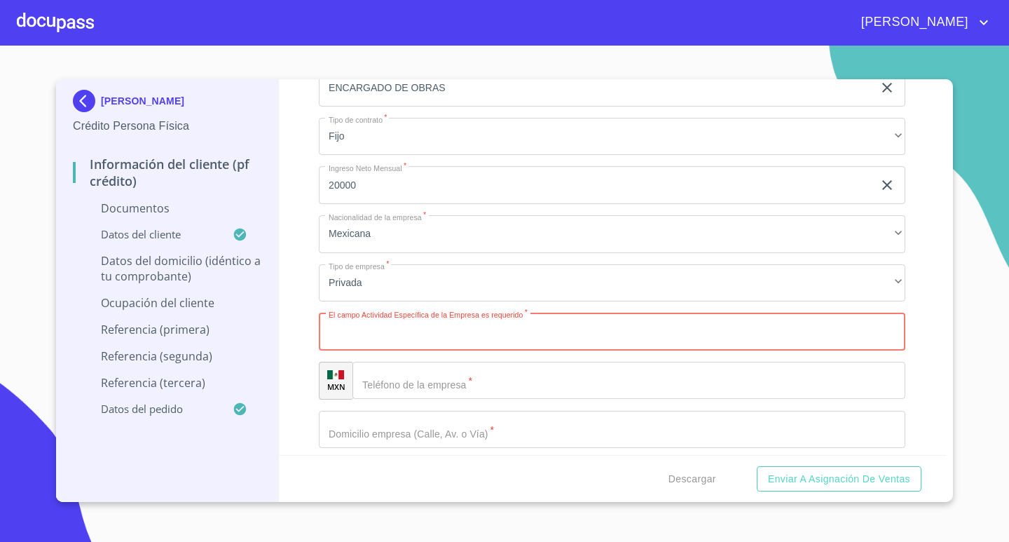
paste input "Empresa de construcción en [GEOGRAPHIC_DATA]"
type input "Empresa de construcción en [GEOGRAPHIC_DATA]"
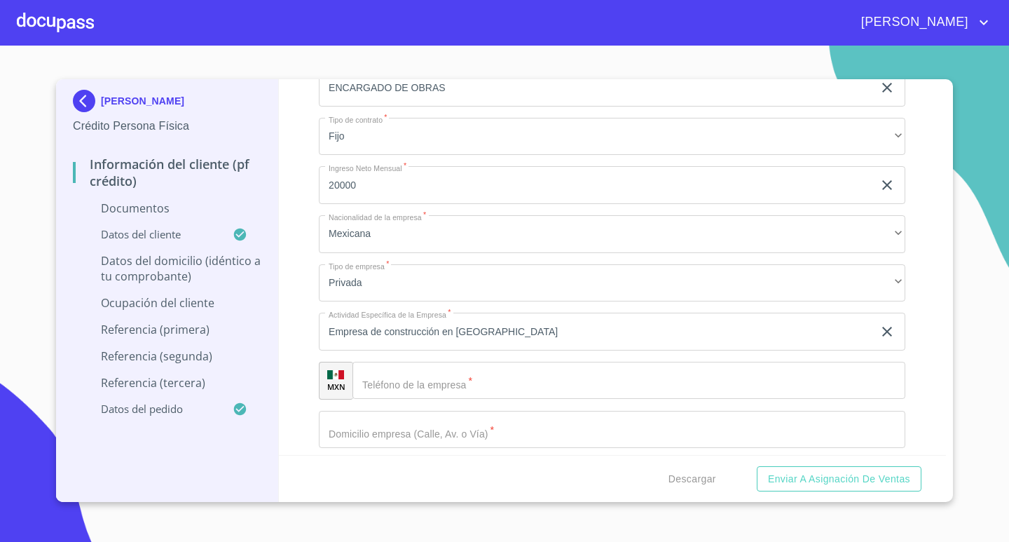
click at [303, 348] on div "Información del cliente (PF crédito) Documentos Documento de identificación.   …" at bounding box center [613, 267] width 668 height 376
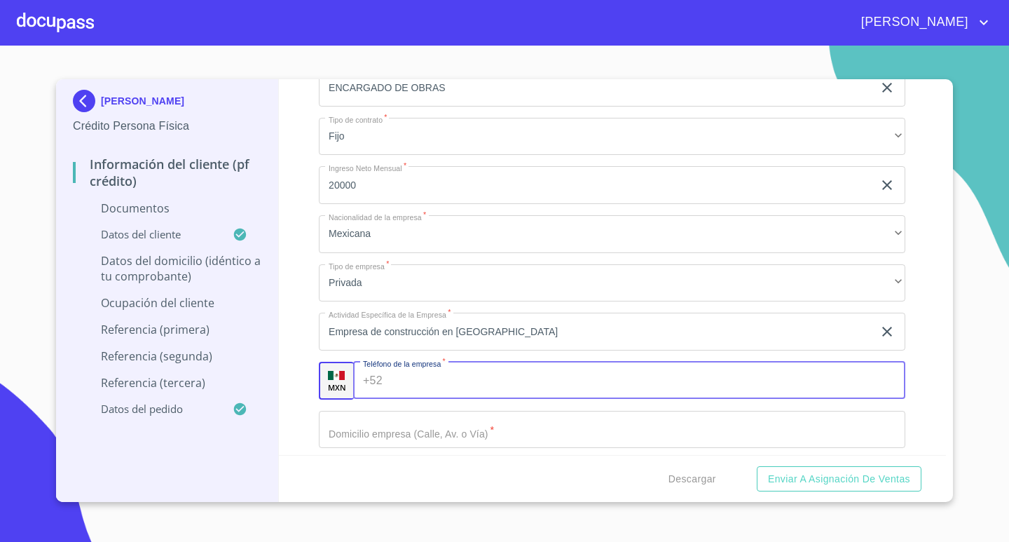
click at [415, 385] on input "Documento de identificación.   *" at bounding box center [647, 381] width 518 height 38
type input "[PHONE_NUMBER]"
click at [291, 346] on div "Información del cliente (PF crédito) Documentos Documento de identificación.   …" at bounding box center [613, 267] width 668 height 376
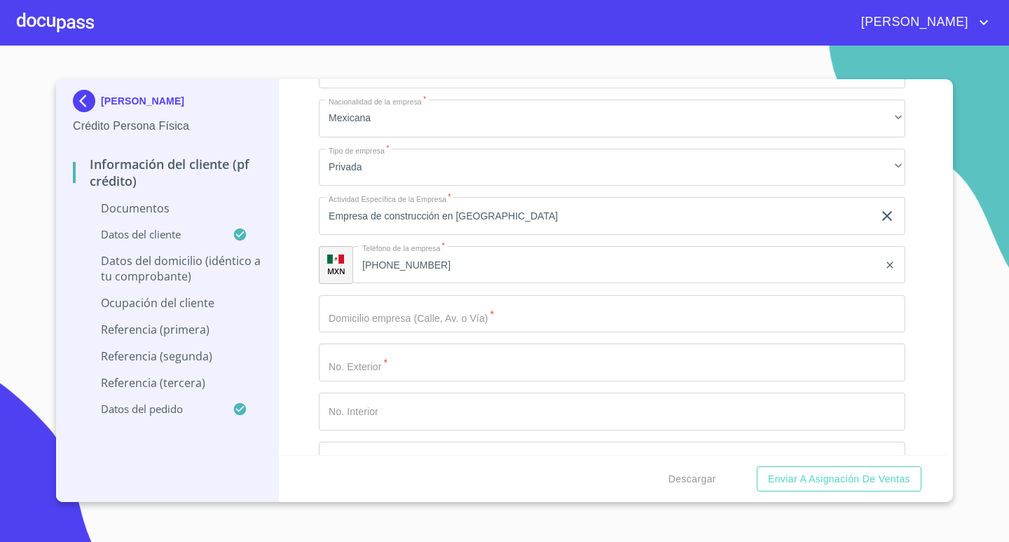
scroll to position [5435, 0]
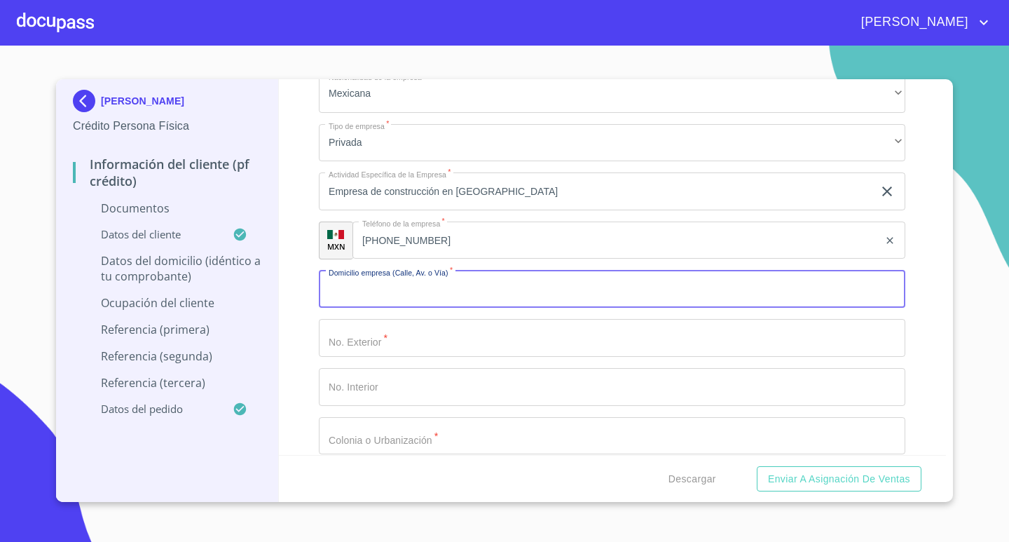
click at [376, 294] on input "Documento de identificación.   *" at bounding box center [612, 289] width 586 height 38
type input "LA NOCHE [PERSON_NAME]"
click at [428, 336] on input "Documento de identificación.   *" at bounding box center [612, 338] width 586 height 38
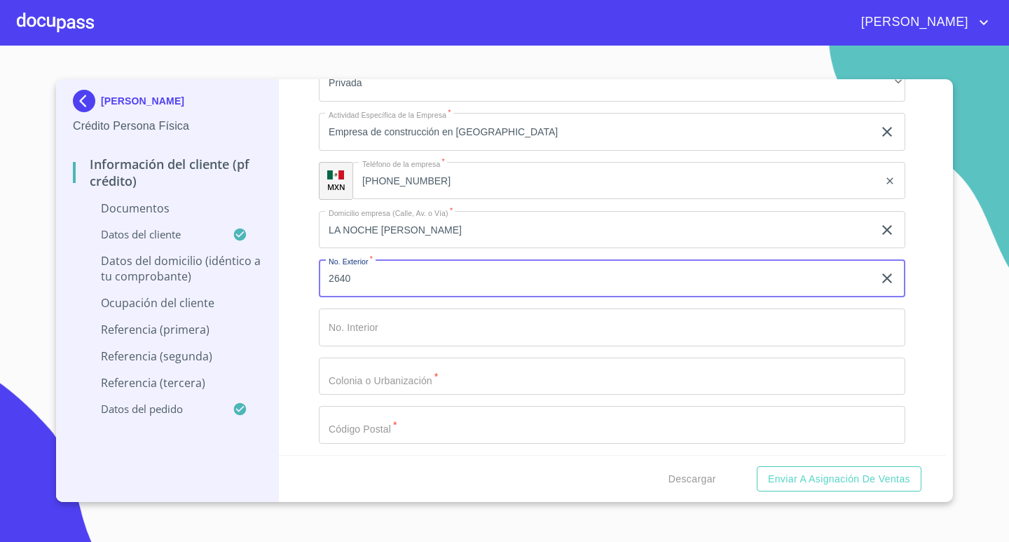
scroll to position [5576, 0]
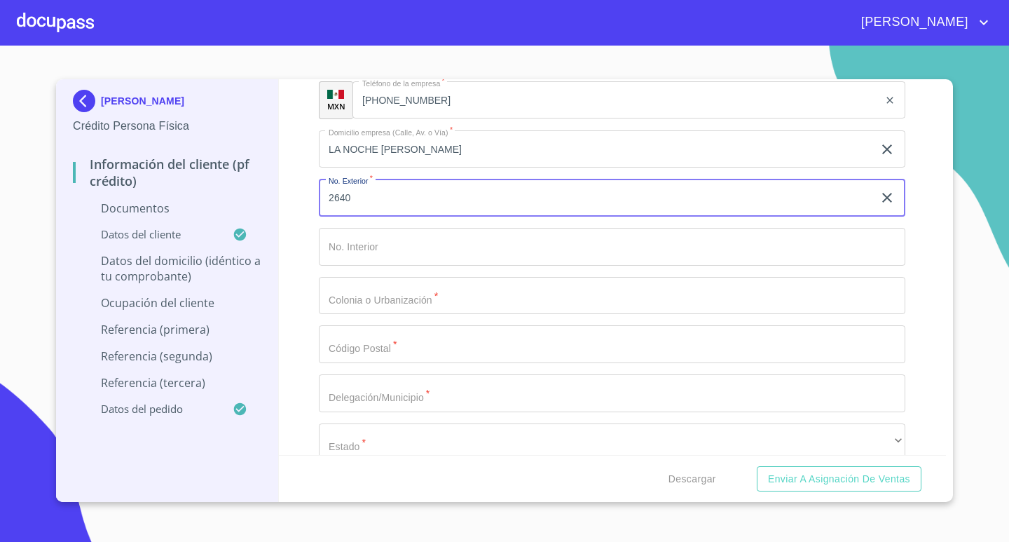
type input "2640"
click at [396, 274] on div "Ocupación   * Empleado privado ​ Nombre de la empresa   * Gal Gar Construccione…" at bounding box center [612, 149] width 586 height 1036
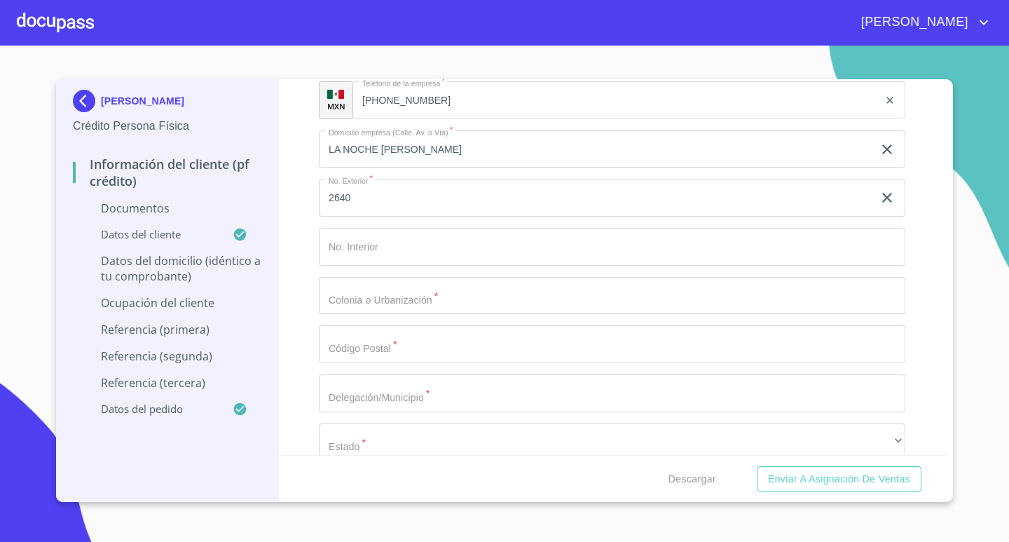
click at [402, 291] on input "Documento de identificación.   *" at bounding box center [612, 296] width 586 height 38
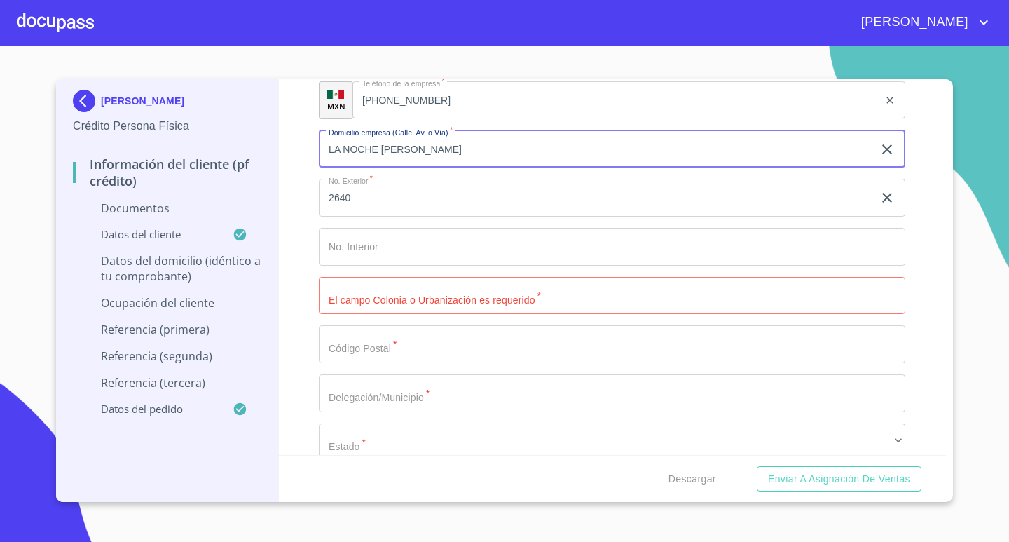
click at [509, 158] on input "LA NOCHE [PERSON_NAME]" at bounding box center [596, 149] width 554 height 38
type input "LA NOCHE"
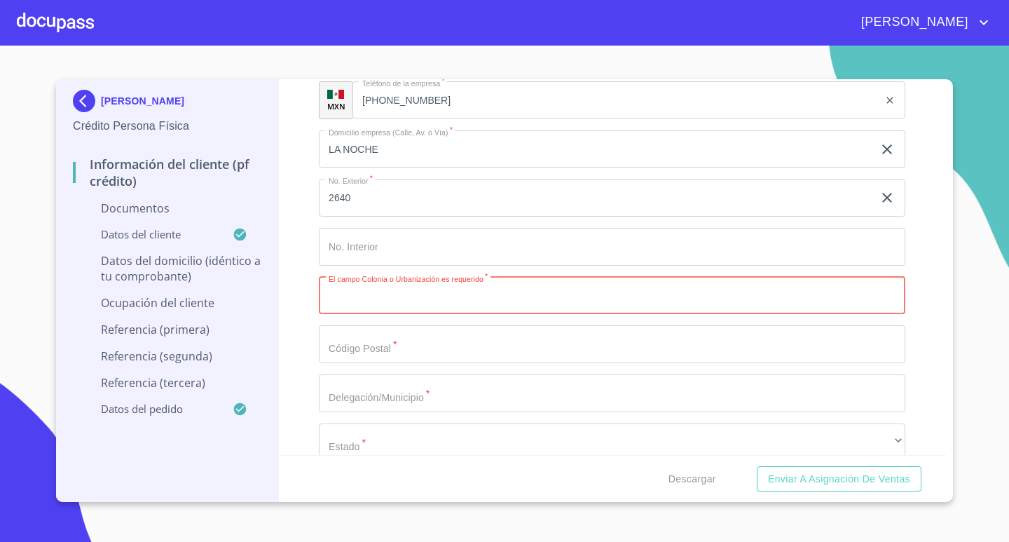
click at [420, 298] on input "Documento de identificación.   *" at bounding box center [612, 296] width 586 height 38
type input "JARDINES DEL BOSQUE"
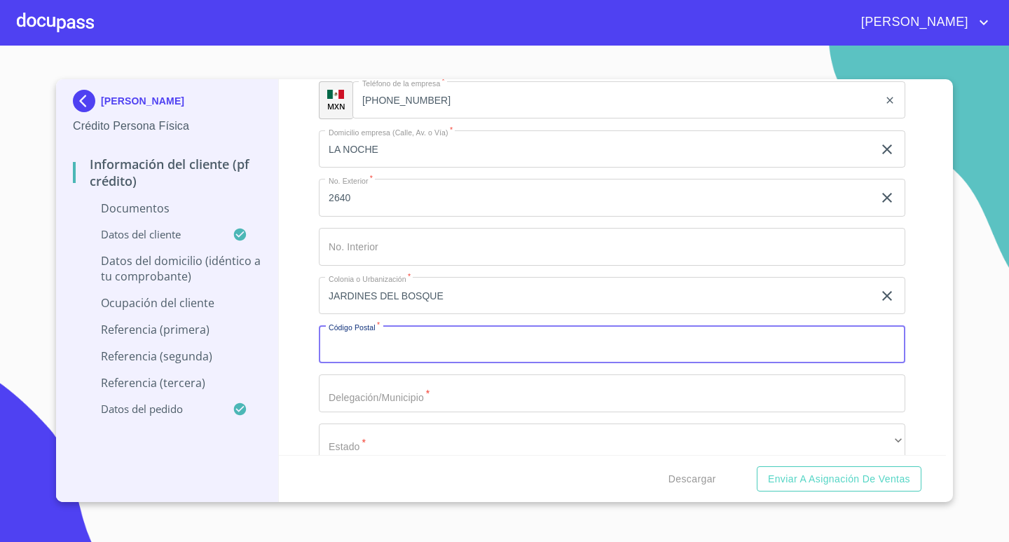
drag, startPoint x: 428, startPoint y: 354, endPoint x: 420, endPoint y: 357, distance: 9.1
click at [421, 357] on input "Documento de identificación.   *" at bounding box center [612, 344] width 586 height 38
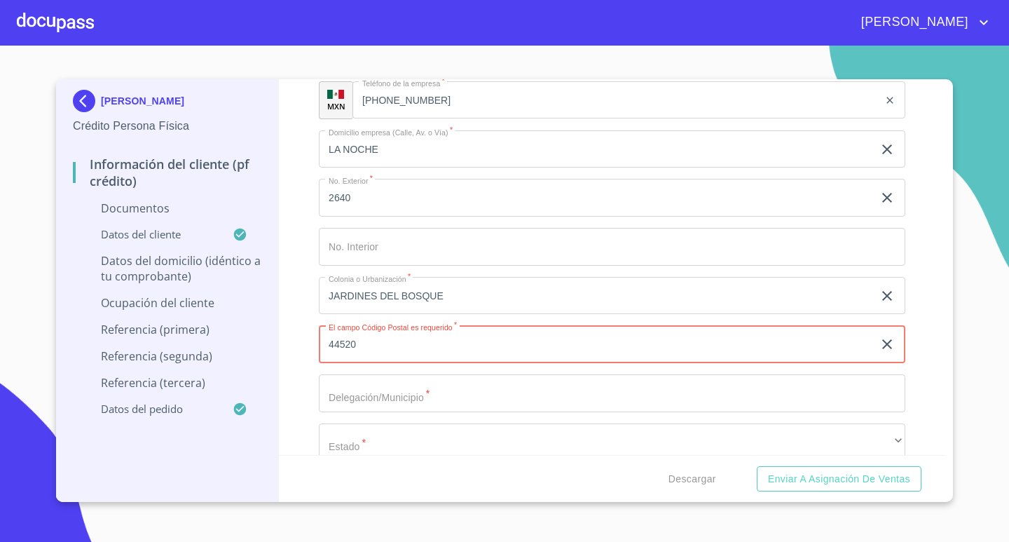
type input "44520"
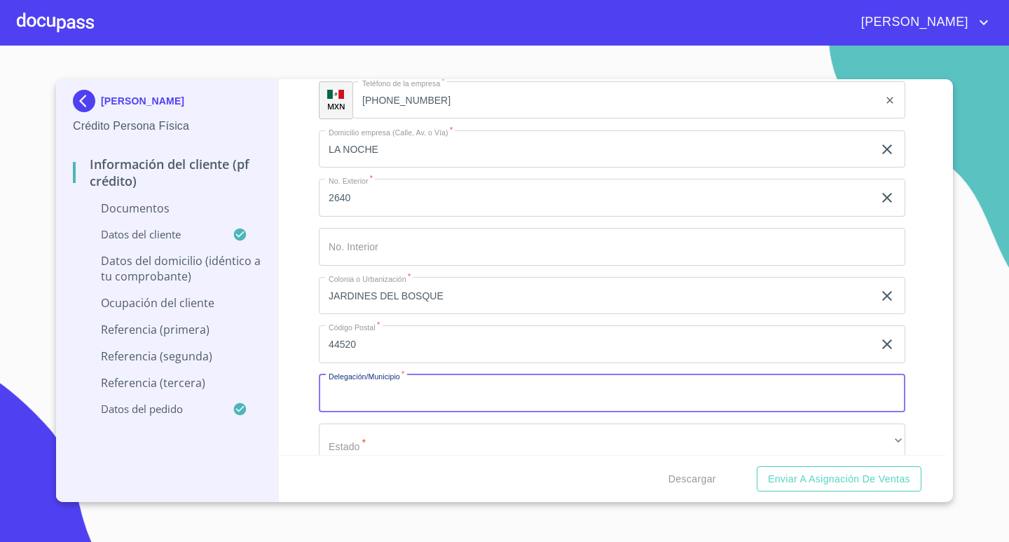
click at [375, 400] on input "Documento de identificación.   *" at bounding box center [612, 393] width 586 height 38
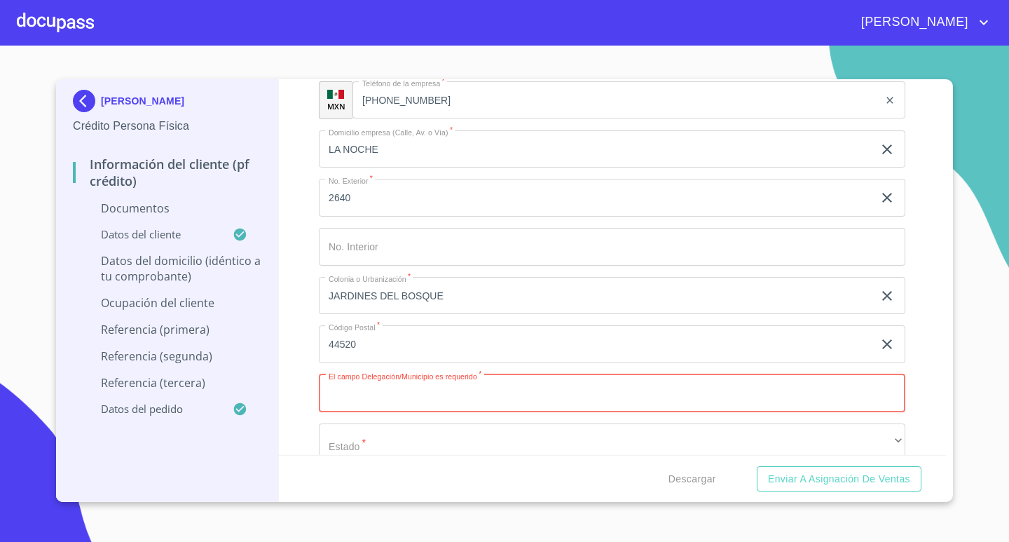
click at [422, 392] on input "Documento de identificación.   *" at bounding box center [612, 393] width 586 height 38
click at [298, 361] on div "Información del cliente (PF crédito) Documentos Documento de identificación.   …" at bounding box center [613, 267] width 668 height 376
click at [394, 402] on input "Documento de identificación.   *" at bounding box center [612, 393] width 586 height 38
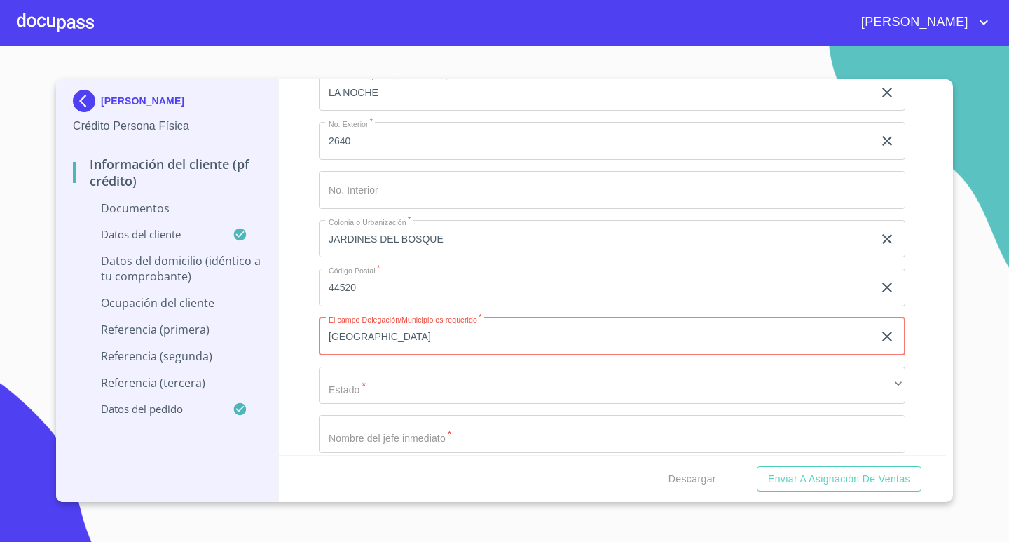
scroll to position [5716, 0]
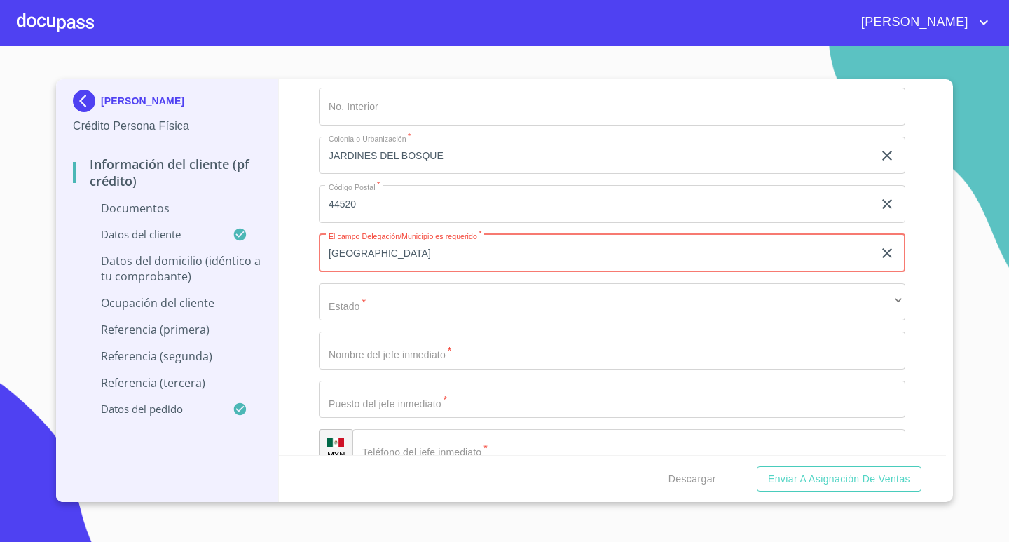
type input "[GEOGRAPHIC_DATA]"
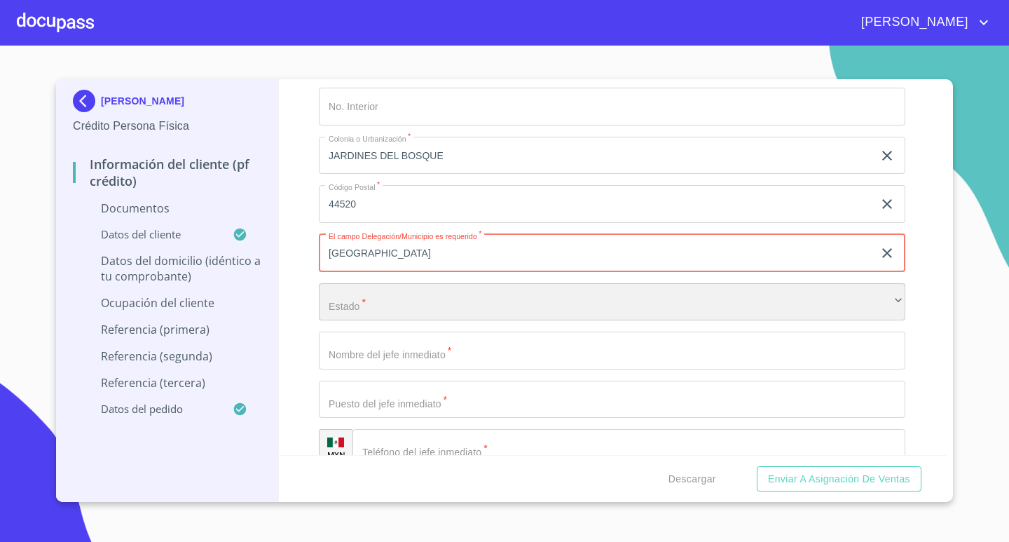
click at [398, 311] on div "​" at bounding box center [612, 302] width 586 height 38
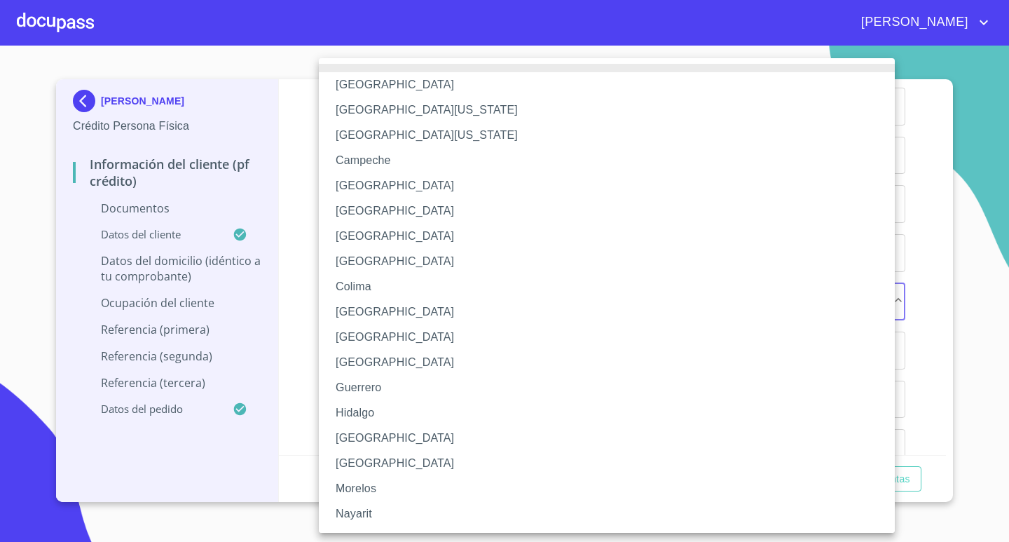
click at [369, 442] on li "[GEOGRAPHIC_DATA]" at bounding box center [612, 437] width 586 height 25
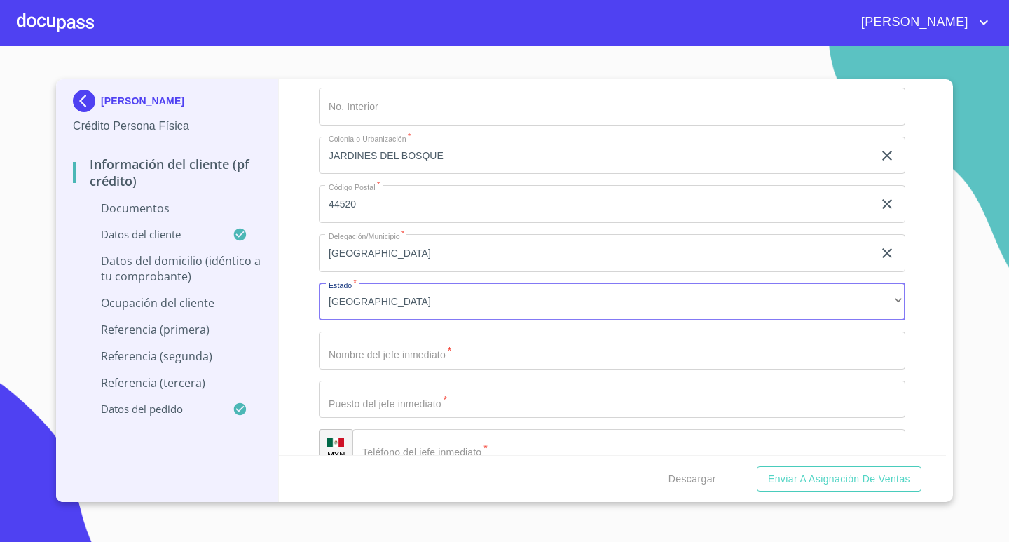
click at [411, 358] on input "Documento de identificación.   *" at bounding box center [612, 350] width 586 height 38
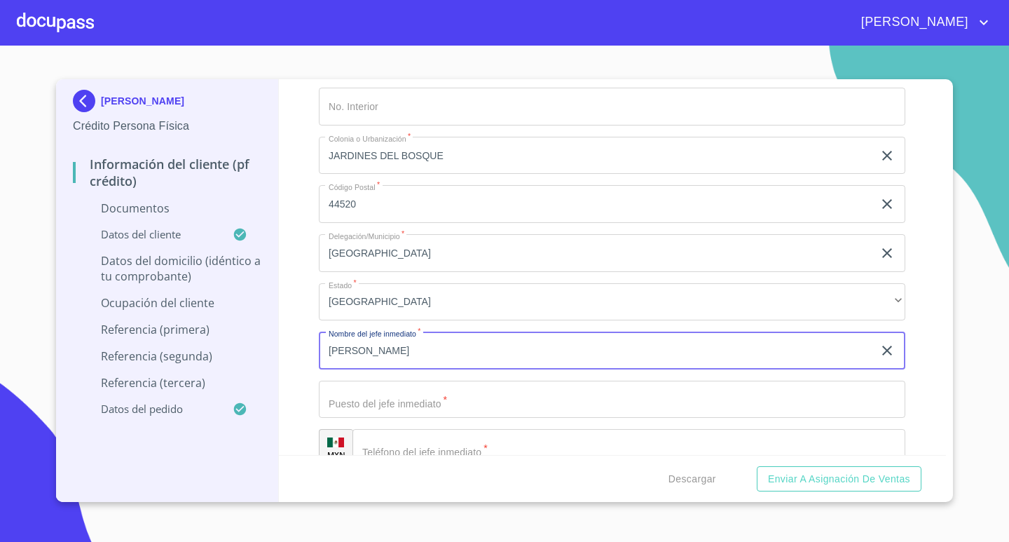
type input "[PERSON_NAME]"
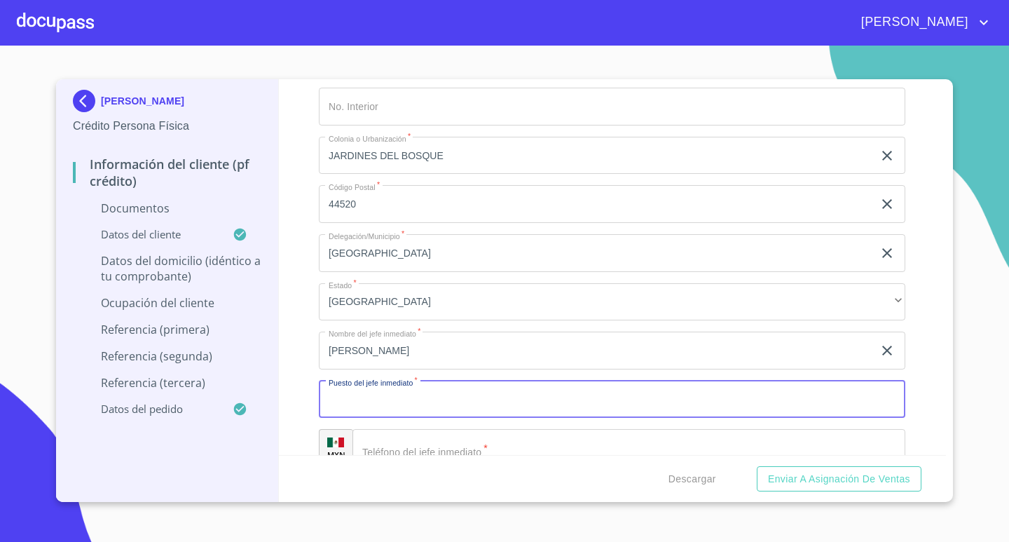
click at [378, 403] on input "Documento de identificación.   *" at bounding box center [612, 399] width 586 height 38
type input "E"
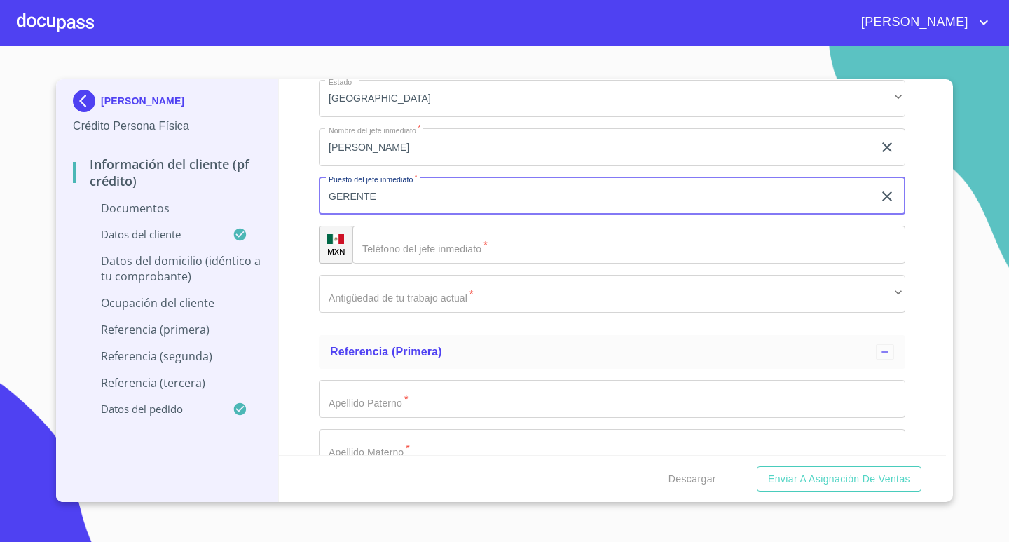
scroll to position [5926, 0]
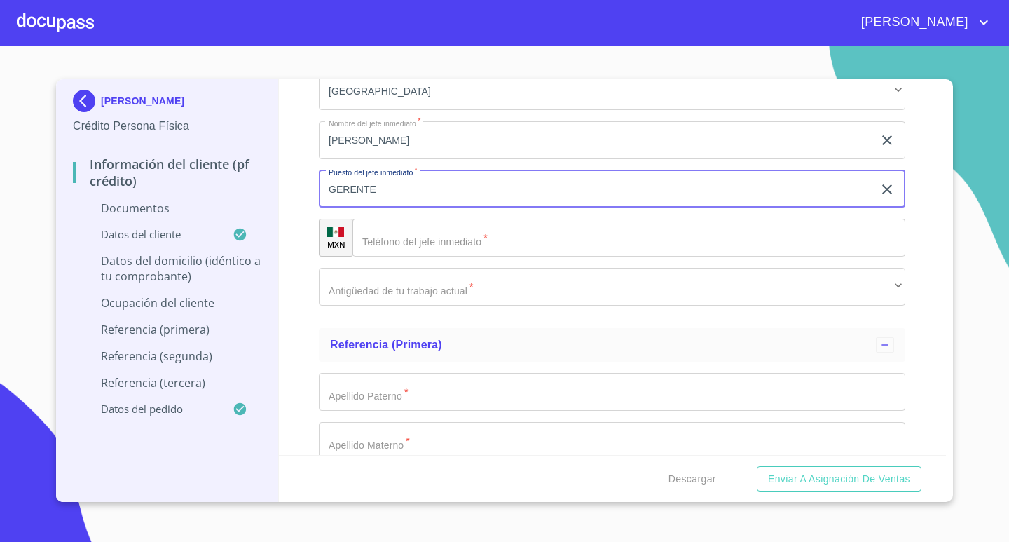
type input "GERENTE"
click at [427, 245] on input "Documento de identificación.   *" at bounding box center [628, 238] width 553 height 38
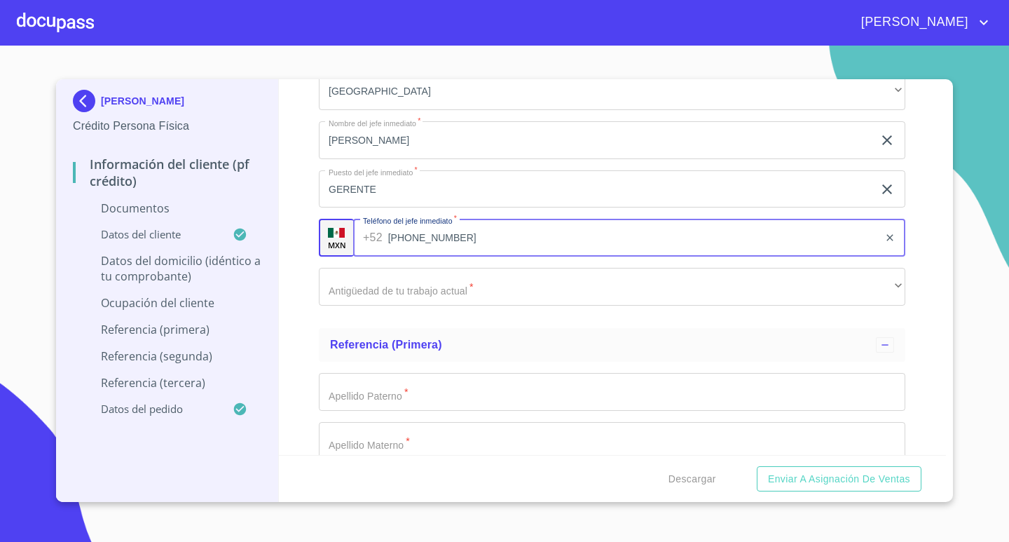
type input "[PHONE_NUMBER]"
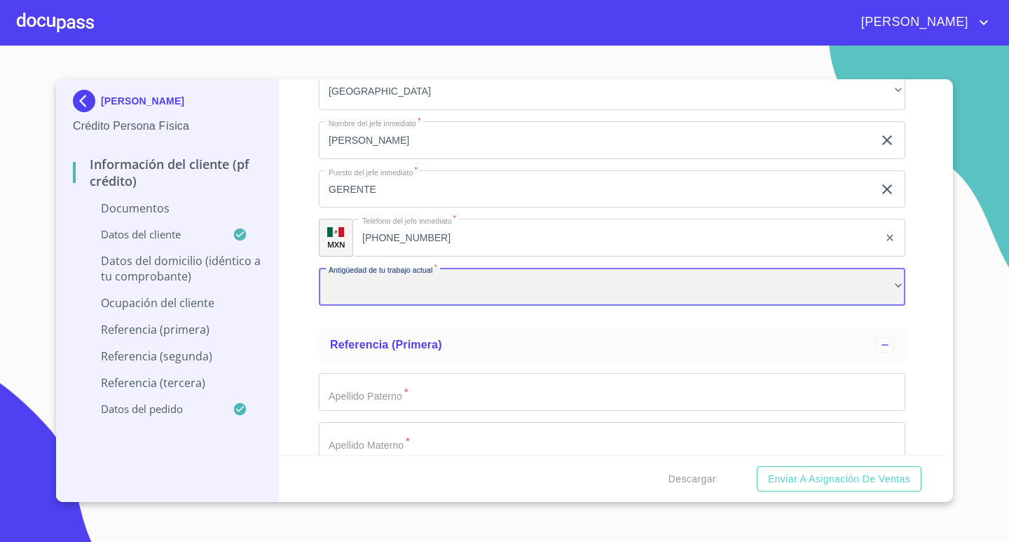
click at [454, 291] on div "​" at bounding box center [612, 287] width 586 height 38
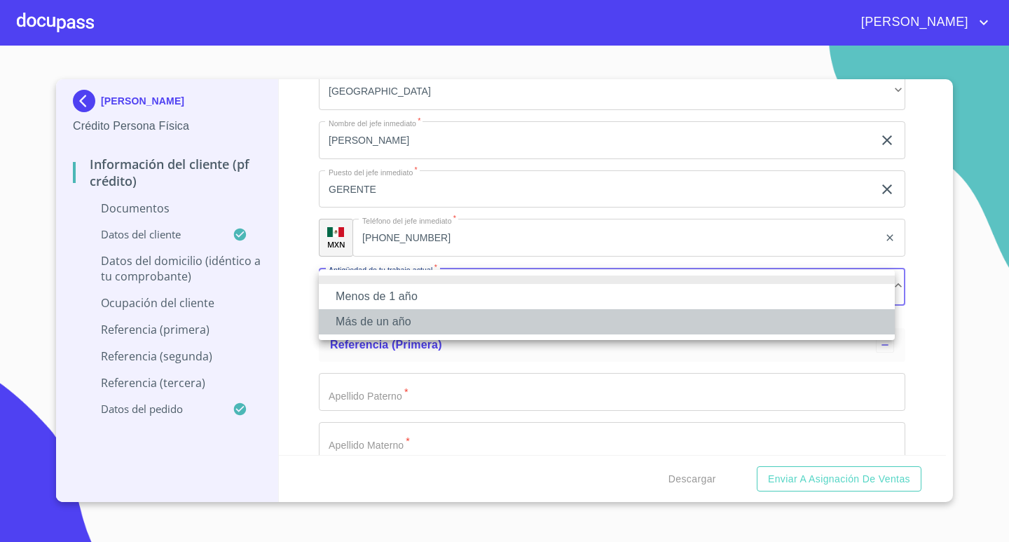
click at [397, 320] on li "Más de un año" at bounding box center [607, 321] width 576 height 25
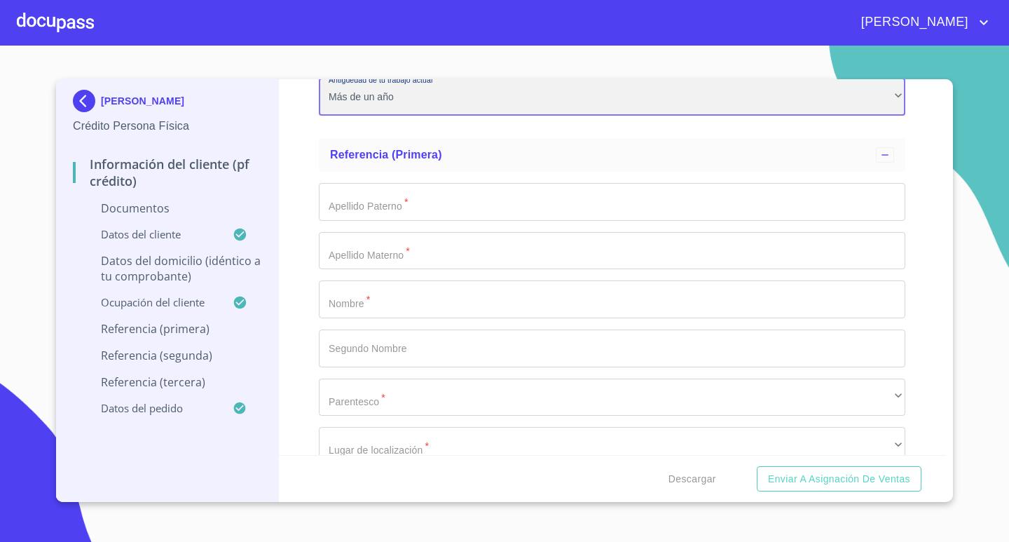
scroll to position [6136, 0]
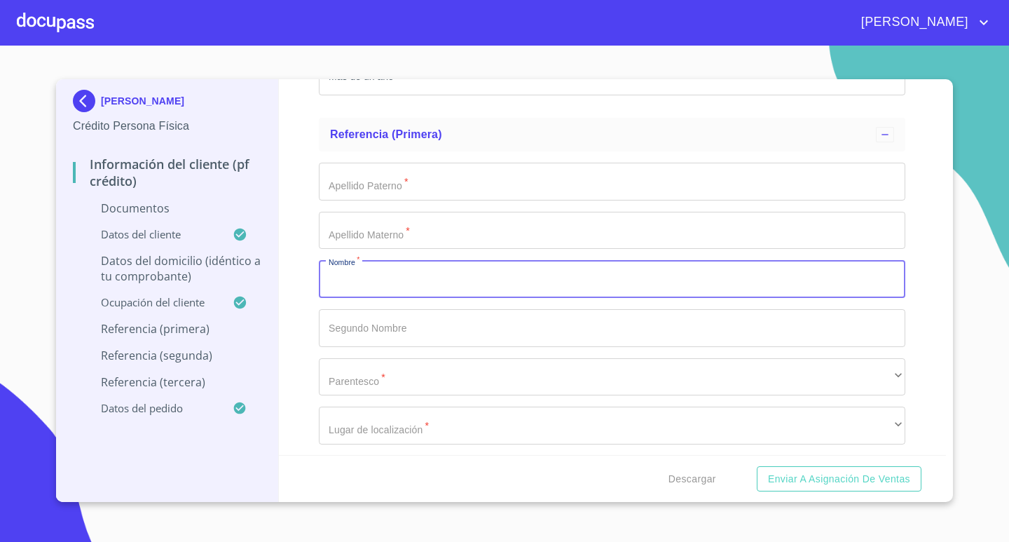
click at [376, 268] on input "Documento de identificación.   *" at bounding box center [612, 279] width 586 height 38
type input "IZAMARI"
click at [387, 328] on input "Documento de identificación.   *" at bounding box center [612, 328] width 586 height 38
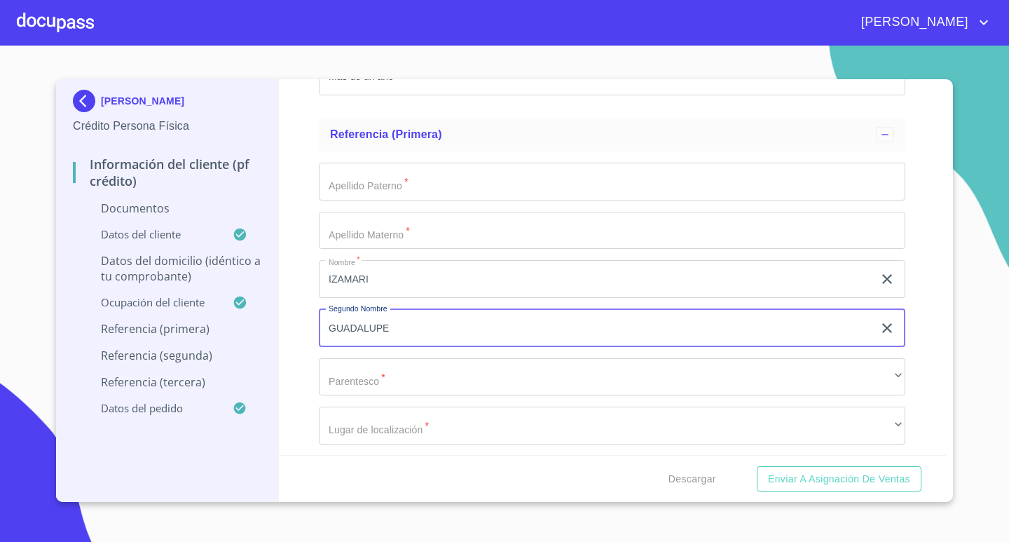
type input "GUADALUPE"
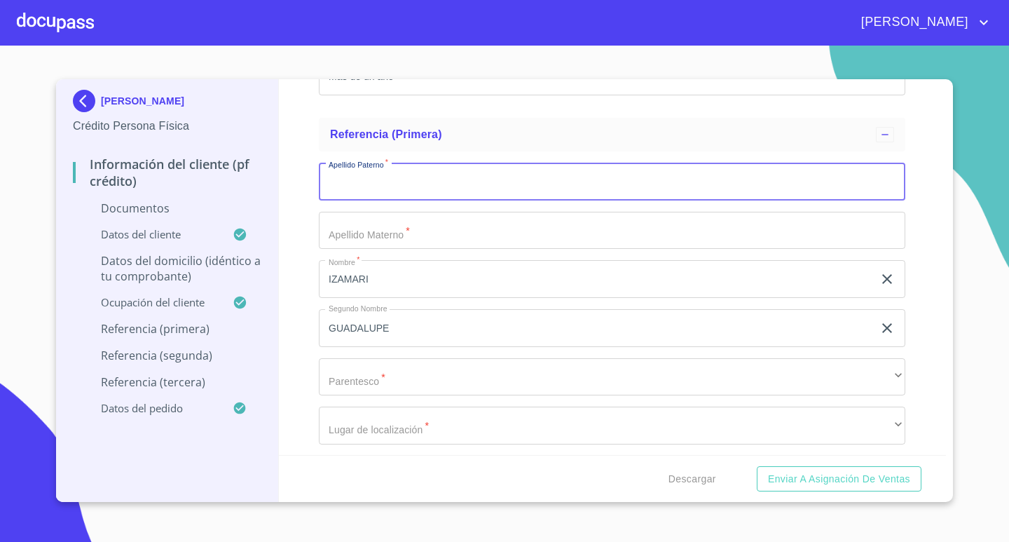
click at [396, 180] on input "Documento de identificación.   *" at bounding box center [612, 182] width 586 height 38
type input "[PERSON_NAME]"
click at [514, 233] on input "Documento de identificación.   *" at bounding box center [612, 231] width 586 height 38
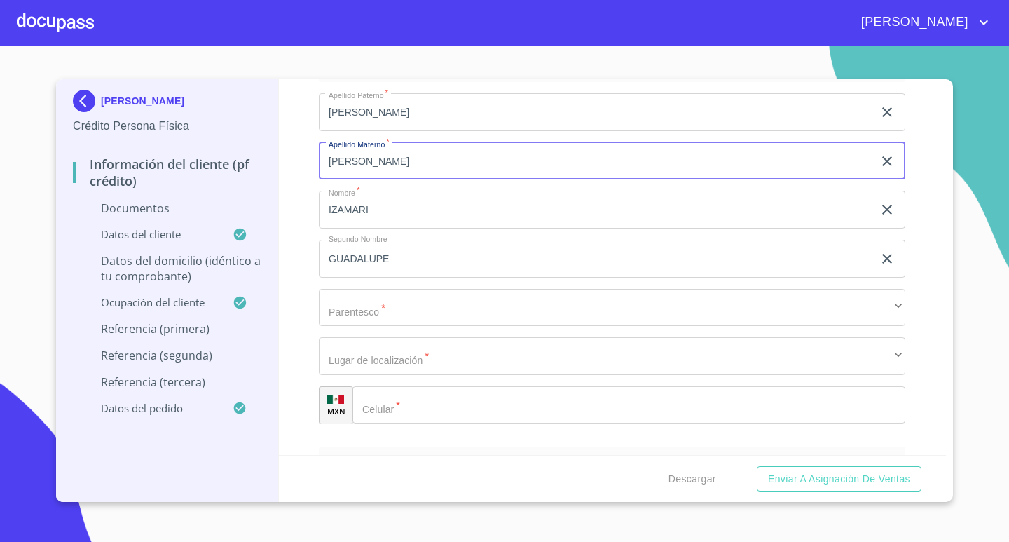
scroll to position [6206, 0]
type input "[PERSON_NAME]"
click at [399, 282] on div "Apellido Paterno   * [PERSON_NAME] ​ Apellido Materno   * [PERSON_NAME] ​ Nombr…" at bounding box center [612, 257] width 586 height 353
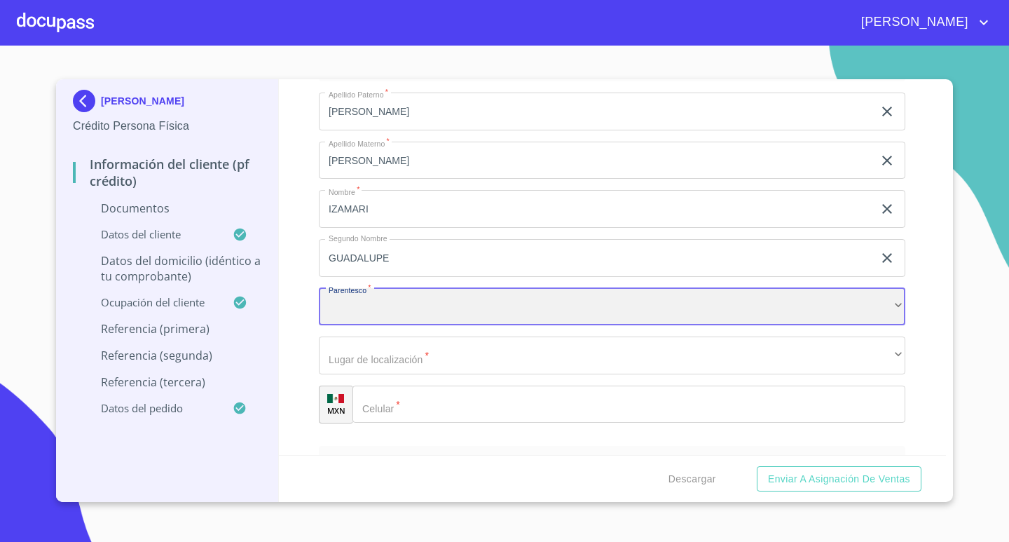
click at [403, 310] on div "​" at bounding box center [612, 307] width 586 height 38
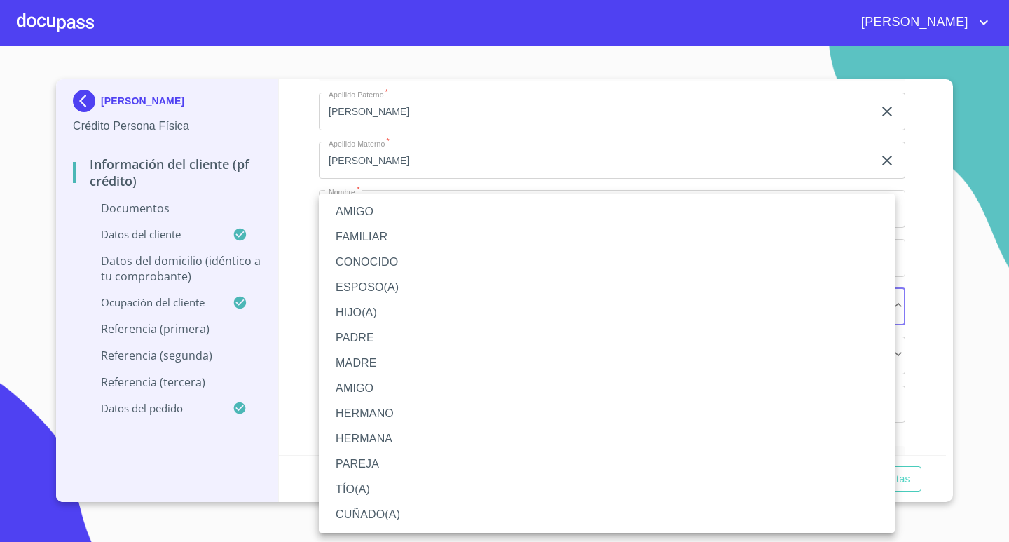
click at [394, 286] on li "ESPOSO(A)" at bounding box center [607, 287] width 576 height 25
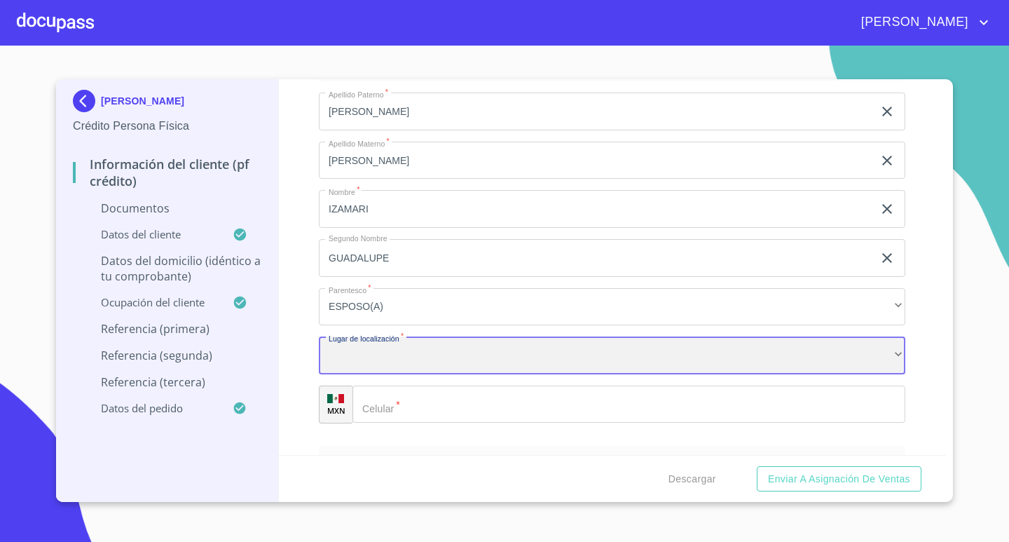
click at [417, 362] on div "​" at bounding box center [612, 355] width 586 height 38
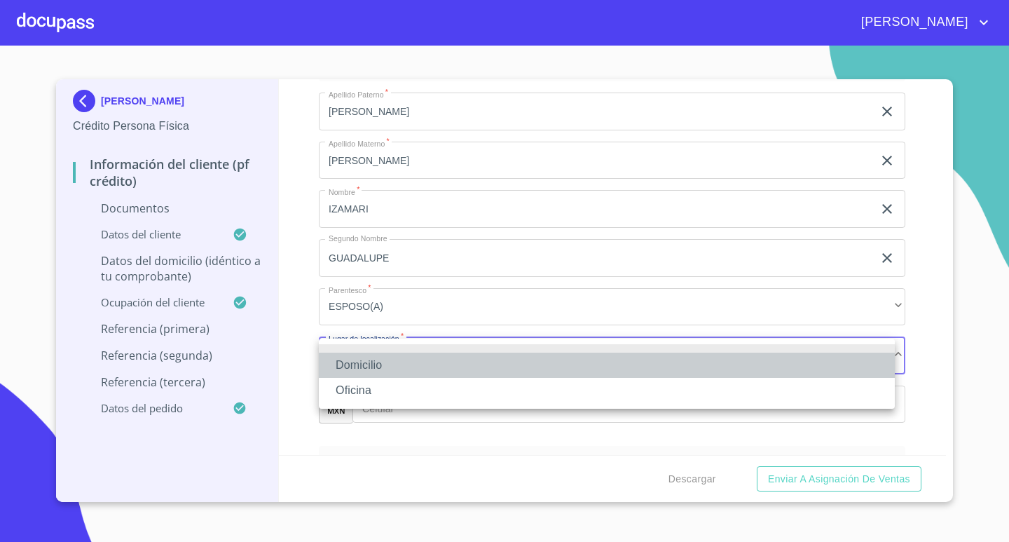
click at [355, 365] on li "Domicilio" at bounding box center [607, 364] width 576 height 25
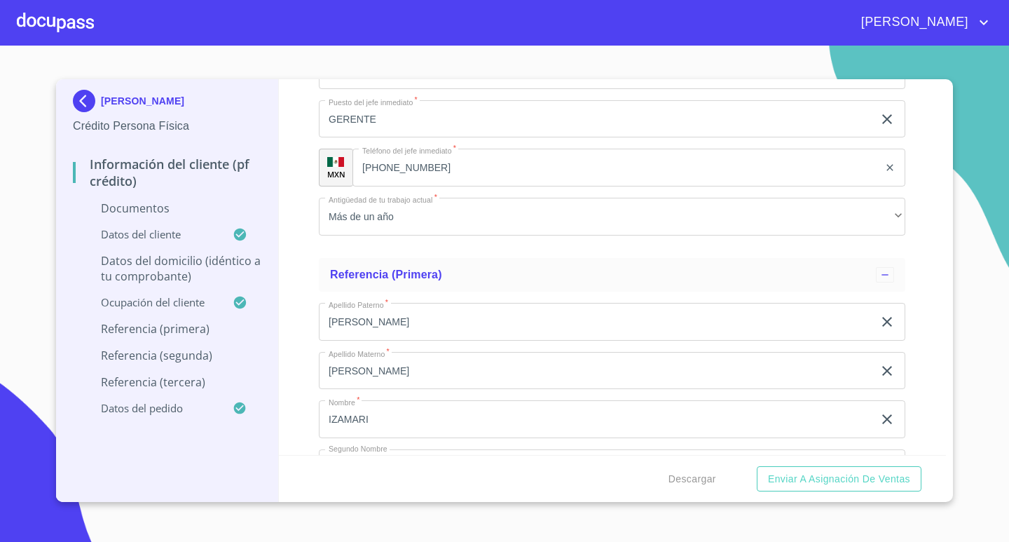
scroll to position [6066, 0]
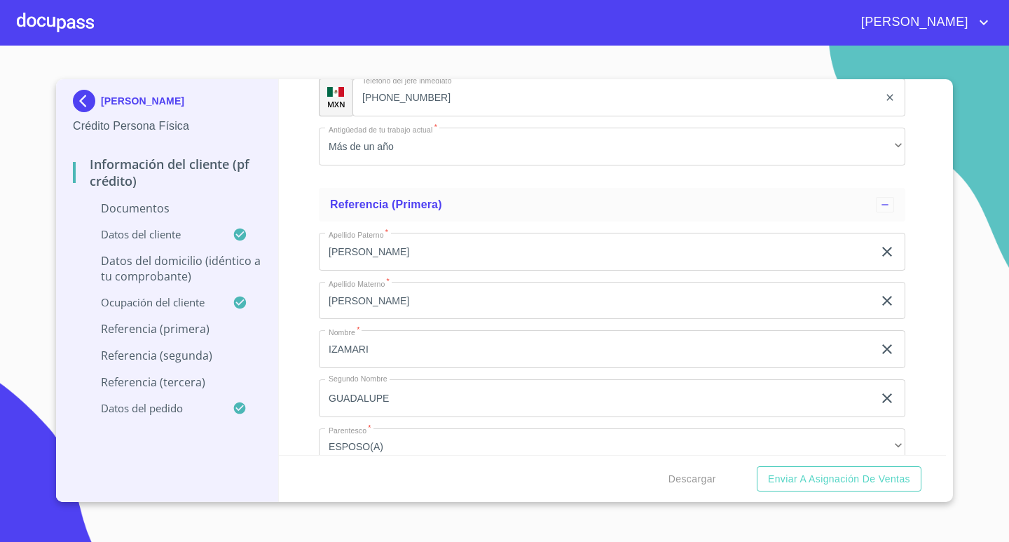
click at [310, 191] on div "Información del cliente (PF crédito) Documentos Documento de identificación.   …" at bounding box center [613, 267] width 668 height 376
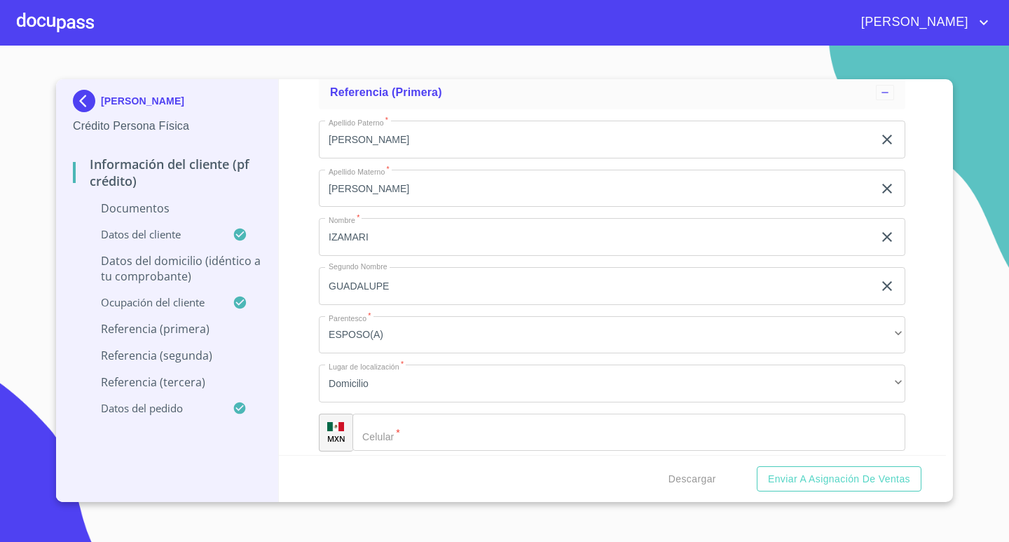
scroll to position [6206, 0]
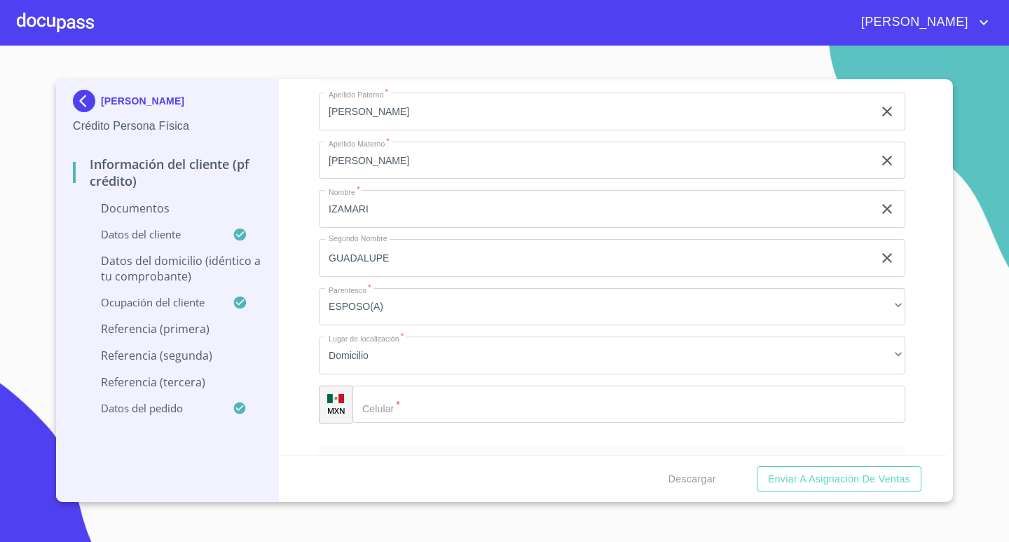
click at [568, 406] on input "Documento de identificación.   *" at bounding box center [628, 404] width 553 height 38
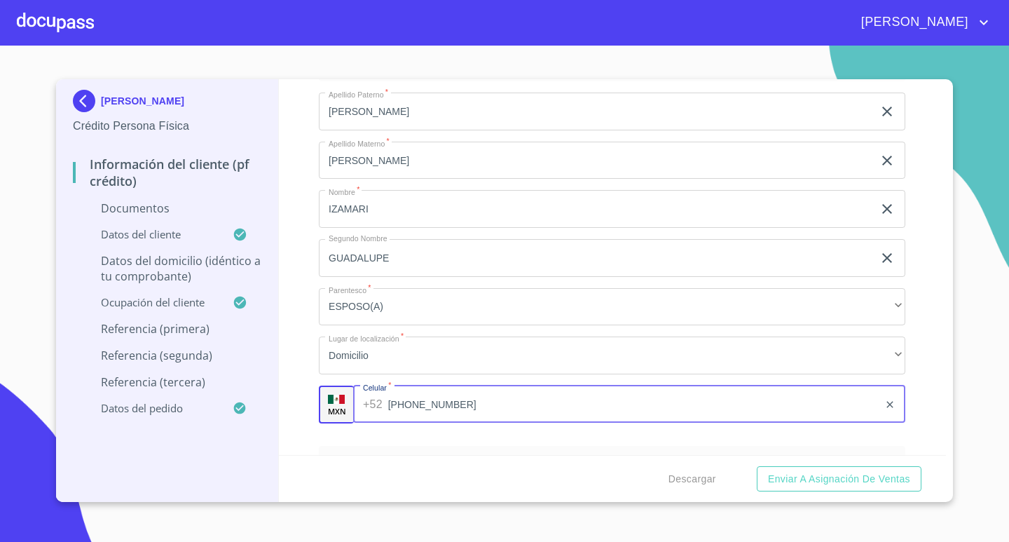
type input "[PHONE_NUMBER]"
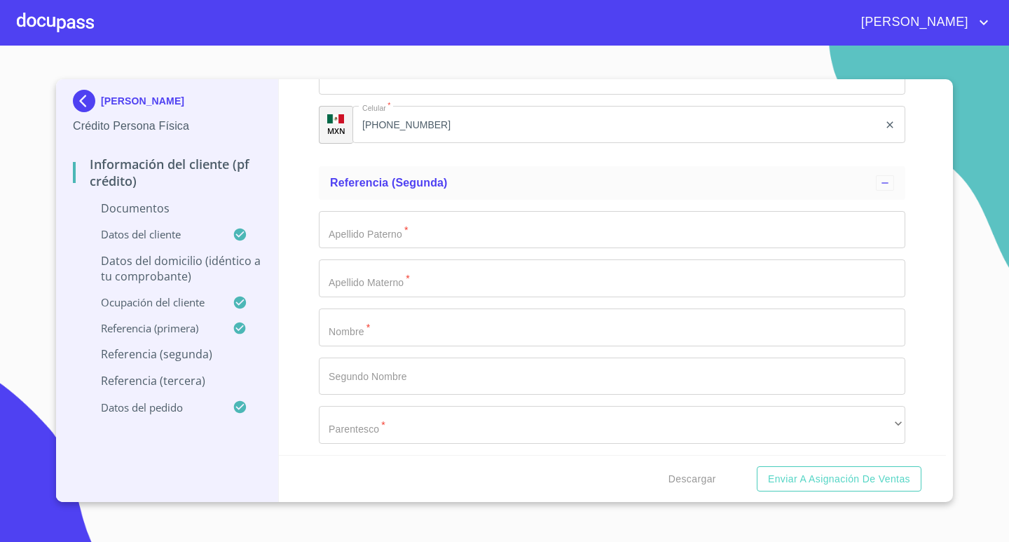
scroll to position [6486, 0]
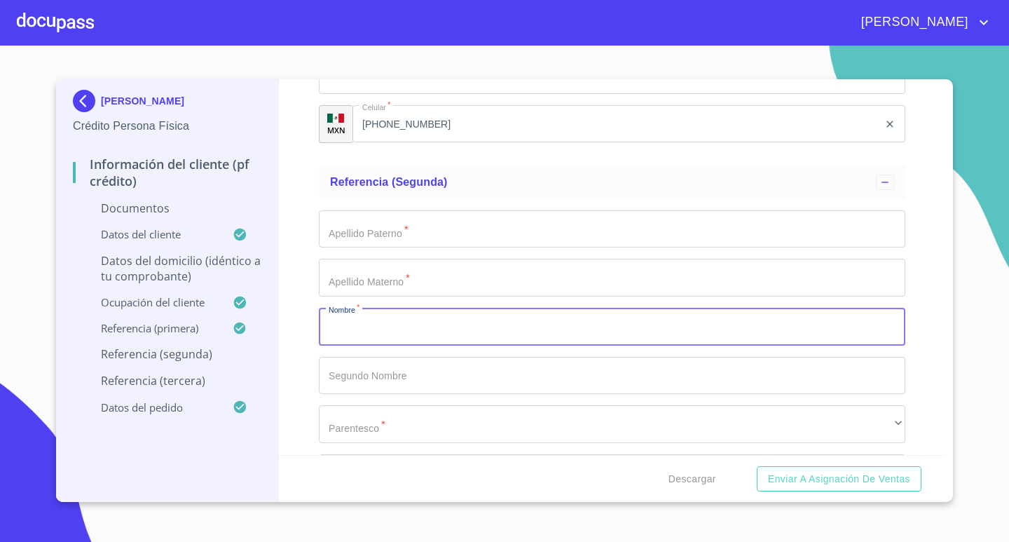
click at [380, 331] on input "Documento de identificación.   *" at bounding box center [612, 327] width 586 height 38
type input "[PERSON_NAME]"
click at [385, 377] on input "Documento de identificación.   *" at bounding box center [612, 376] width 586 height 38
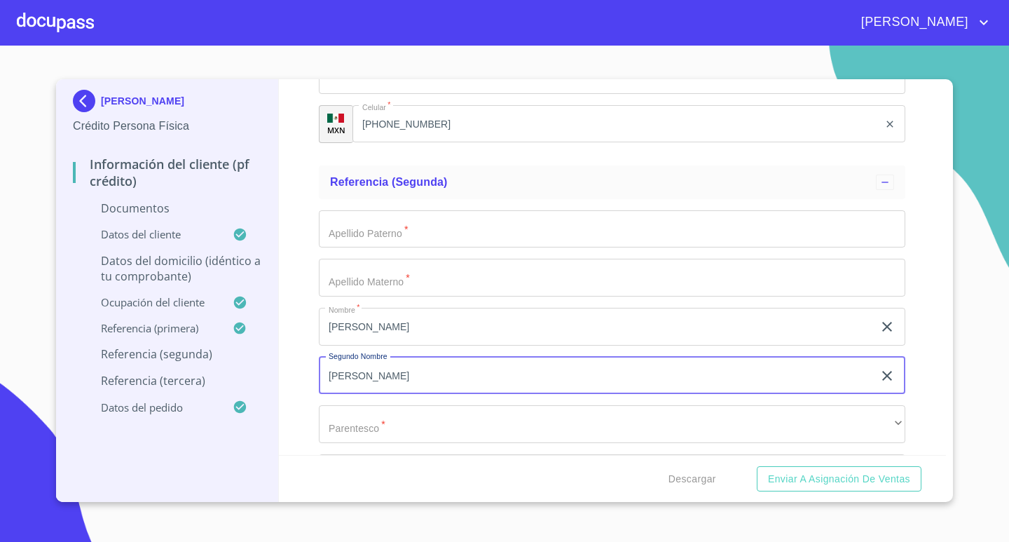
type input "[PERSON_NAME]"
click at [406, 235] on input "Documento de identificación.   *" at bounding box center [612, 229] width 586 height 38
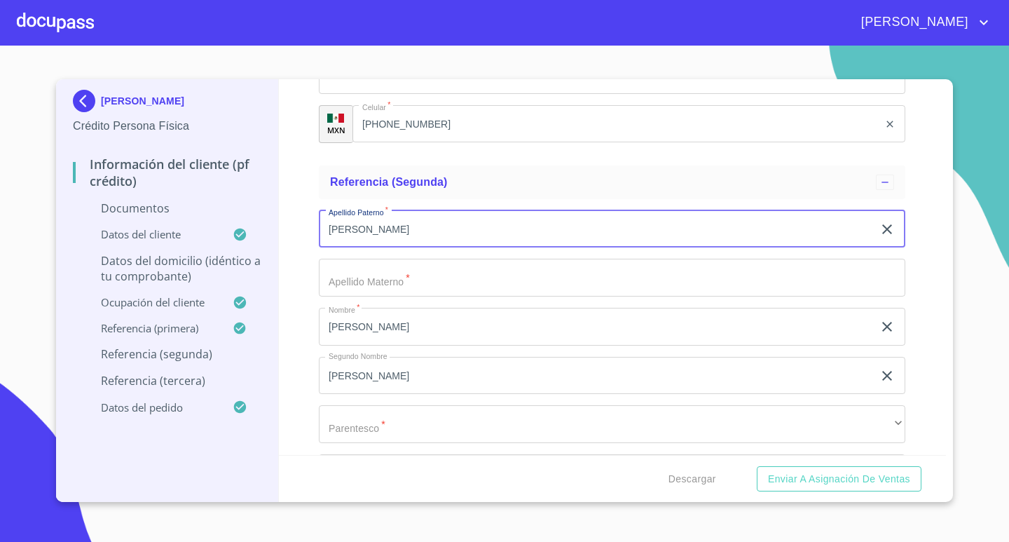
type input "[PERSON_NAME]"
click at [402, 280] on input "Documento de identificación.   *" at bounding box center [612, 278] width 586 height 38
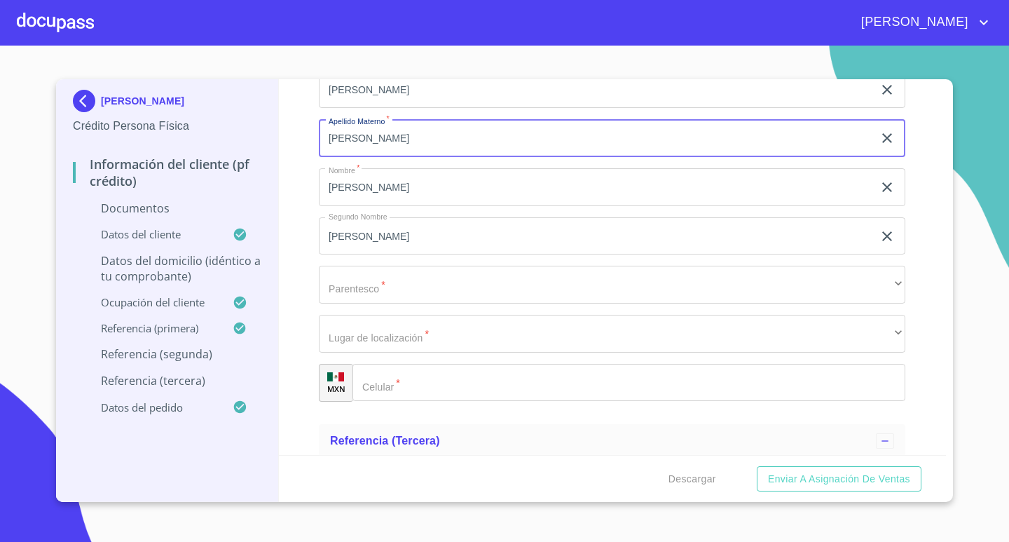
scroll to position [6627, 0]
type input "[PERSON_NAME]"
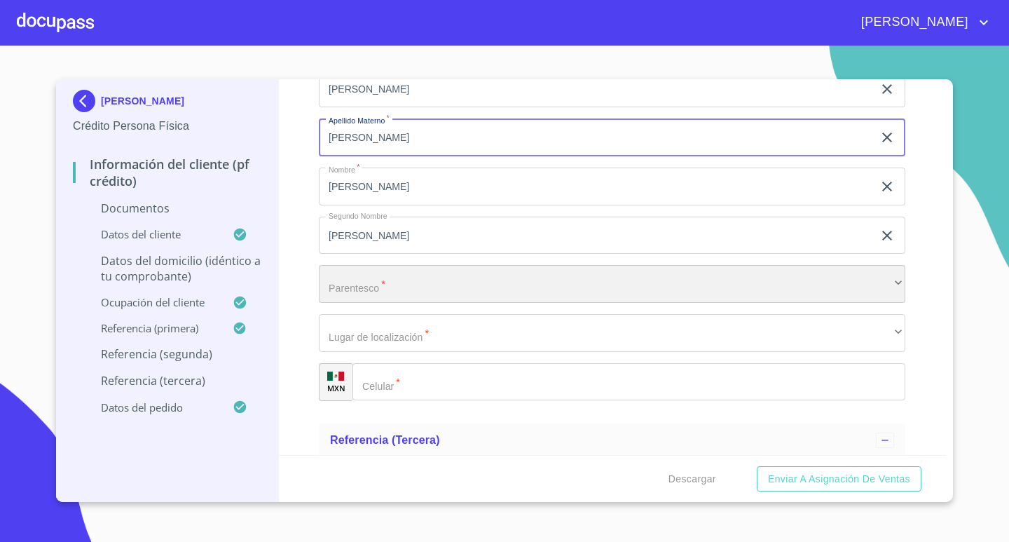
click at [359, 297] on div "​" at bounding box center [612, 284] width 586 height 38
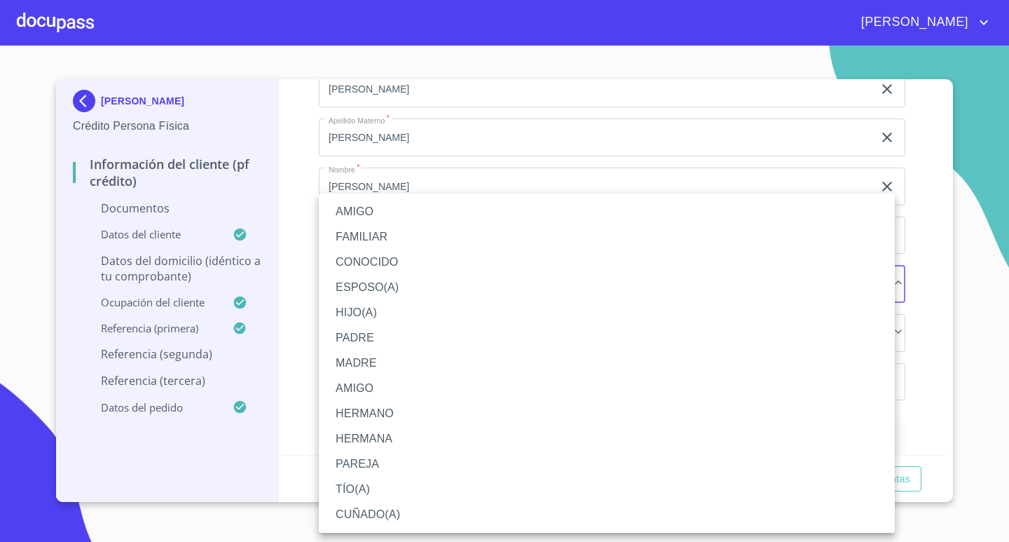
click at [371, 235] on li "FAMILIAR" at bounding box center [607, 236] width 576 height 25
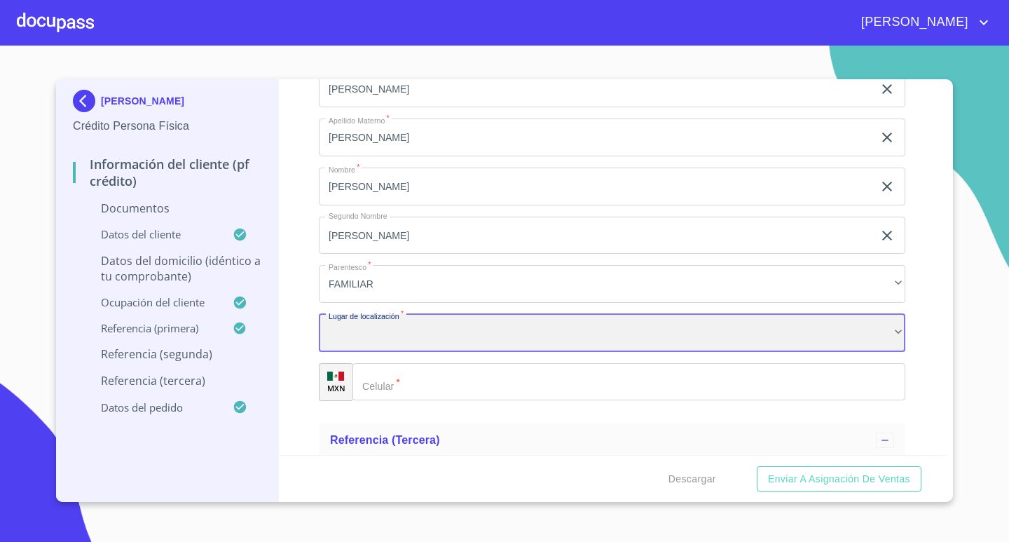
click at [397, 348] on div "​" at bounding box center [612, 333] width 586 height 38
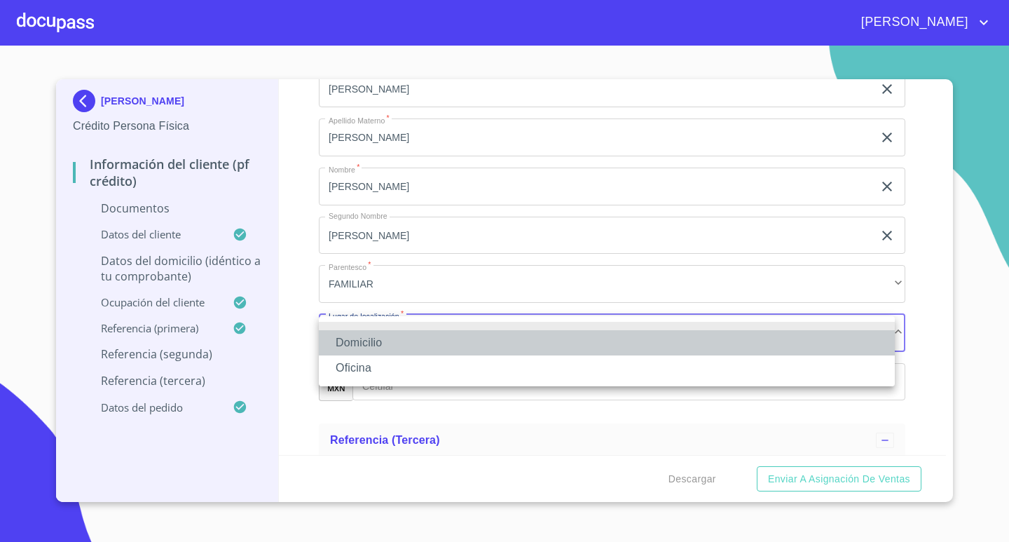
click at [363, 338] on li "Domicilio" at bounding box center [607, 342] width 576 height 25
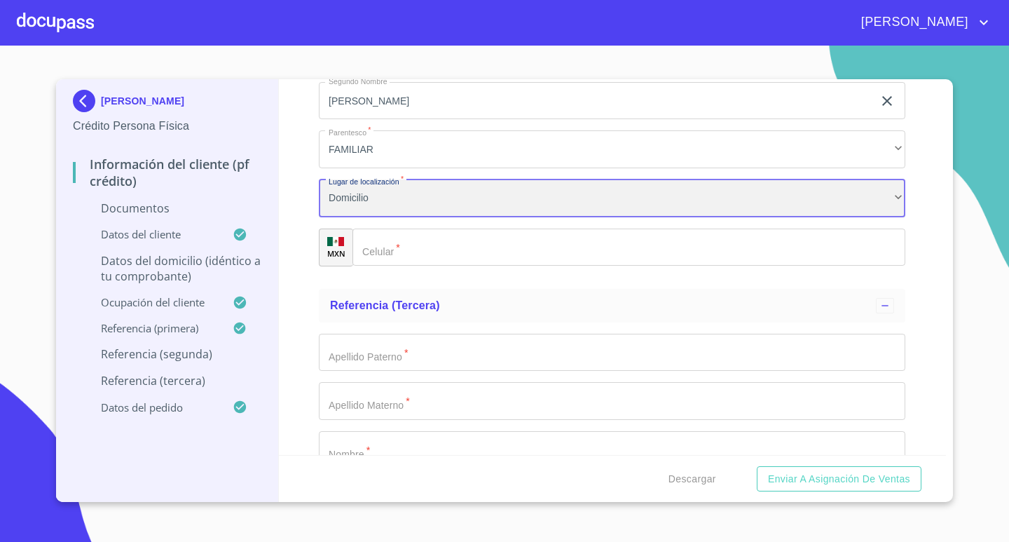
scroll to position [6767, 0]
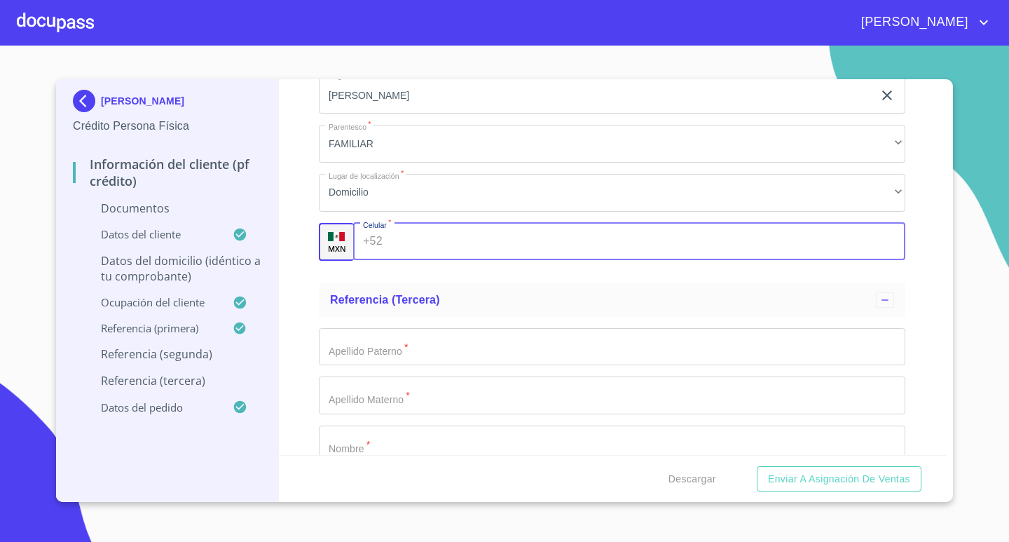
click at [396, 240] on input "Documento de identificación.   *" at bounding box center [647, 242] width 518 height 38
type input "[PHONE_NUMBER]"
click at [499, 283] on div "Referencia (tercera)" at bounding box center [612, 300] width 586 height 34
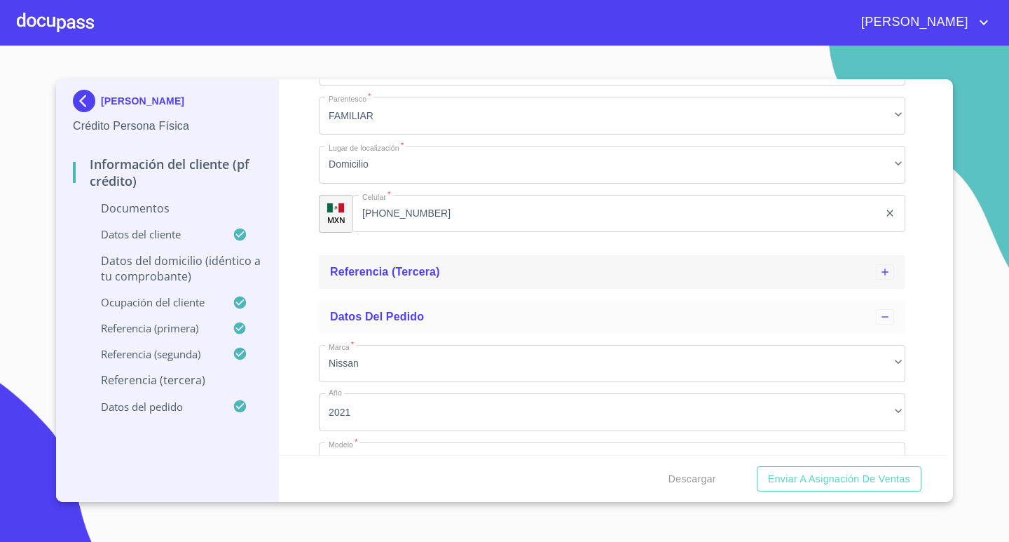
scroll to position [6772, 0]
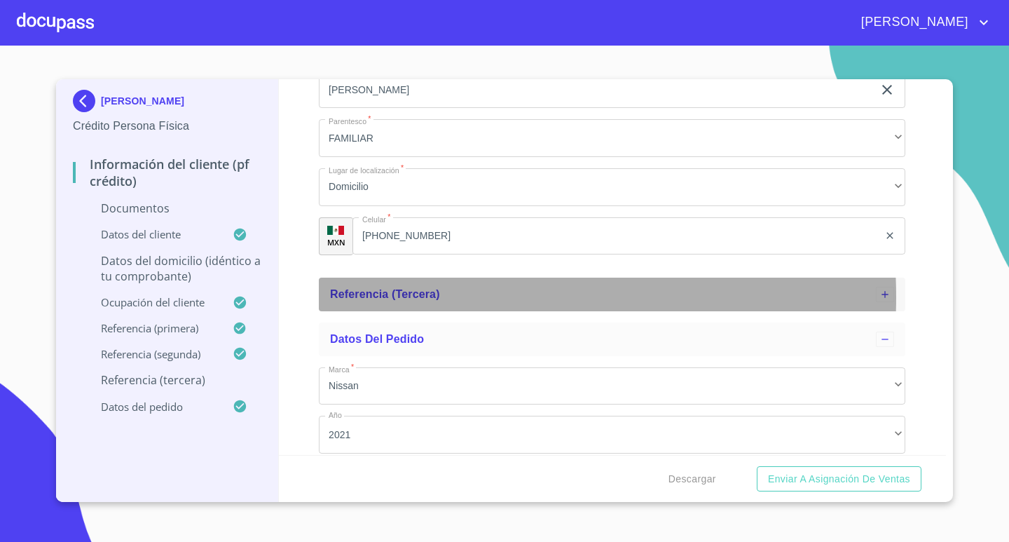
click at [440, 297] on div "Referencia (tercera)" at bounding box center [603, 294] width 546 height 17
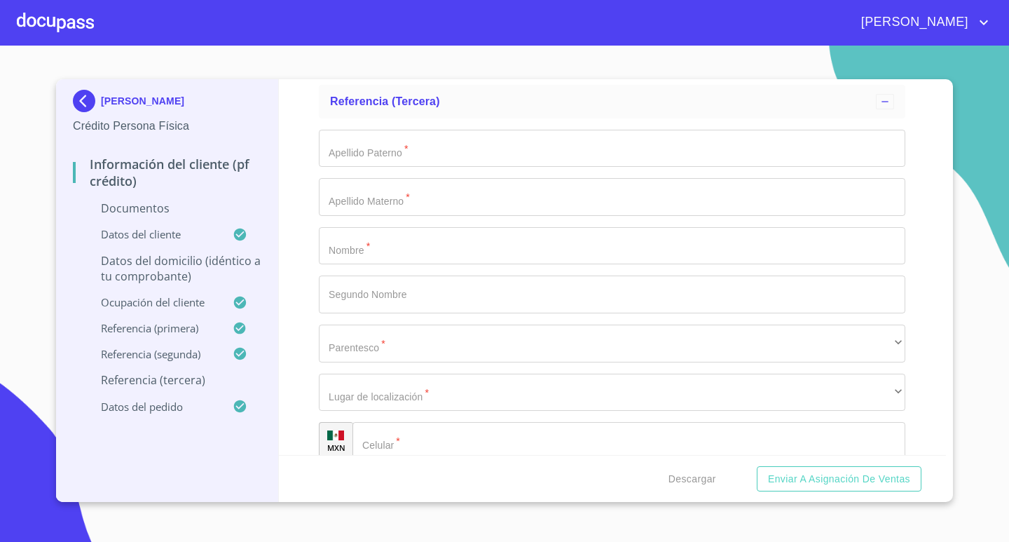
scroll to position [6983, 0]
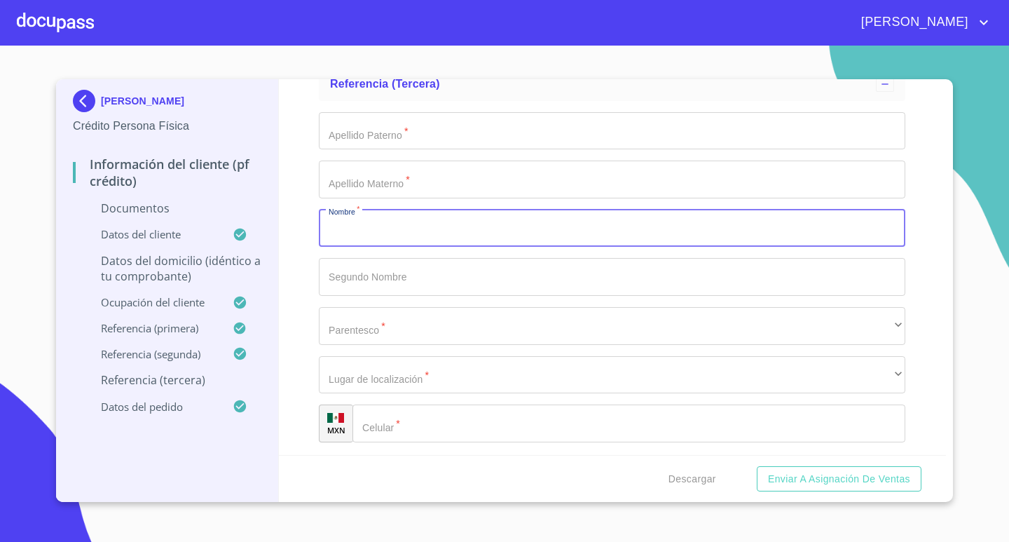
click at [378, 233] on input "Documento de identificación.   *" at bounding box center [612, 229] width 586 height 38
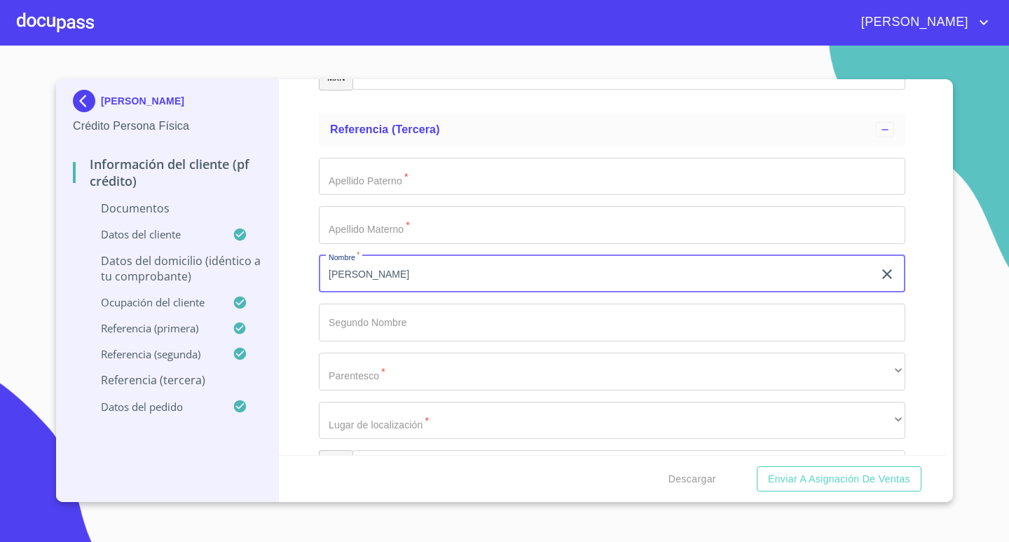
scroll to position [6912, 0]
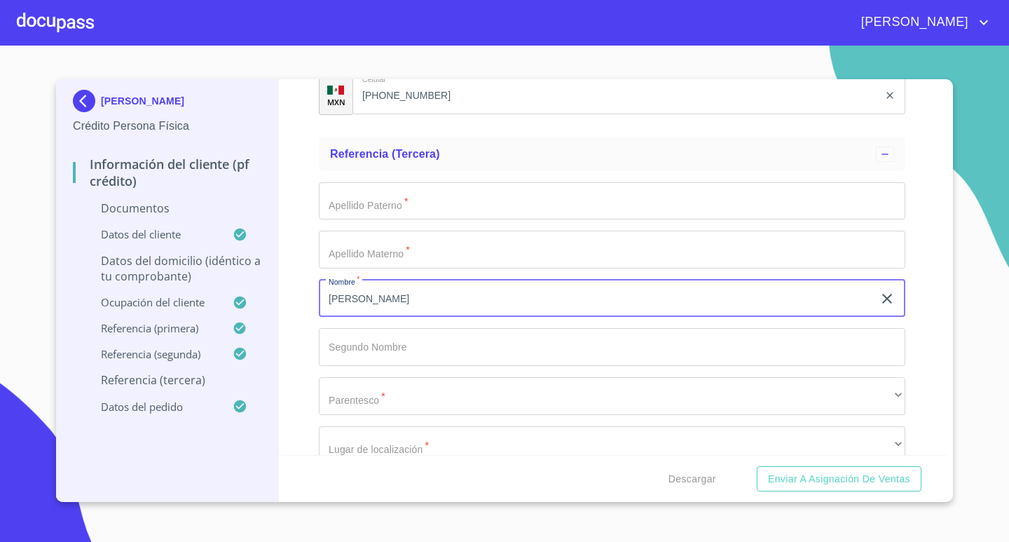
type input "[PERSON_NAME]"
click at [369, 351] on input "Documento de identificación.   *" at bounding box center [612, 347] width 586 height 38
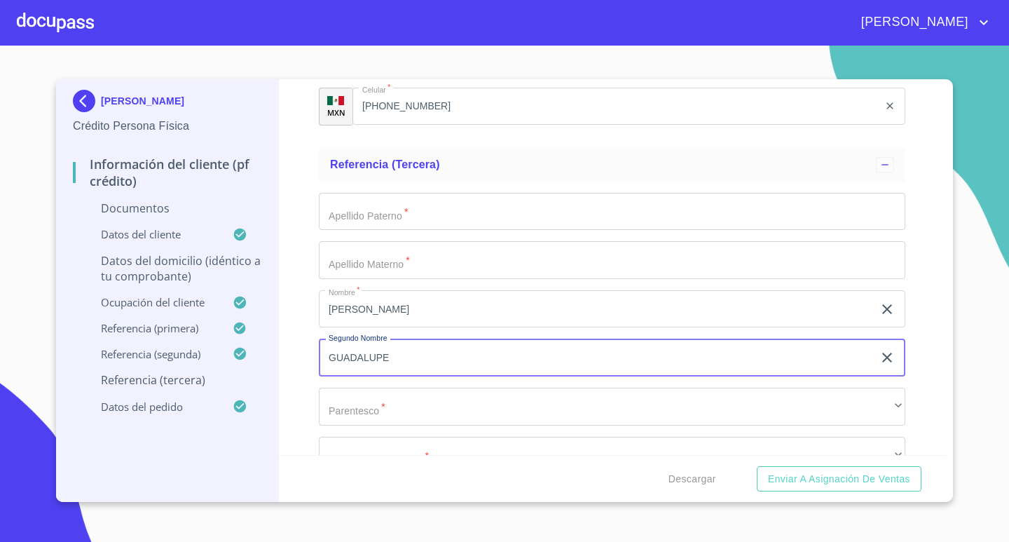
scroll to position [6983, 0]
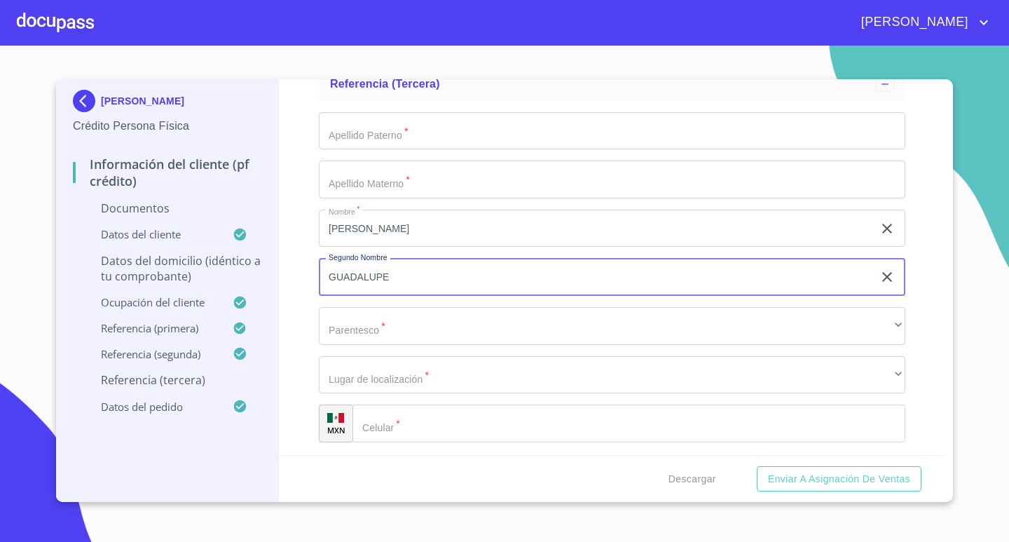
type input "GUADALUPE"
click at [402, 115] on input "Documento de identificación.   *" at bounding box center [612, 131] width 586 height 38
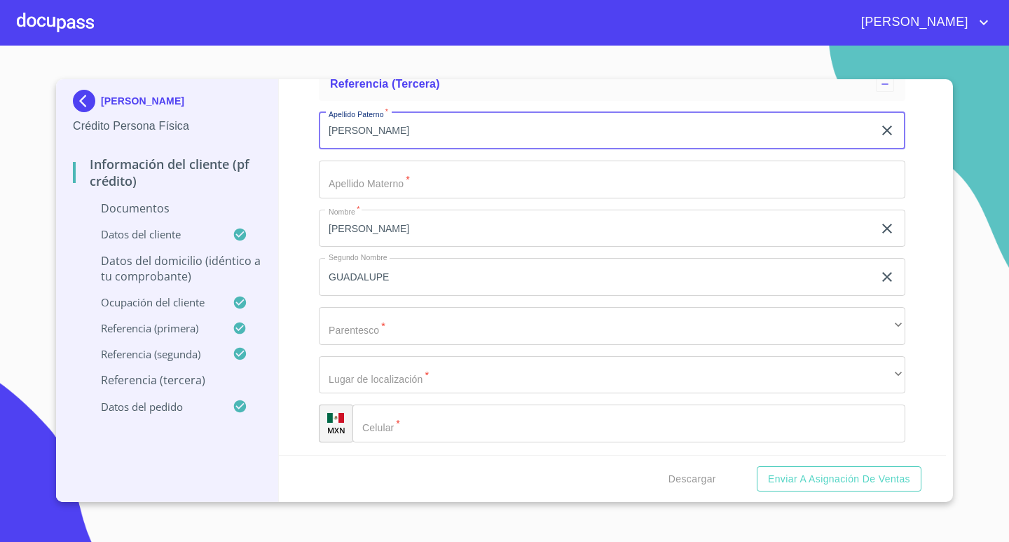
type input "[PERSON_NAME]"
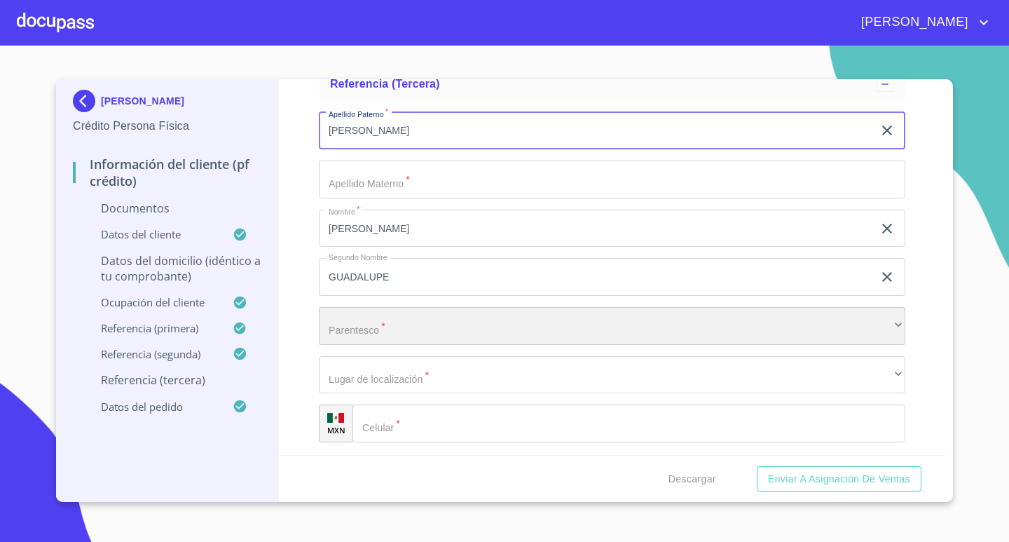
click at [421, 327] on div "​" at bounding box center [612, 326] width 586 height 38
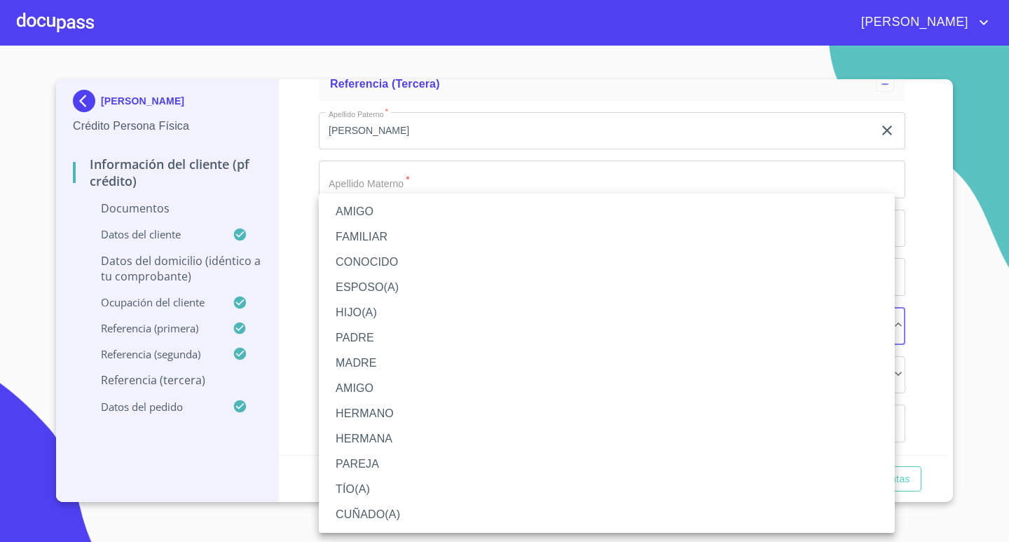
click at [378, 240] on li "FAMILIAR" at bounding box center [607, 236] width 576 height 25
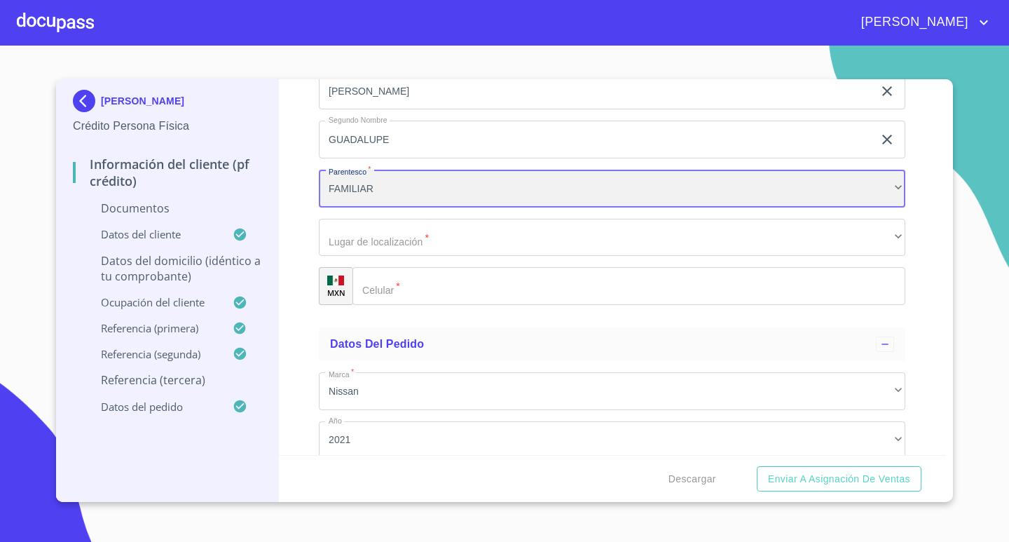
scroll to position [7123, 0]
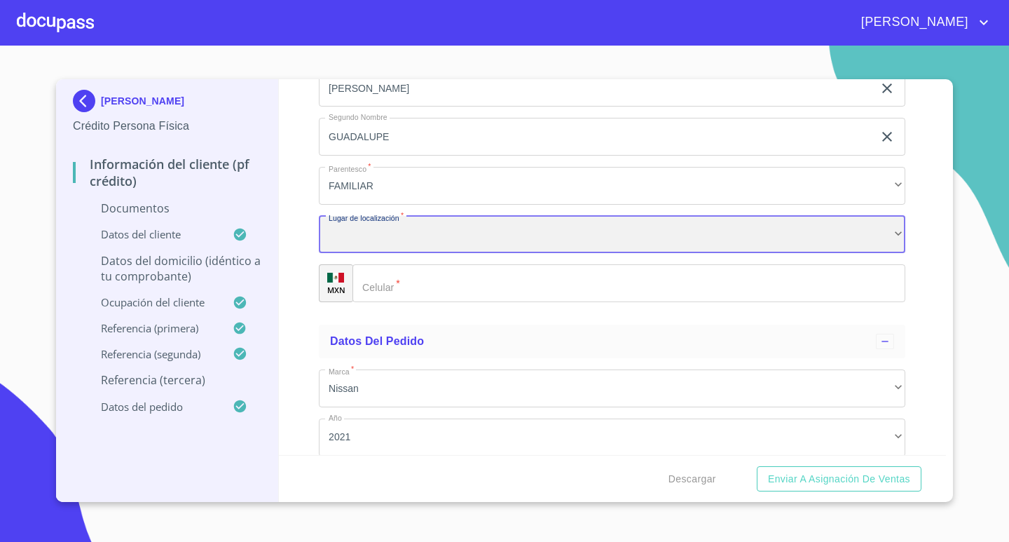
click at [410, 247] on div "​" at bounding box center [612, 235] width 586 height 38
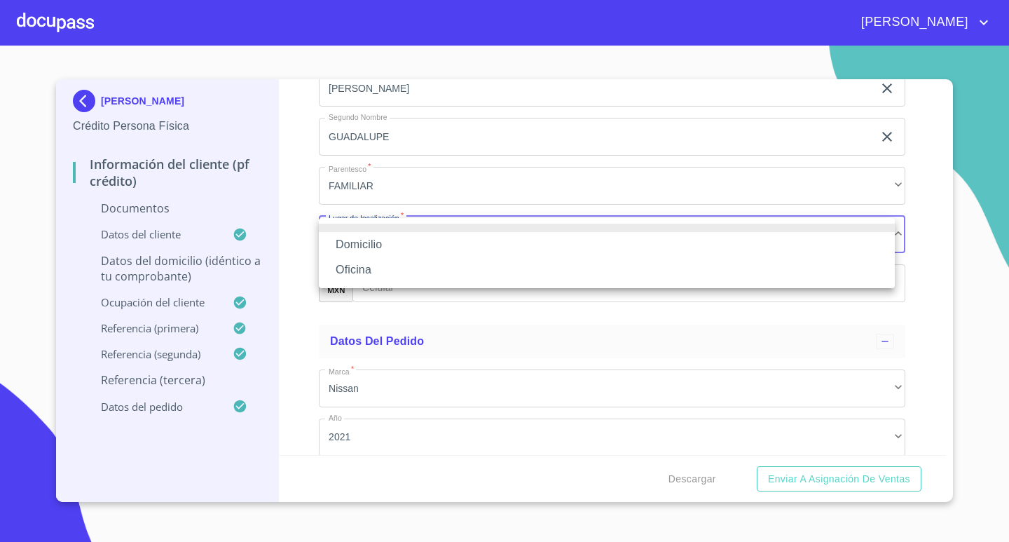
click at [375, 247] on li "Domicilio" at bounding box center [607, 244] width 576 height 25
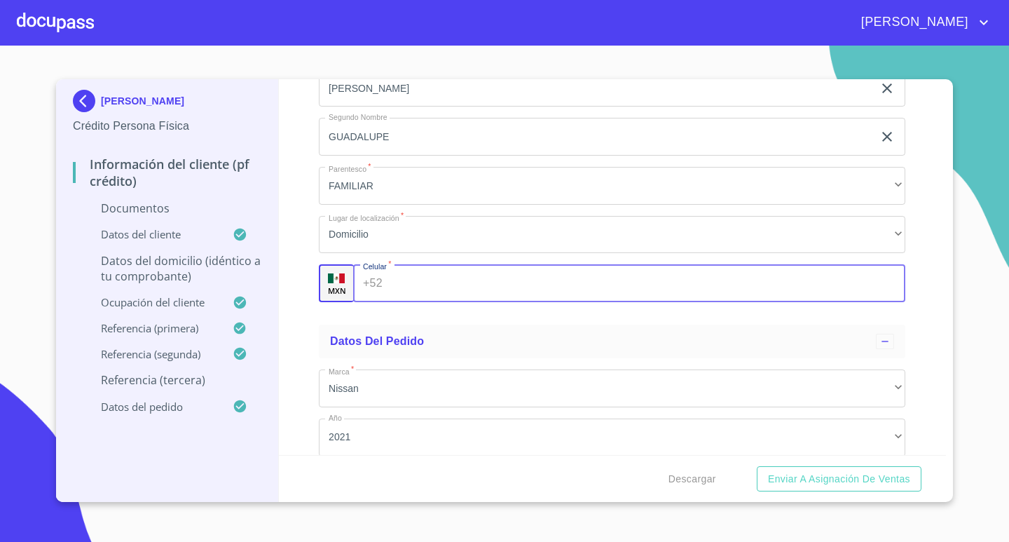
click at [390, 281] on input "Documento de identificación.   *" at bounding box center [647, 283] width 518 height 38
type input "[PHONE_NUMBER]"
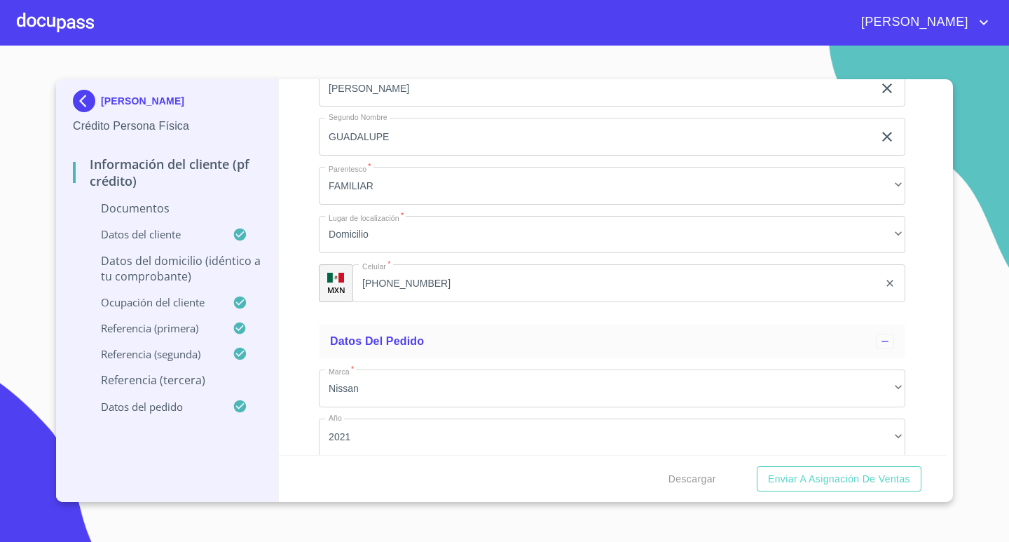
click at [949, 256] on div "[PERSON_NAME] Crédito Persona Física Información del cliente (PF crédito) Docum…" at bounding box center [504, 290] width 897 height 423
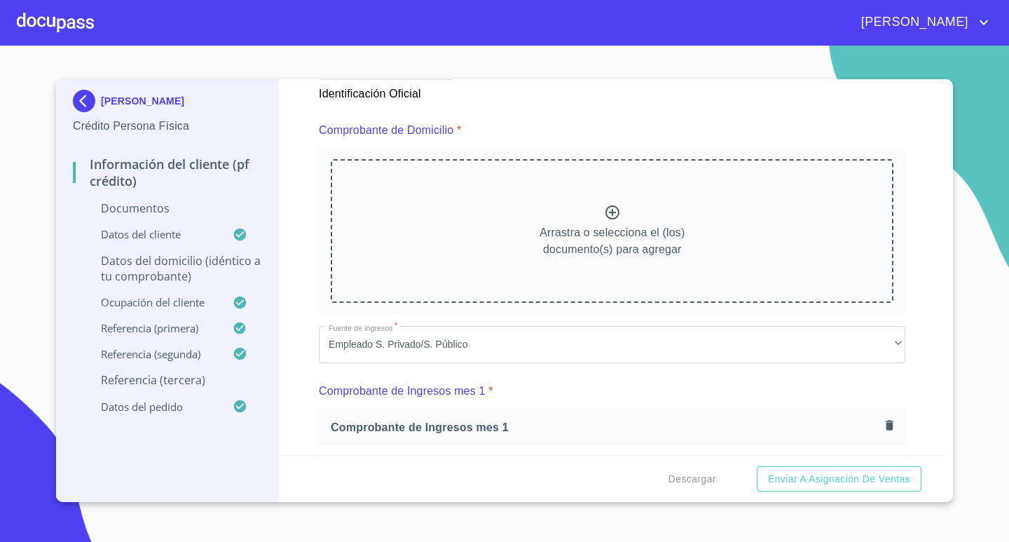
scroll to position [701, 0]
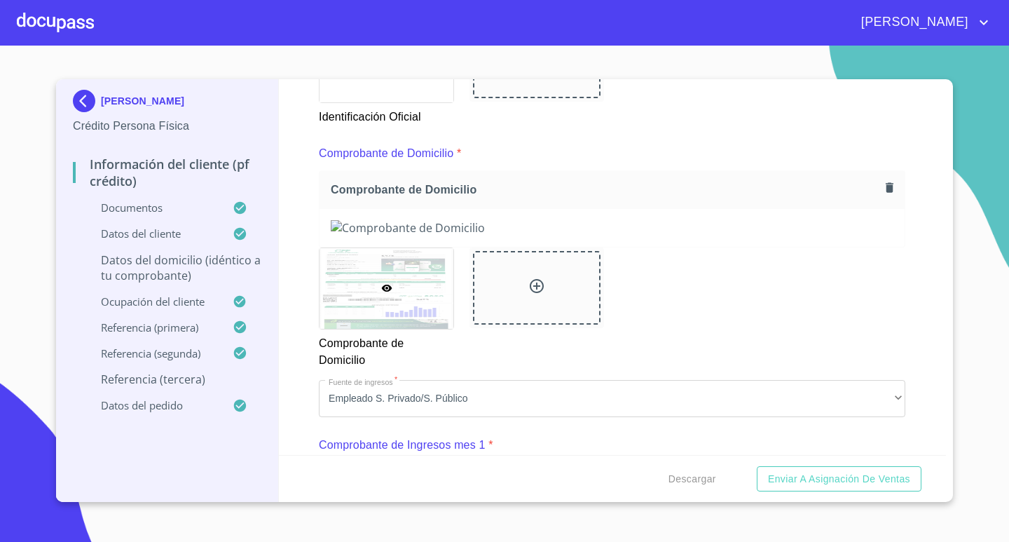
click at [933, 242] on div "Información del cliente (PF crédito) Documentos Documento de identificación.   …" at bounding box center [613, 267] width 668 height 376
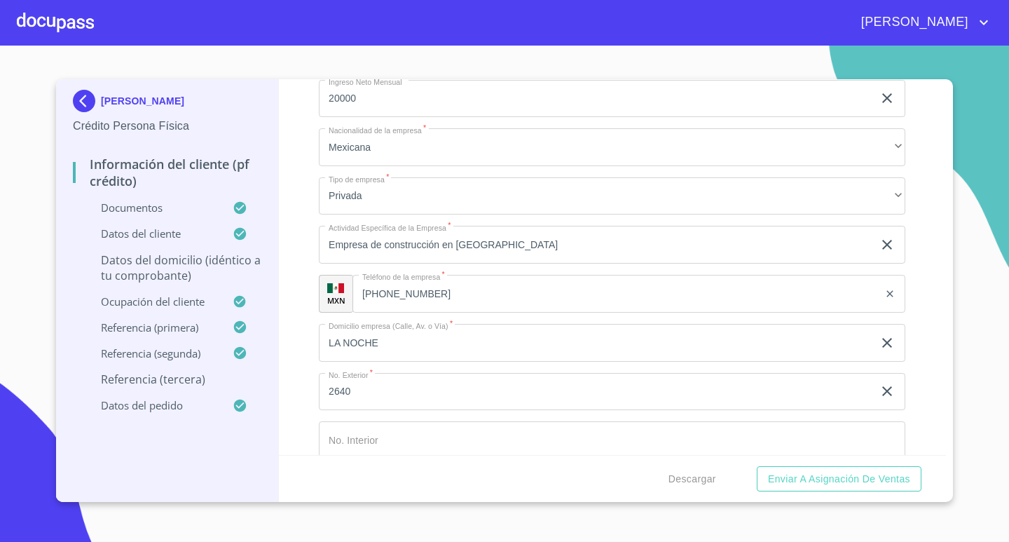
scroll to position [5381, 0]
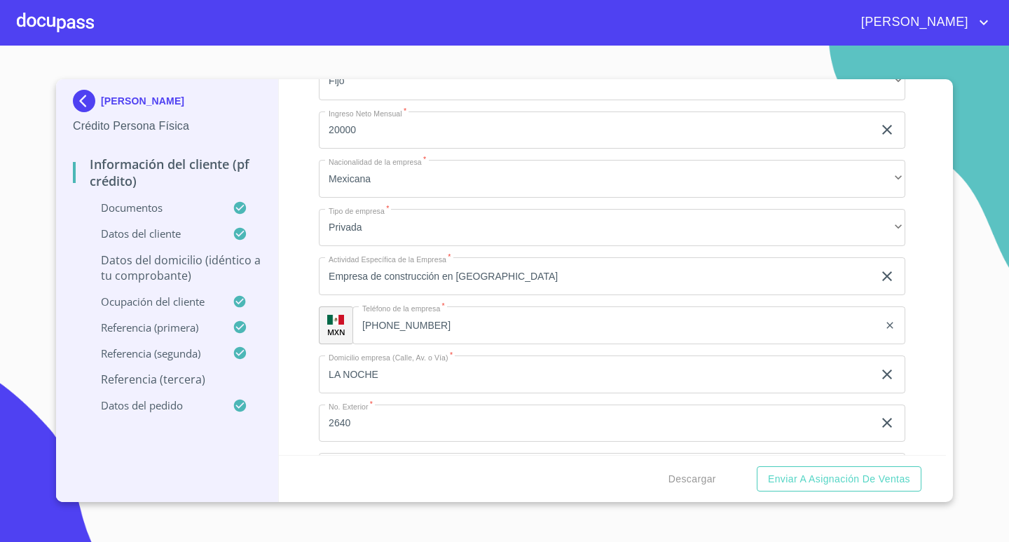
type input "MANZANILO Y [PERSON_NAME]"
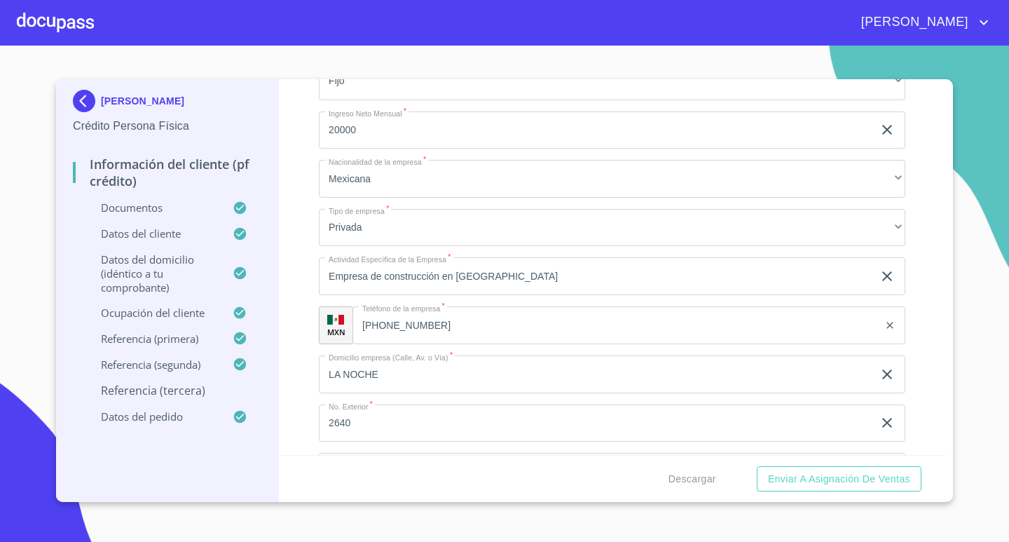
click at [291, 350] on div "Información del cliente (PF crédito) Documentos Documento de identificación.   …" at bounding box center [613, 267] width 668 height 376
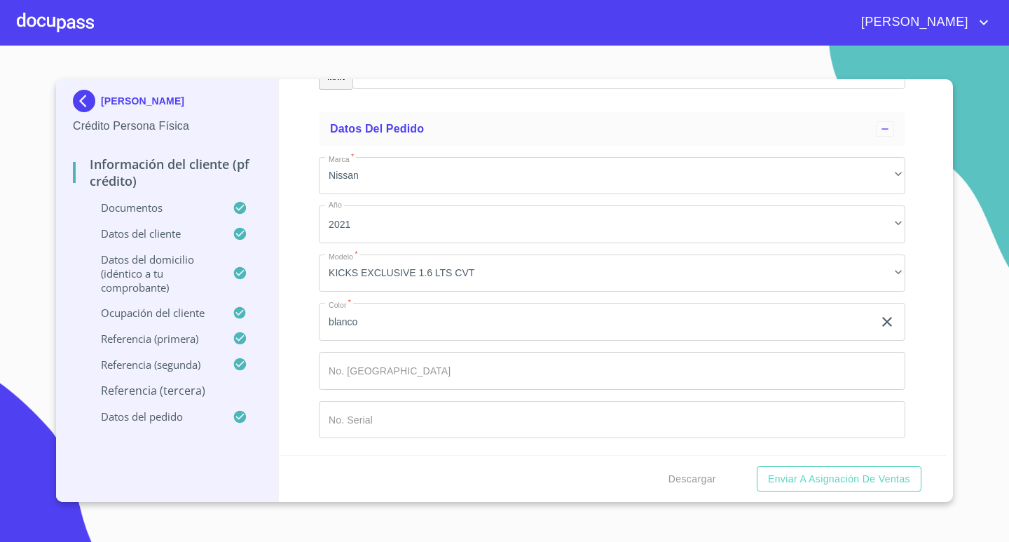
scroll to position [8340, 0]
click at [846, 479] on span "Enviar a Asignación de Ventas" at bounding box center [839, 479] width 142 height 18
type input "X"
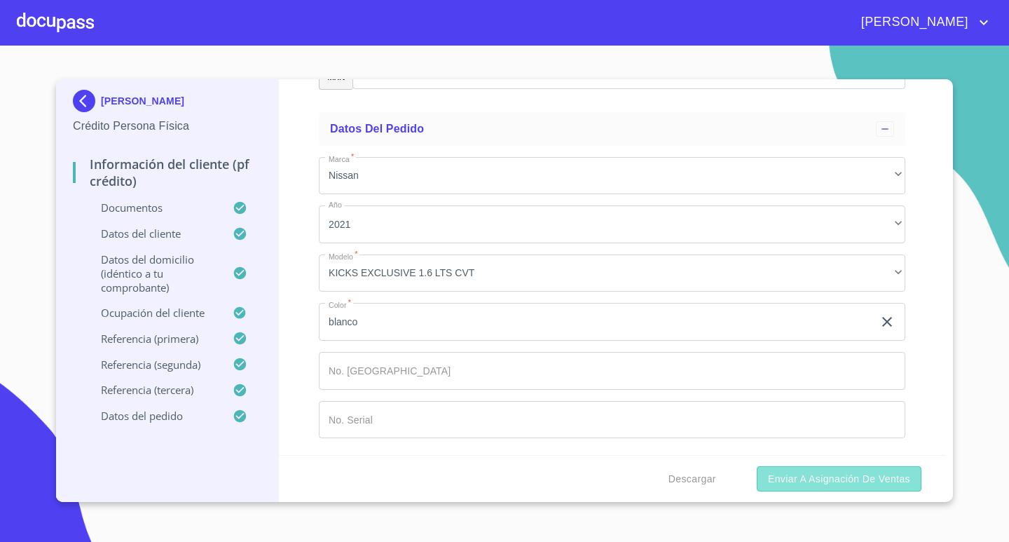
click at [813, 484] on span "Enviar a Asignación de Ventas" at bounding box center [839, 479] width 142 height 18
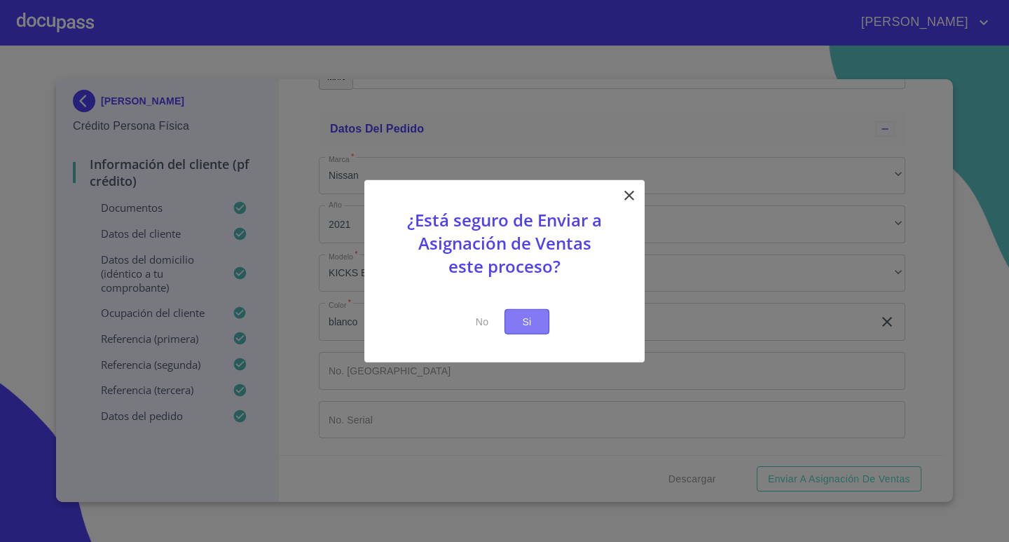
click at [519, 327] on span "Si" at bounding box center [527, 322] width 22 height 18
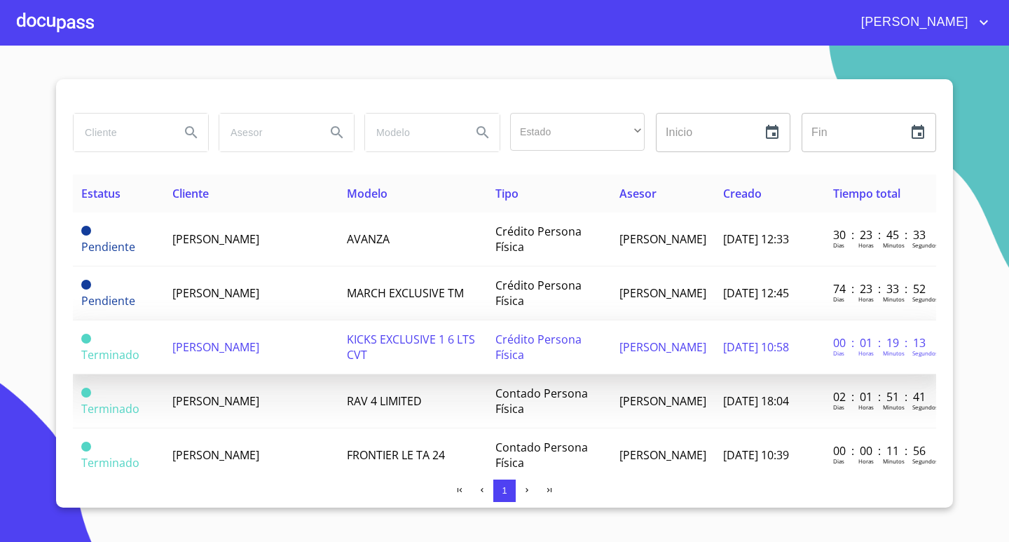
click at [239, 345] on span "[PERSON_NAME]" at bounding box center [215, 346] width 87 height 15
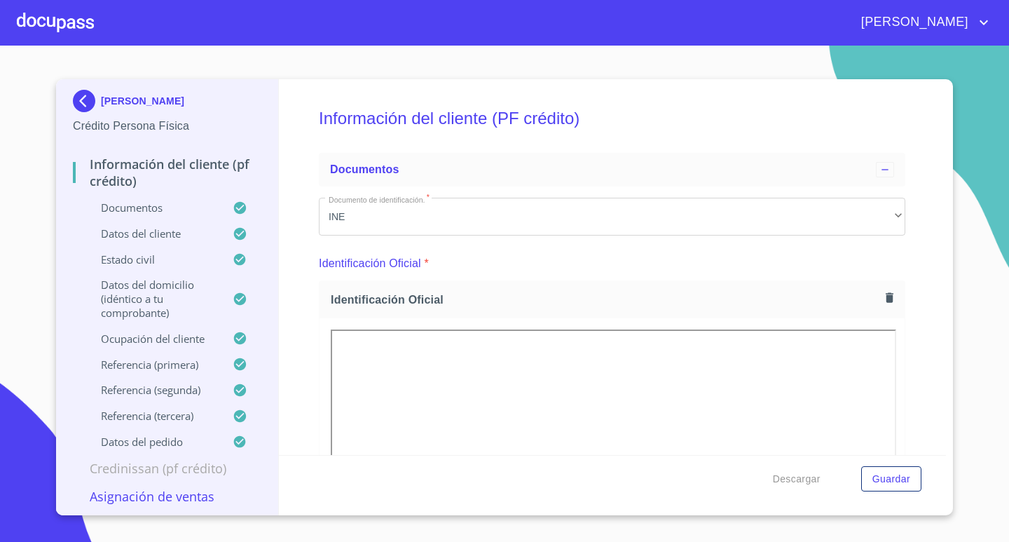
scroll to position [280, 0]
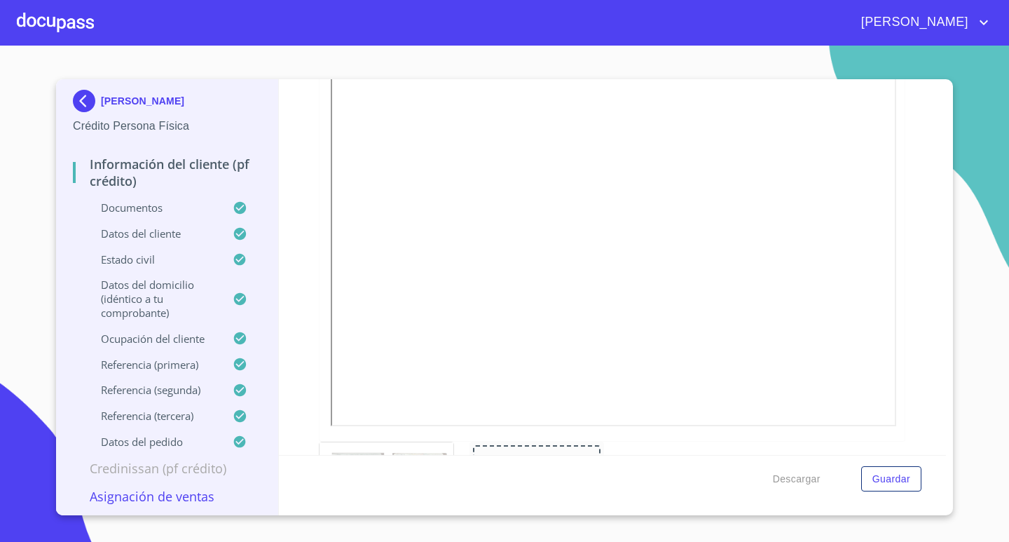
click at [146, 95] on p "[PERSON_NAME]" at bounding box center [142, 100] width 83 height 11
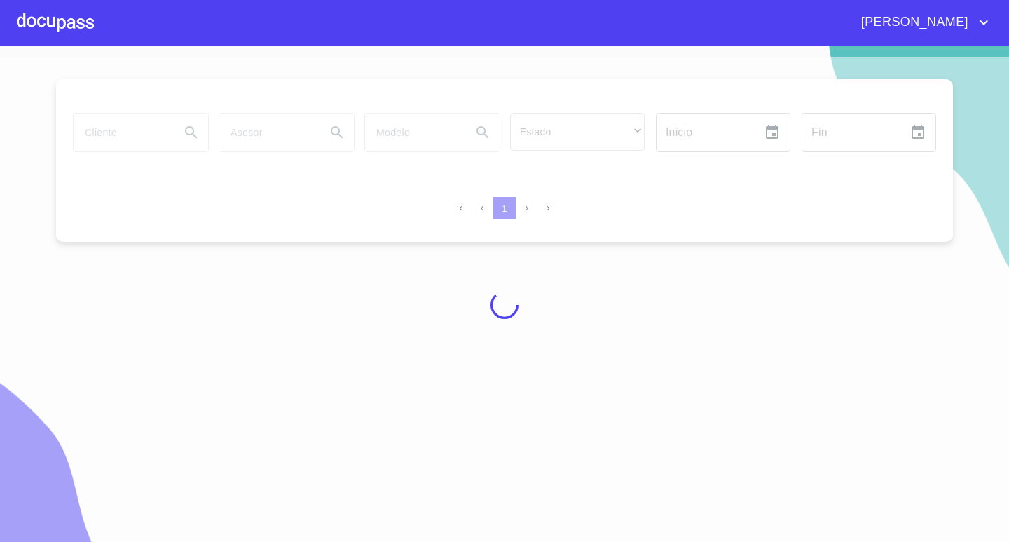
click at [81, 20] on div at bounding box center [55, 22] width 77 height 45
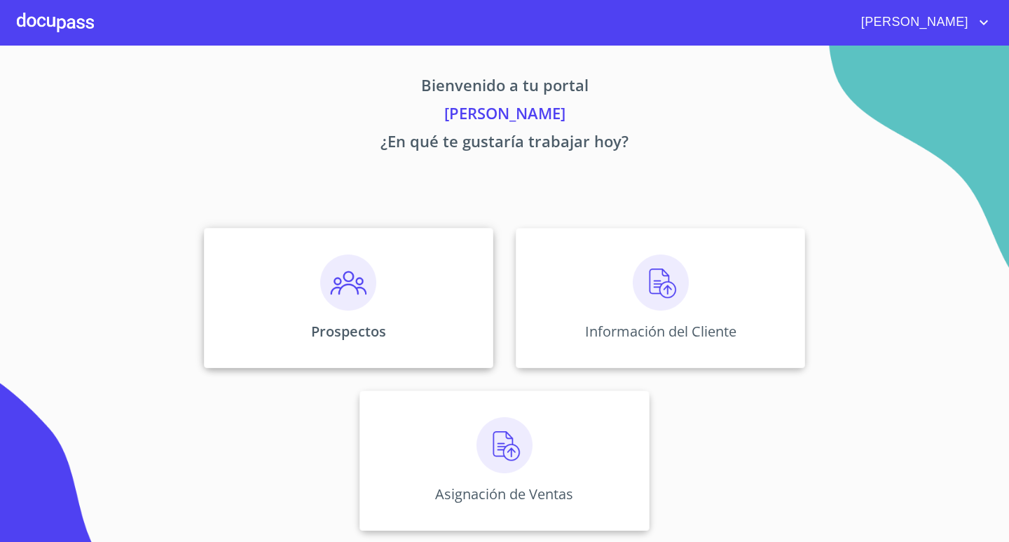
click at [363, 303] on img at bounding box center [348, 282] width 56 height 56
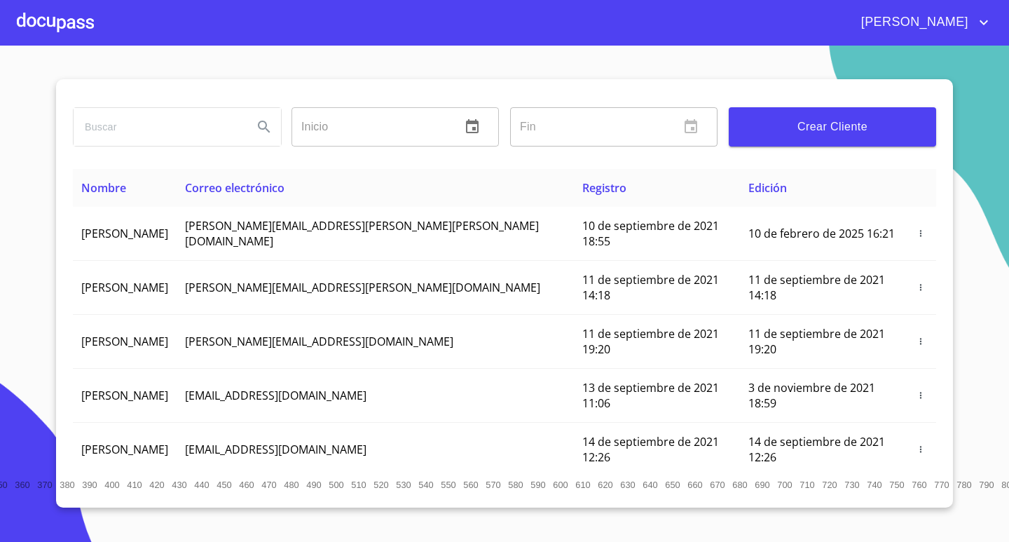
click at [142, 124] on input "search" at bounding box center [158, 127] width 168 height 38
click at [261, 121] on icon "Search" at bounding box center [264, 127] width 12 height 12
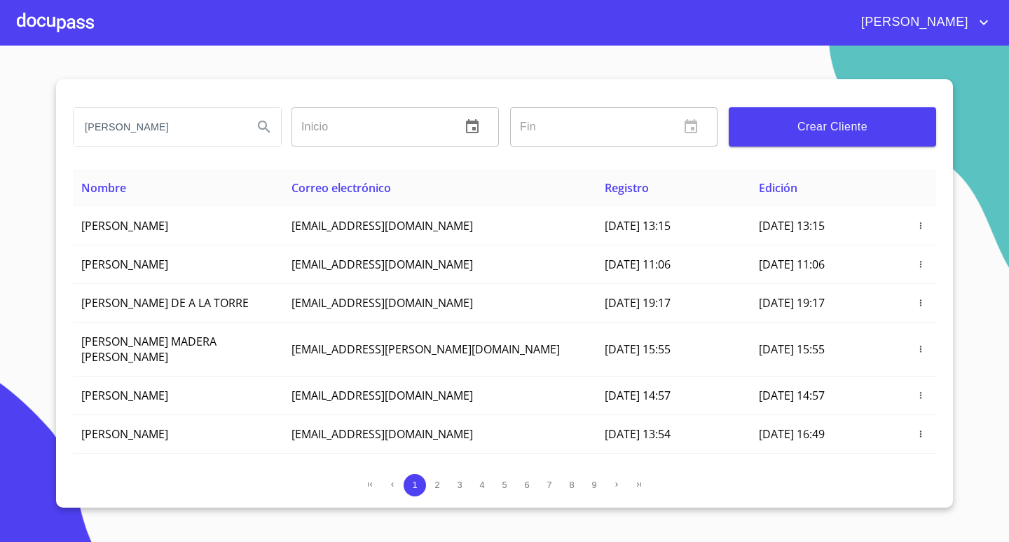
click at [180, 133] on input "[PERSON_NAME]" at bounding box center [158, 127] width 168 height 38
click at [260, 132] on icon "Search" at bounding box center [264, 126] width 17 height 17
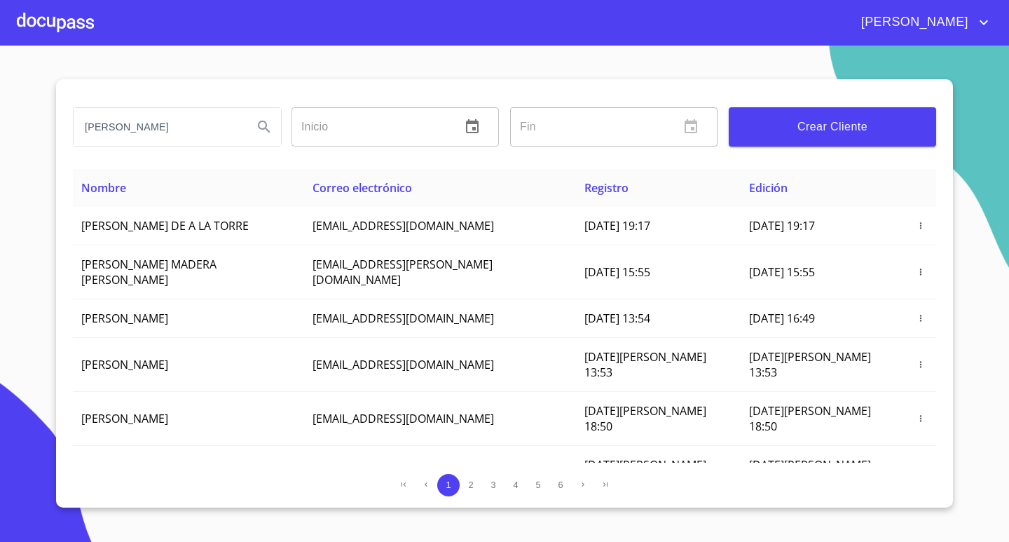
click at [210, 122] on input "[PERSON_NAME]" at bounding box center [158, 127] width 168 height 38
type input "[PERSON_NAME]"
click at [264, 130] on icon "Search" at bounding box center [264, 126] width 17 height 17
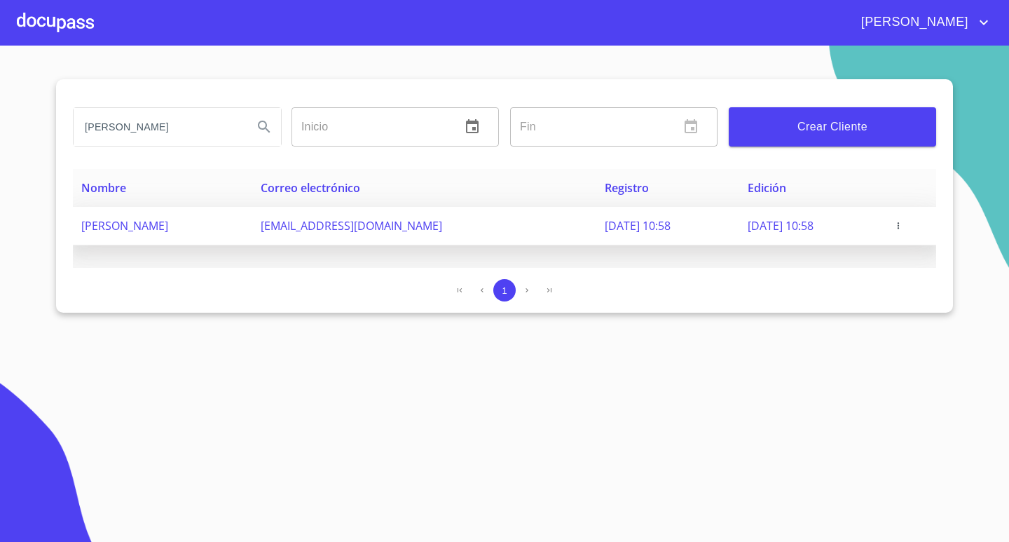
click at [101, 221] on span "[PERSON_NAME]" at bounding box center [124, 225] width 87 height 15
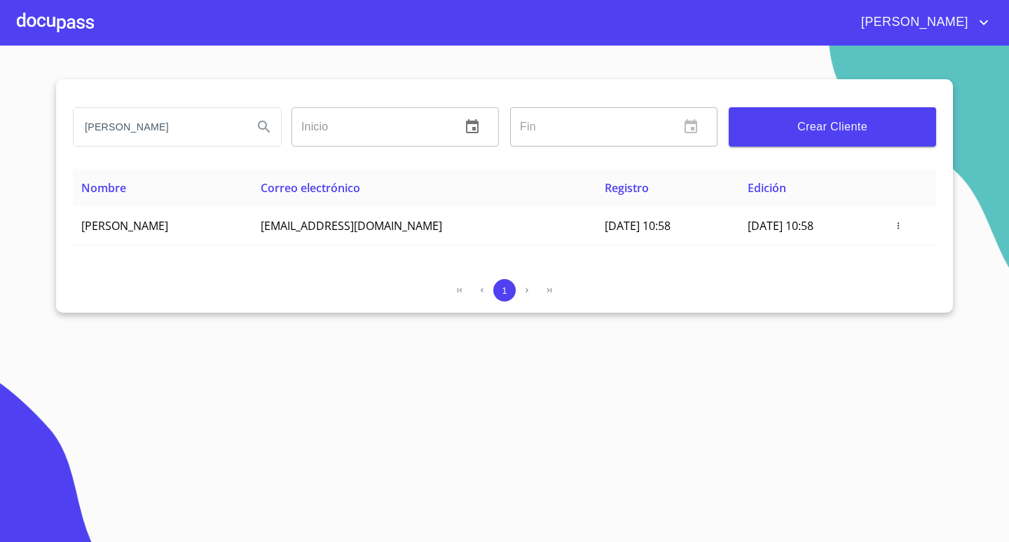
click at [85, 23] on div at bounding box center [55, 22] width 77 height 45
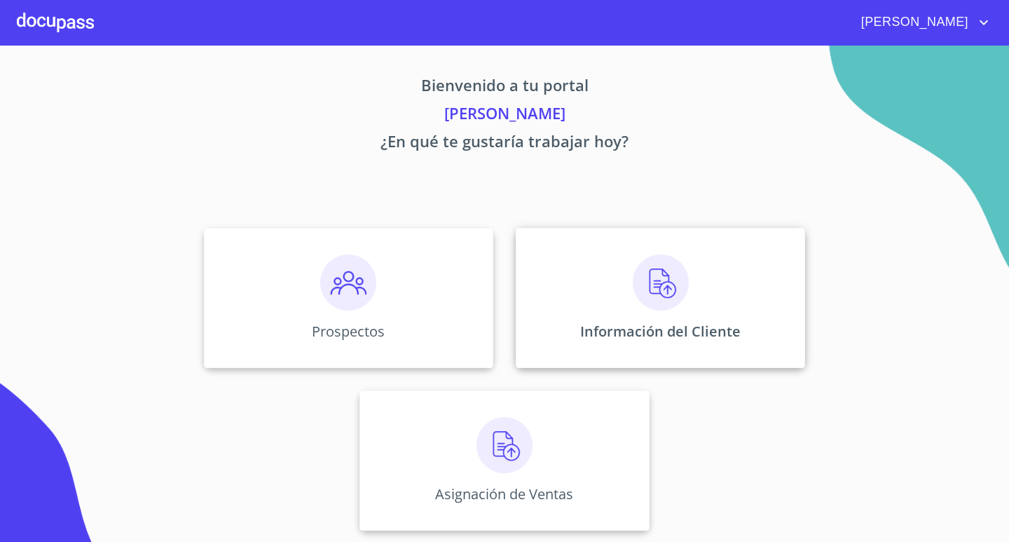
click at [729, 305] on div "Información del Cliente" at bounding box center [660, 298] width 289 height 140
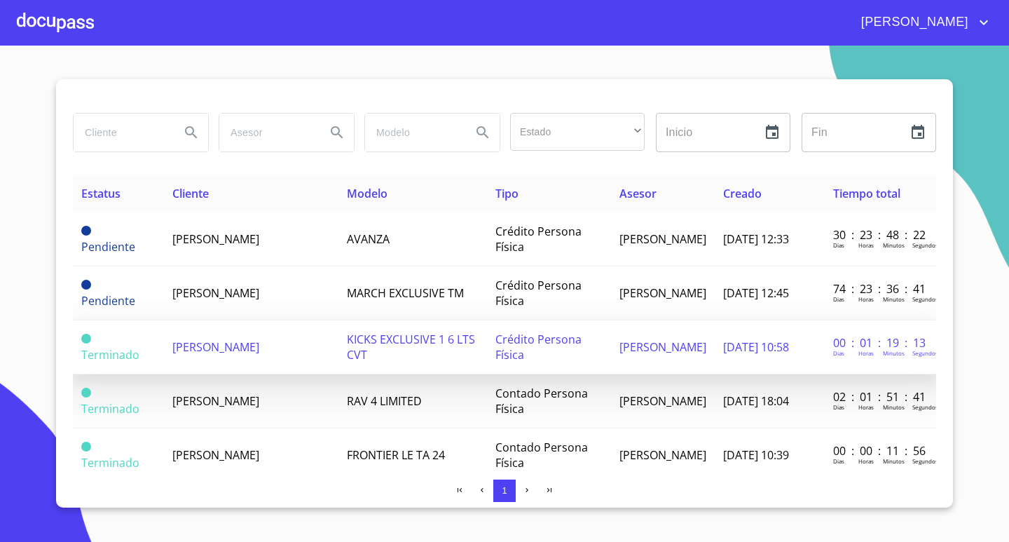
click at [220, 348] on td "[PERSON_NAME]" at bounding box center [251, 347] width 174 height 54
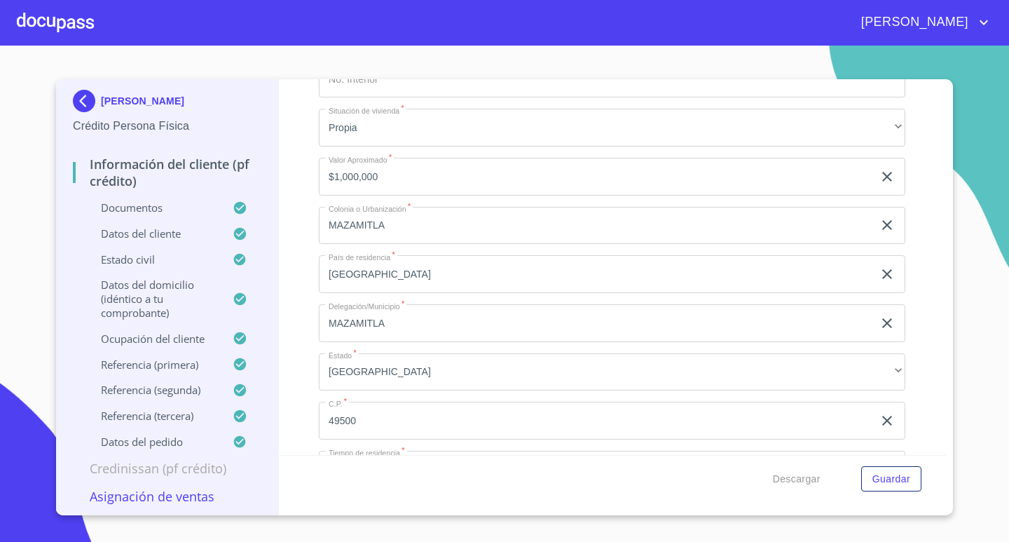
scroll to position [4746, 0]
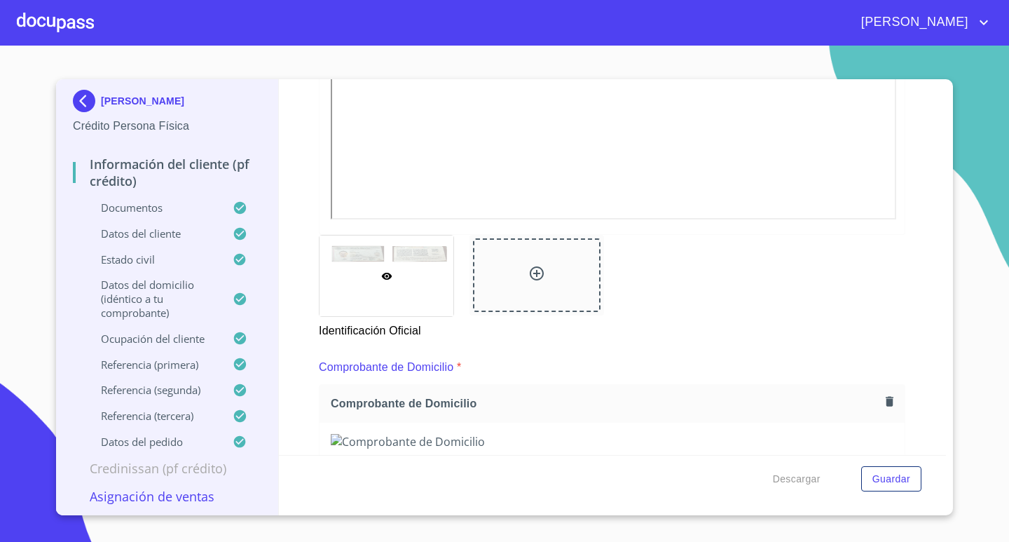
scroll to position [522, 0]
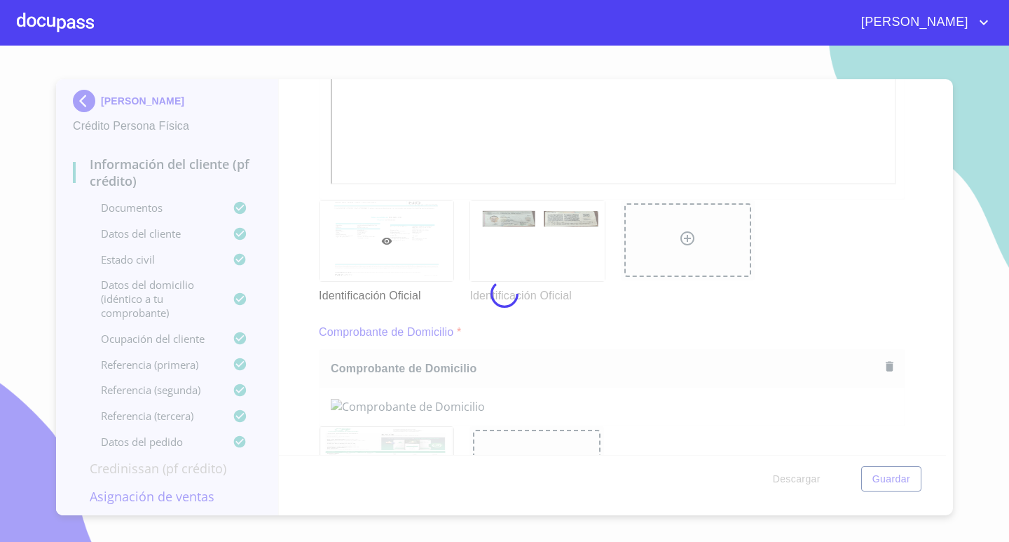
click at [636, 308] on div at bounding box center [504, 294] width 1009 height 496
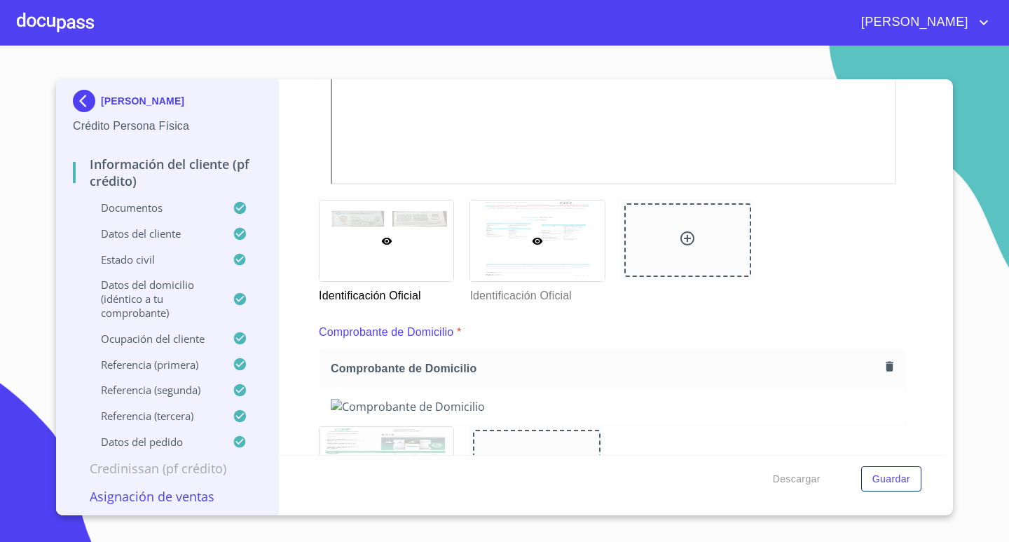
click at [571, 266] on div at bounding box center [537, 240] width 134 height 81
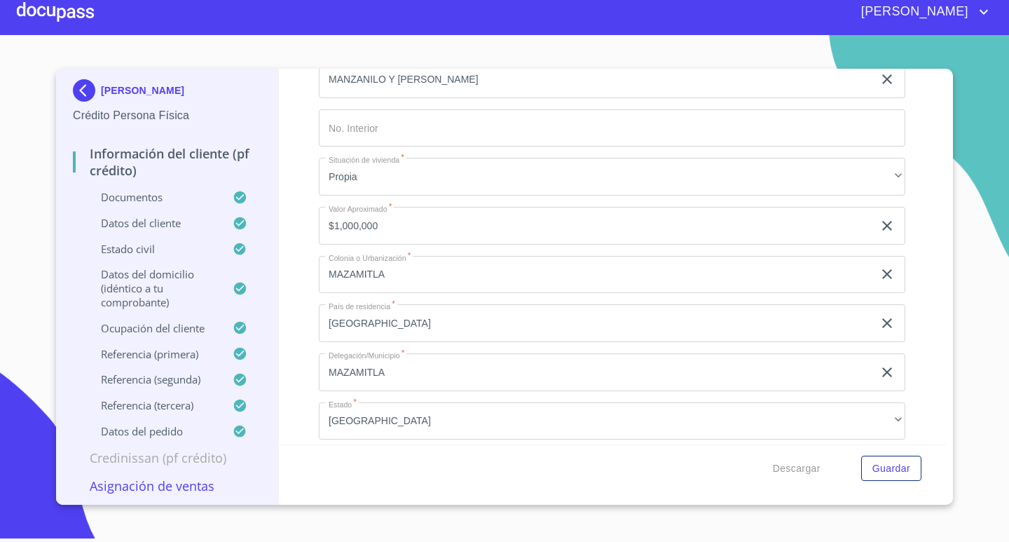
scroll to position [4721, 0]
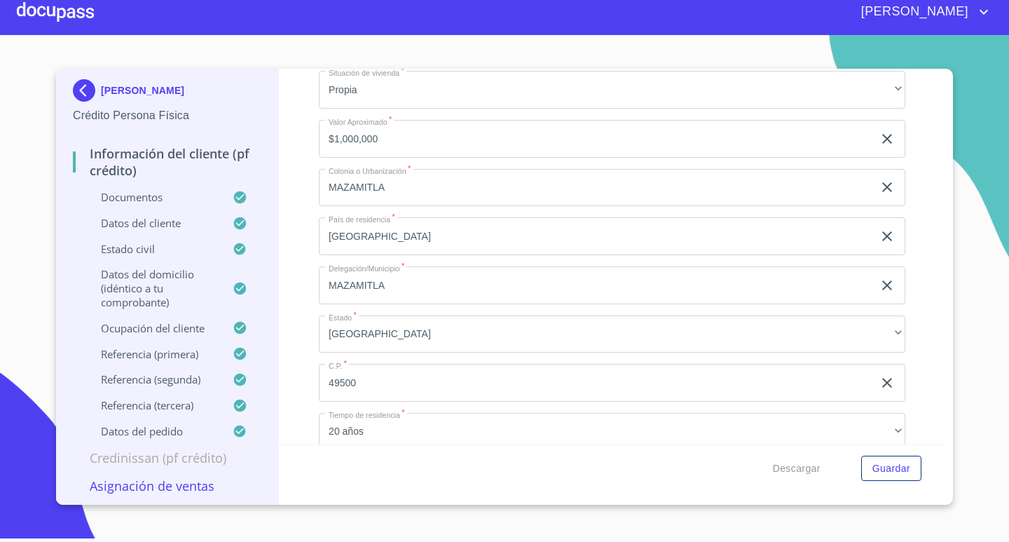
drag, startPoint x: 383, startPoint y: 317, endPoint x: 331, endPoint y: 315, distance: 52.6
